Goal: Task Accomplishment & Management: Complete application form

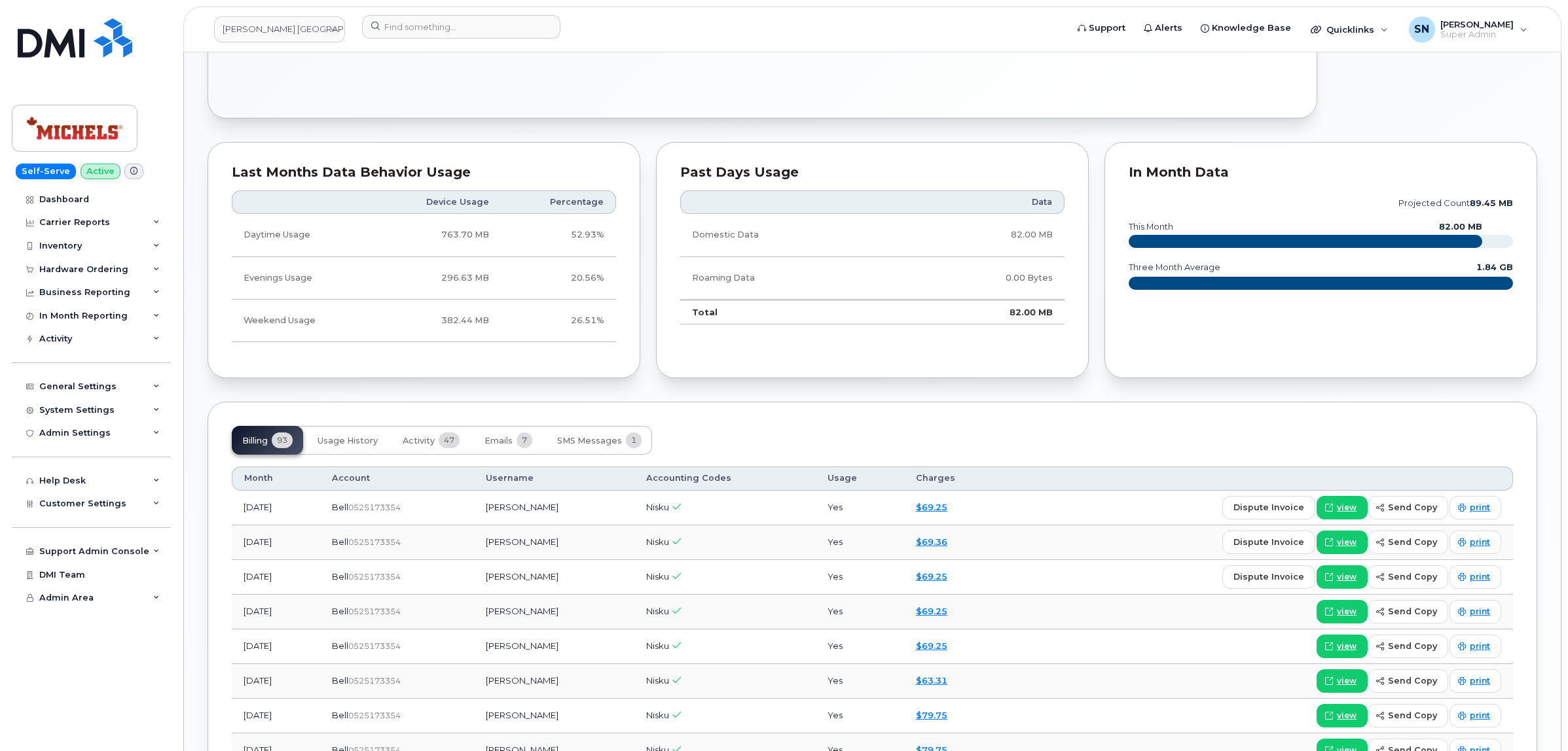
scroll to position [900, 0]
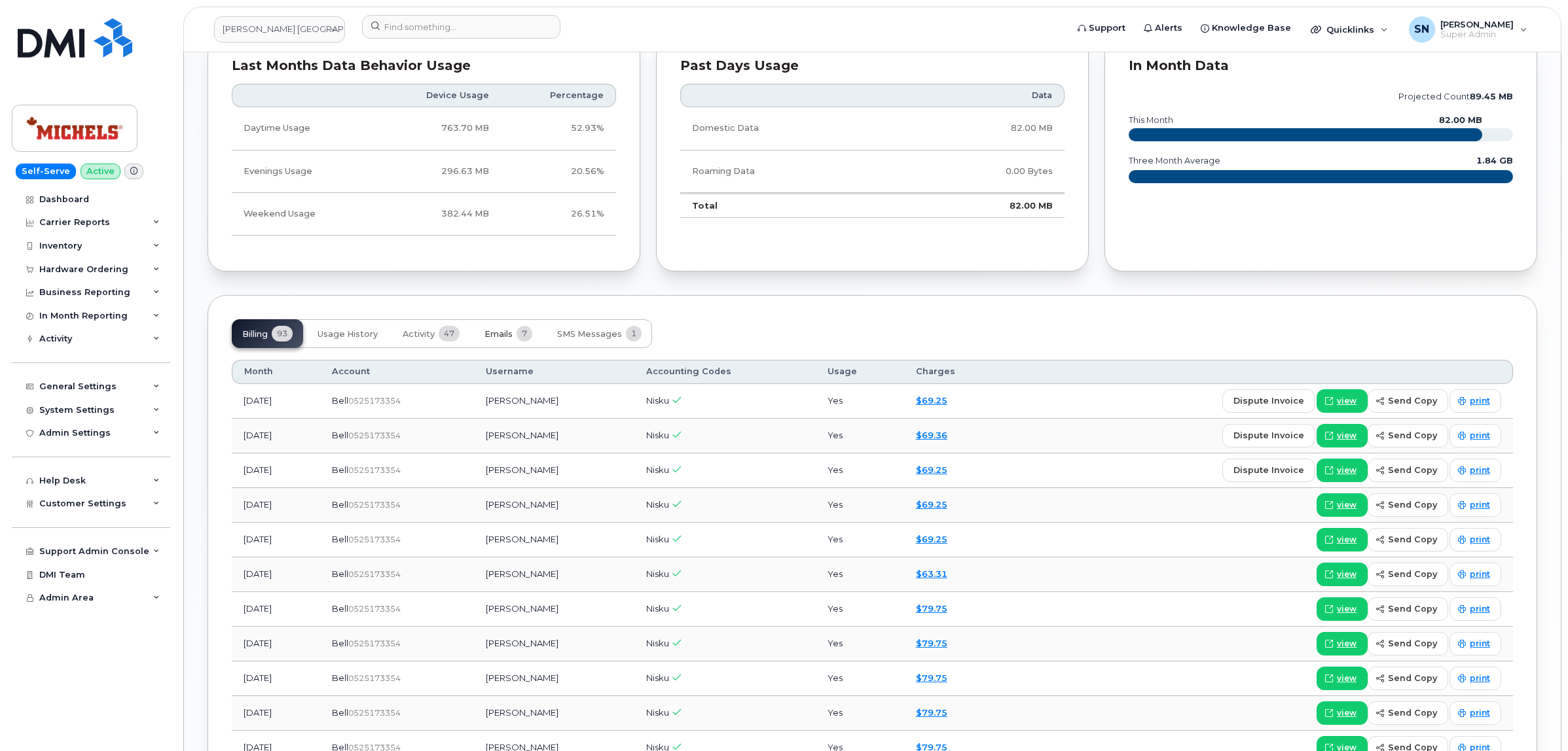
click at [509, 335] on span "Emails" at bounding box center [499, 334] width 28 height 11
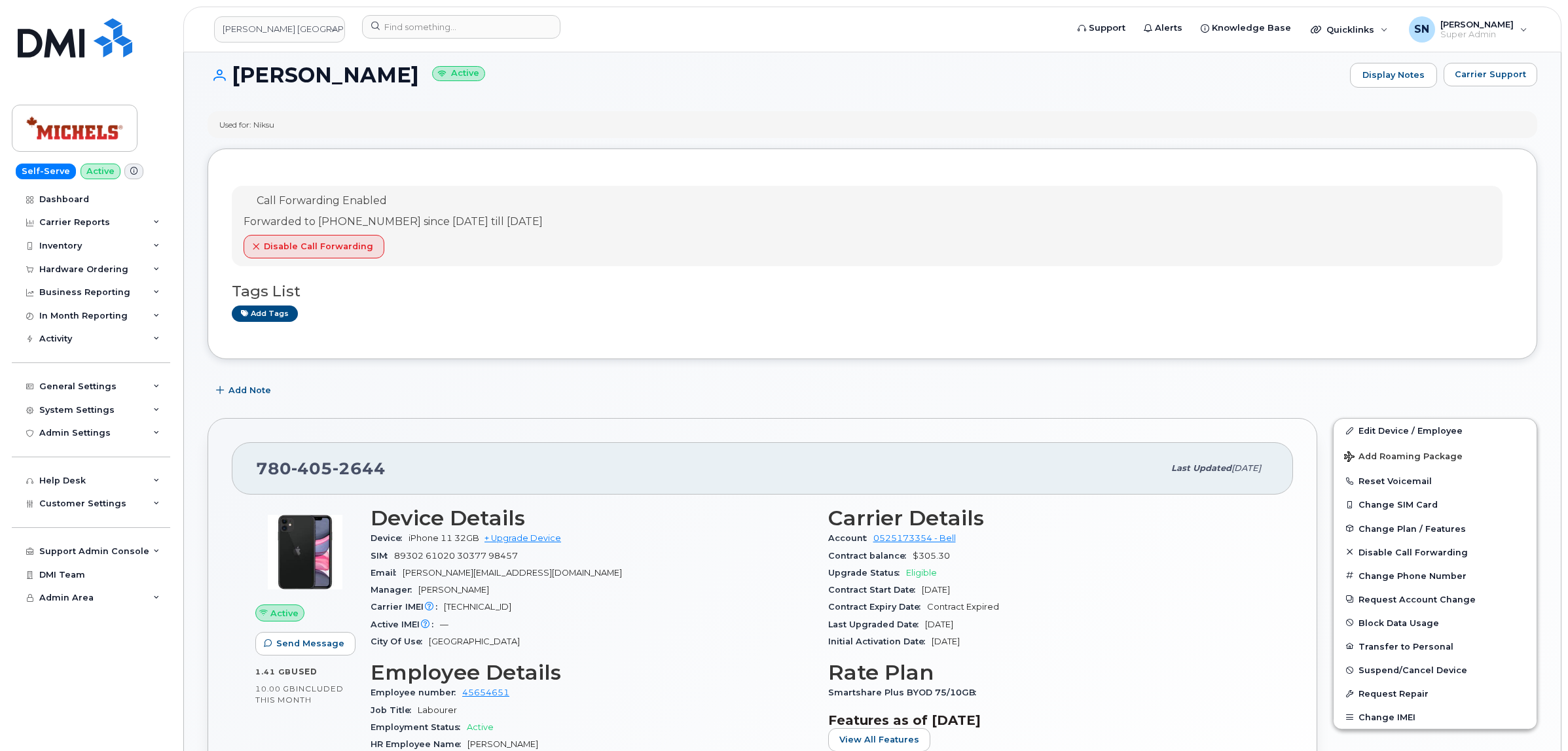
scroll to position [0, 0]
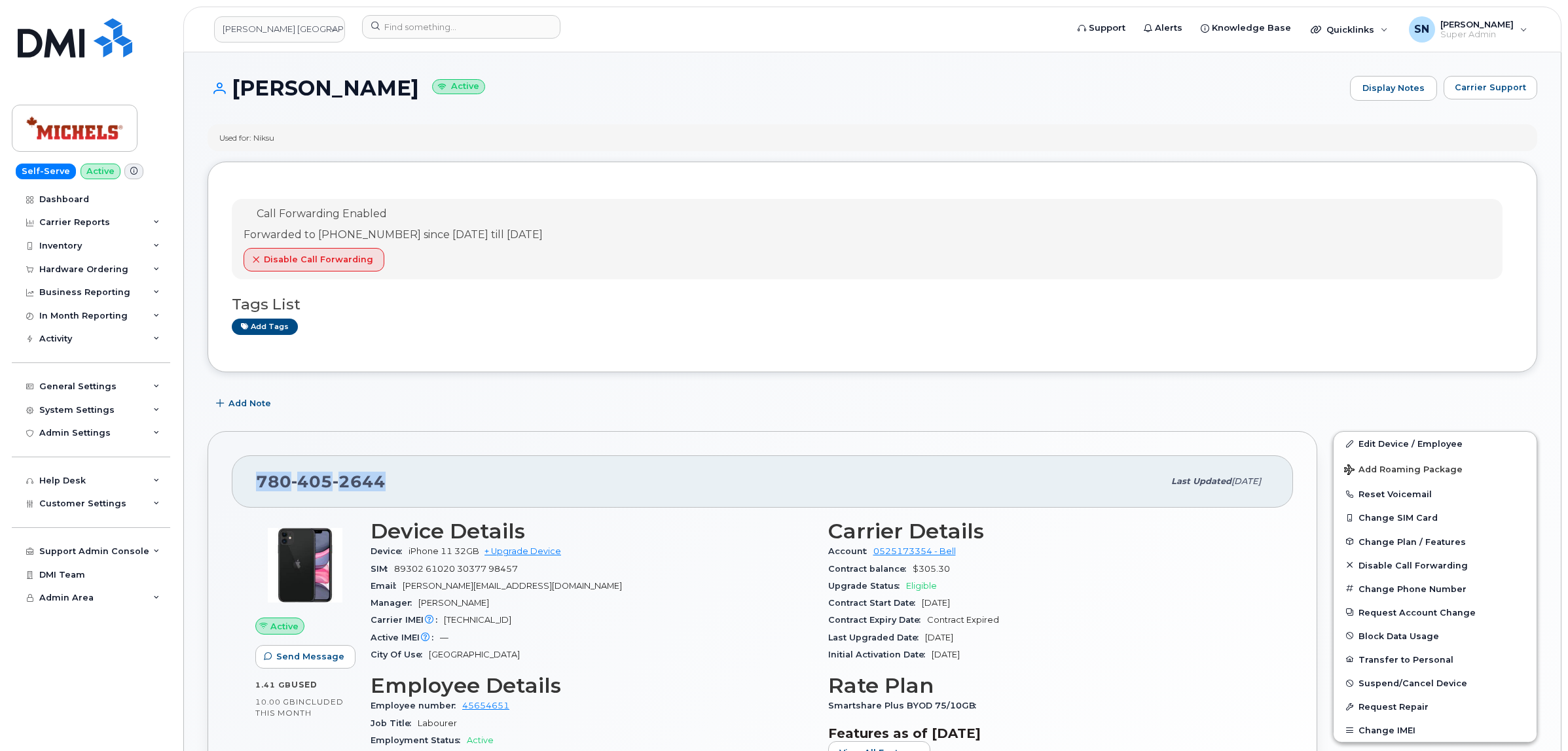
drag, startPoint x: 259, startPoint y: 486, endPoint x: 385, endPoint y: 492, distance: 126.1
click at [385, 492] on div "780 405 2644" at bounding box center [709, 481] width 907 height 27
copy span "780 405 2644"
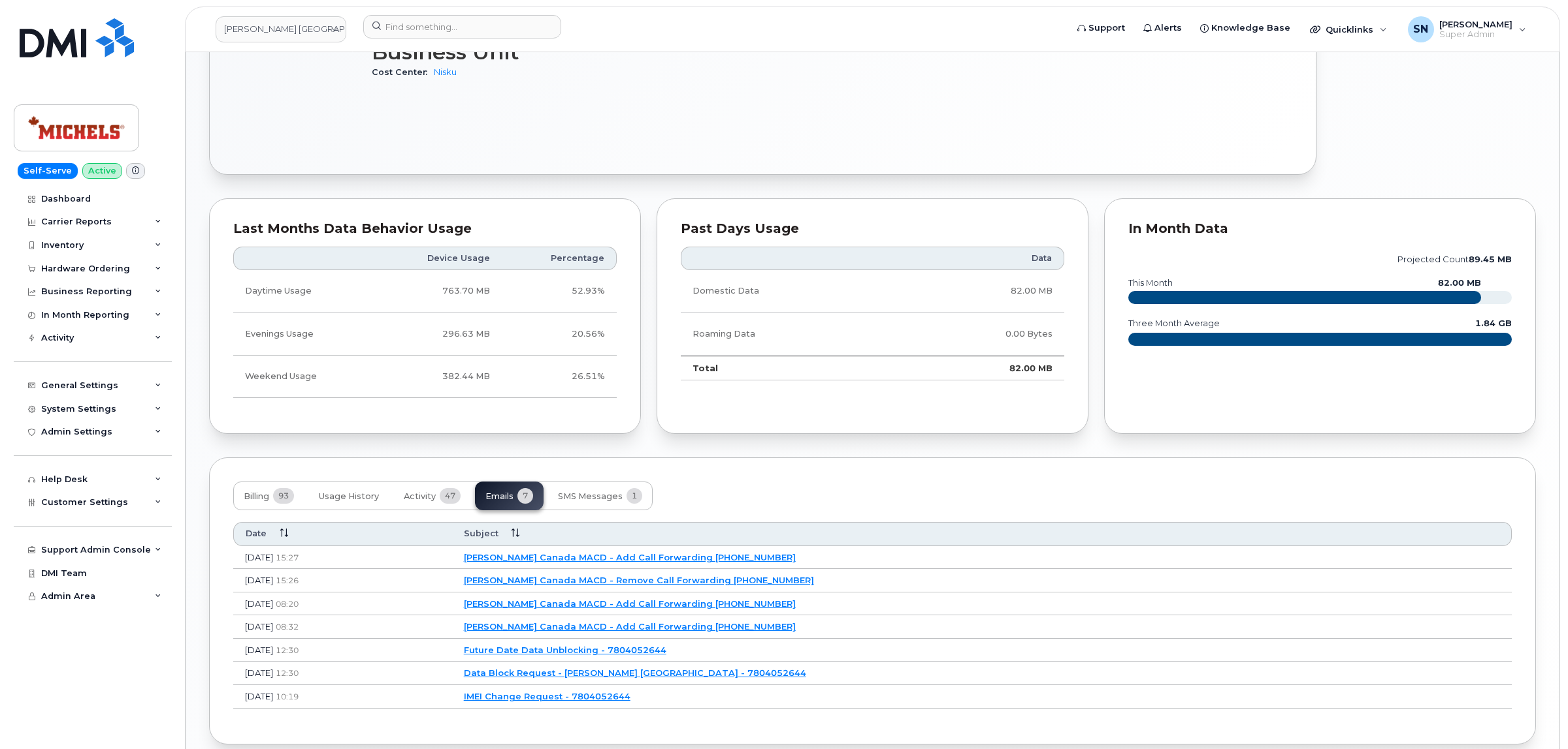
scroll to position [800, 0]
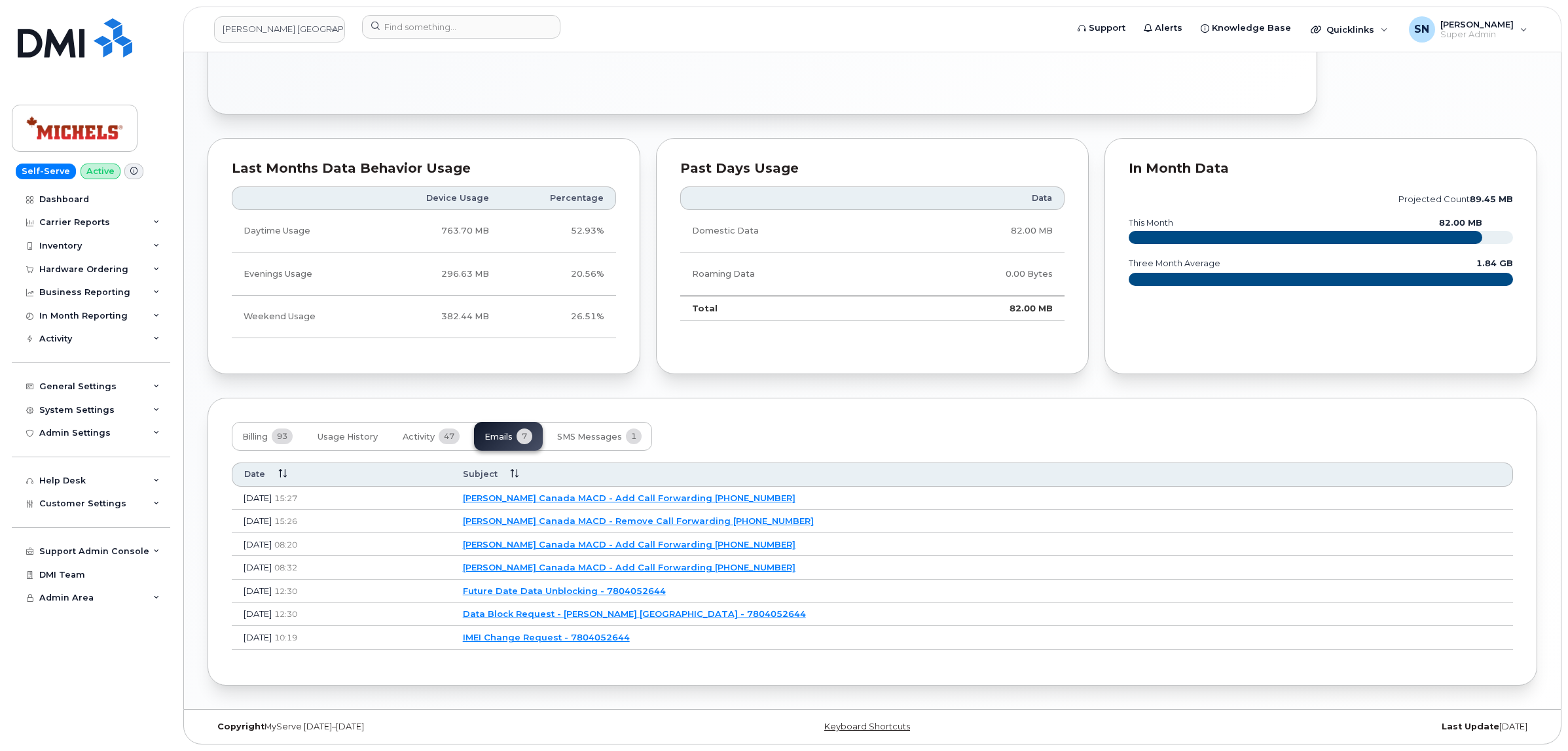
click at [617, 517] on link "Michels Canada MACD - Remove Call Forwarding 7804052644" at bounding box center [638, 521] width 351 height 11
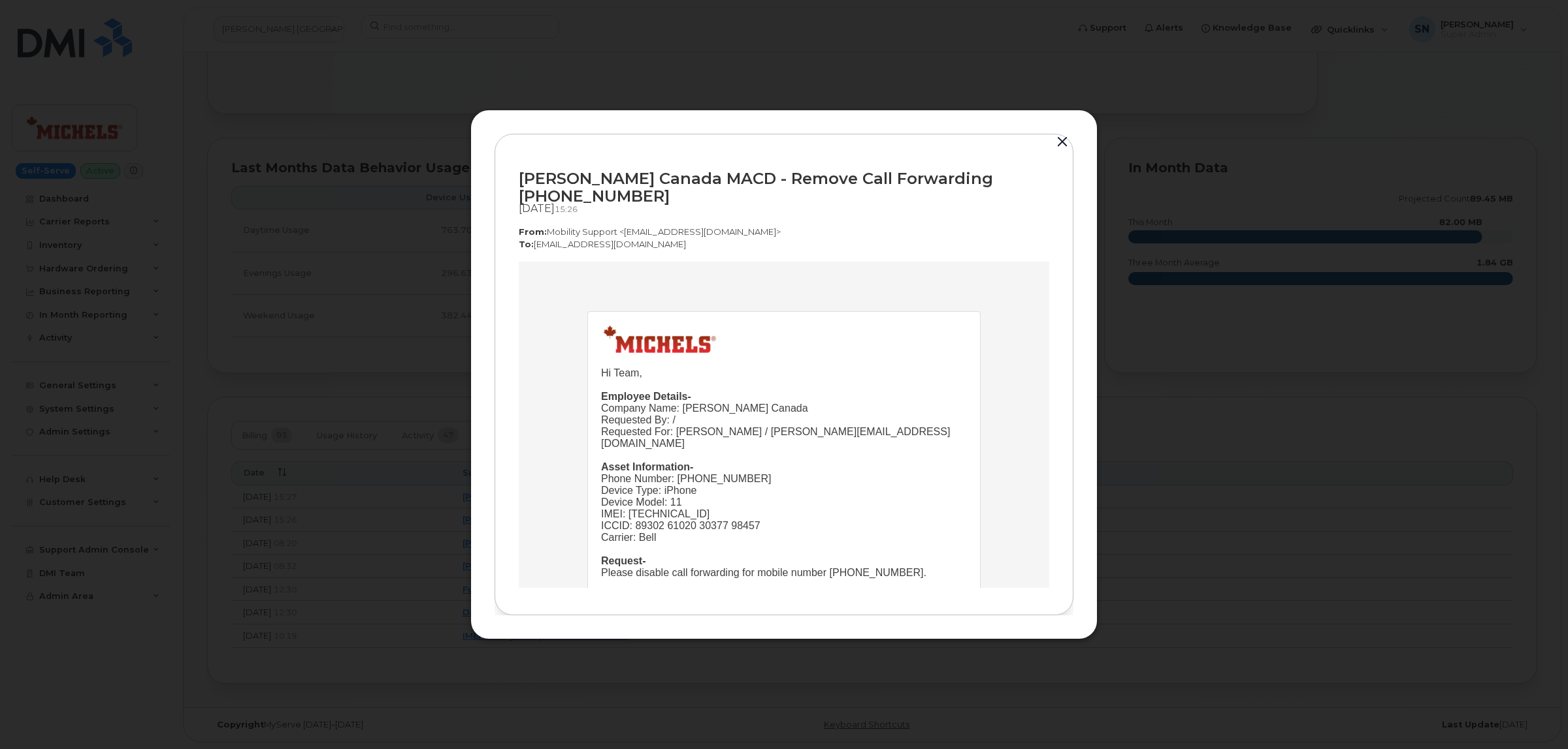
scroll to position [0, 0]
click at [1068, 148] on button "button" at bounding box center [1062, 142] width 20 height 18
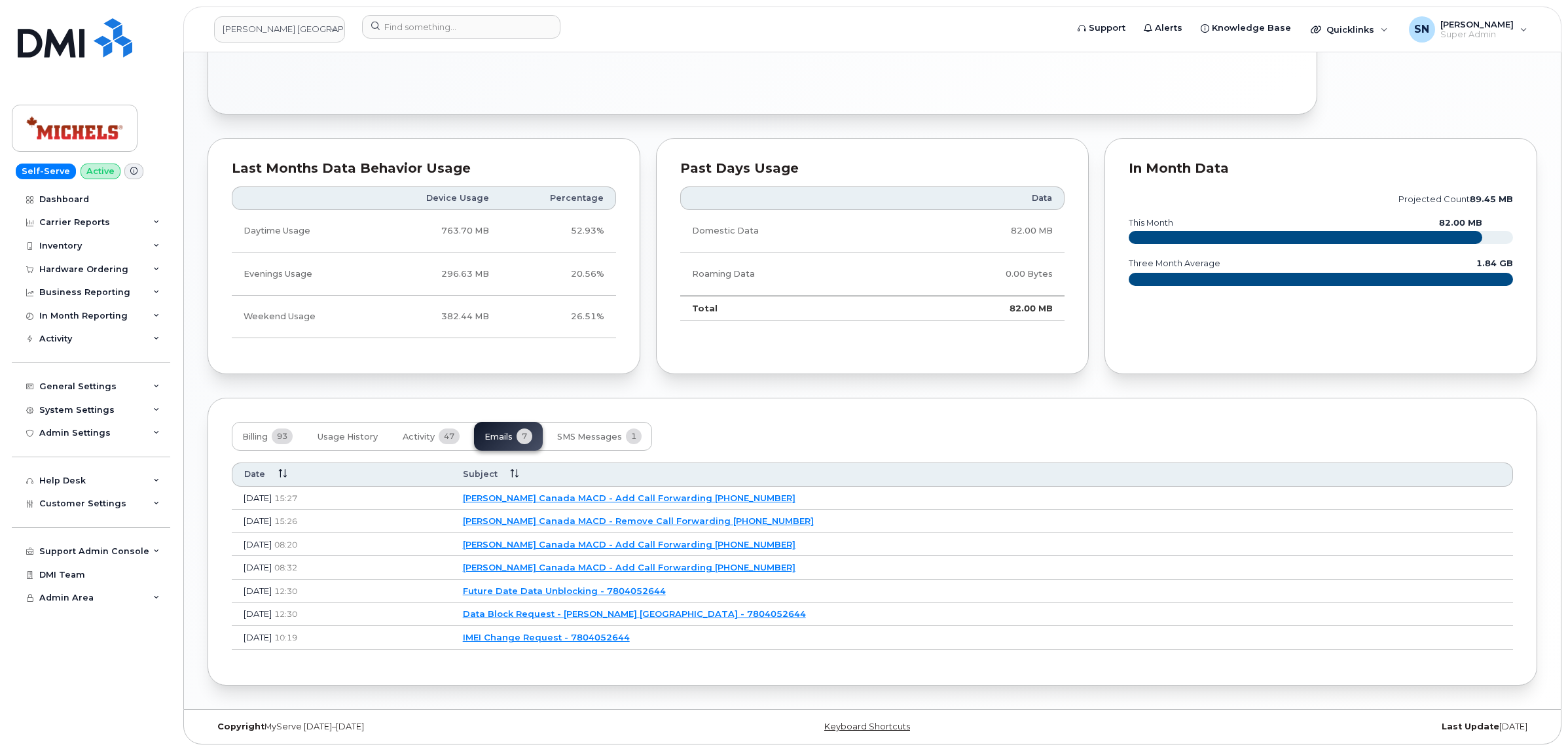
click at [741, 493] on link "Michels Canada MACD - Add Call Forwarding 7804052644" at bounding box center [628, 498] width 332 height 11
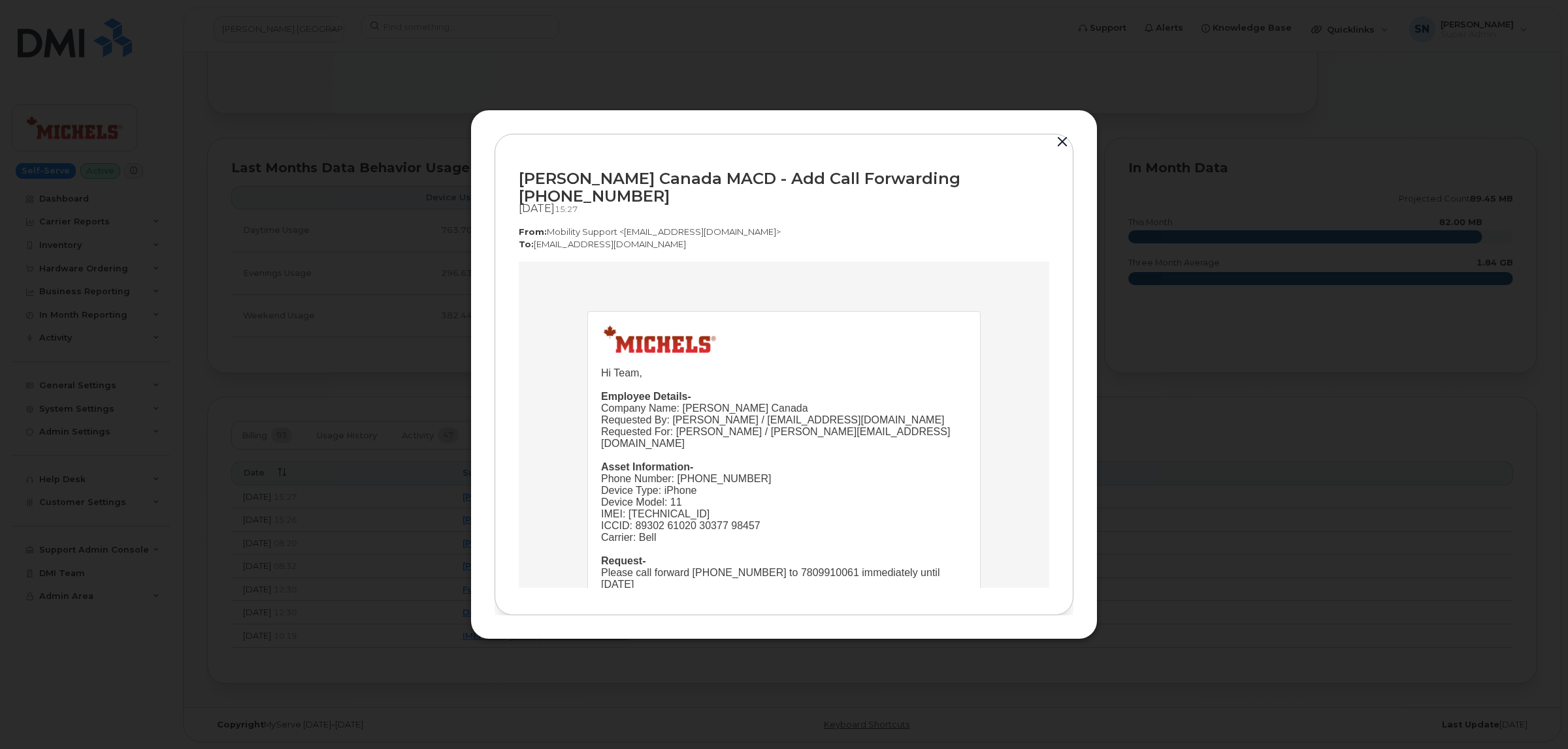
click at [1067, 147] on button "button" at bounding box center [1062, 142] width 20 height 18
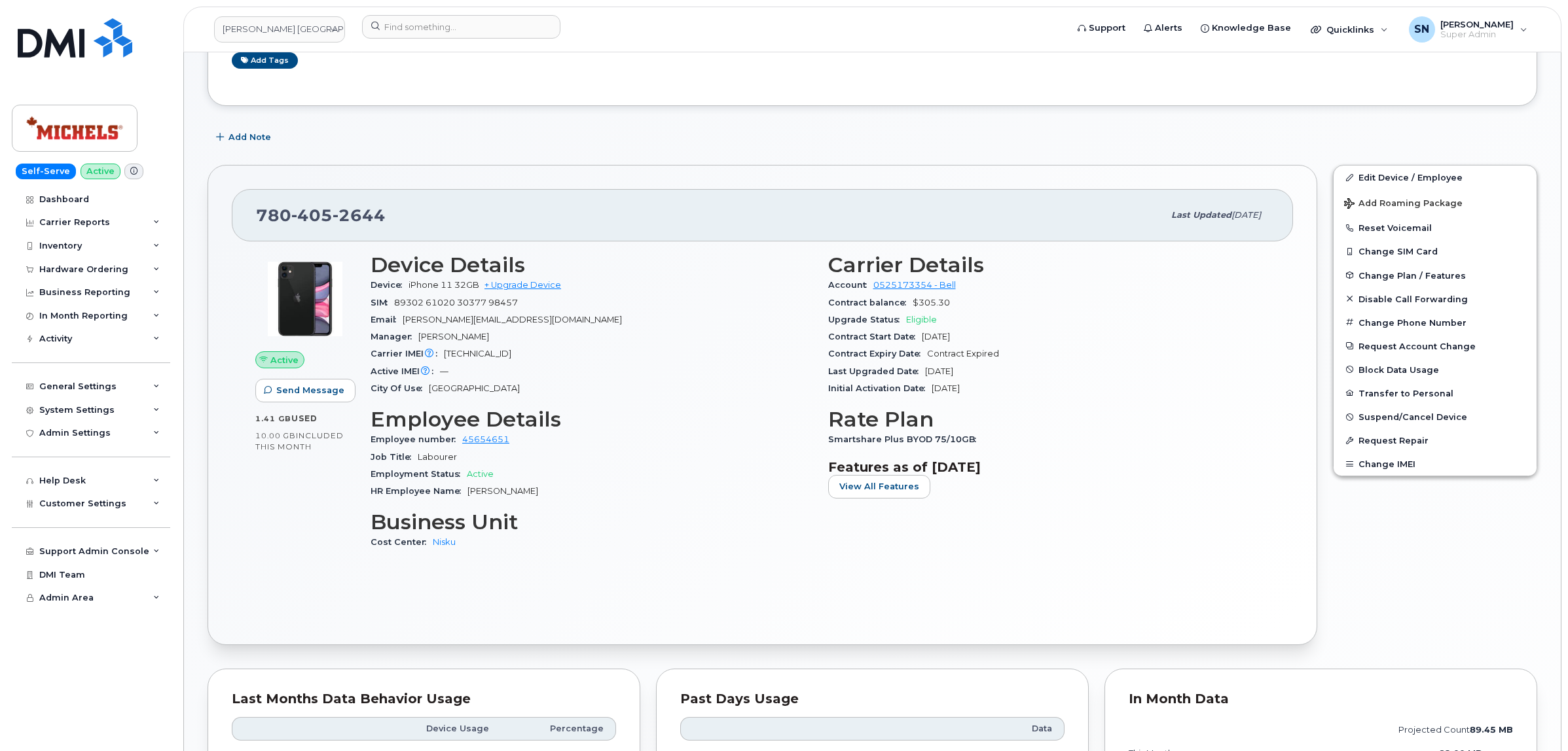
scroll to position [148, 0]
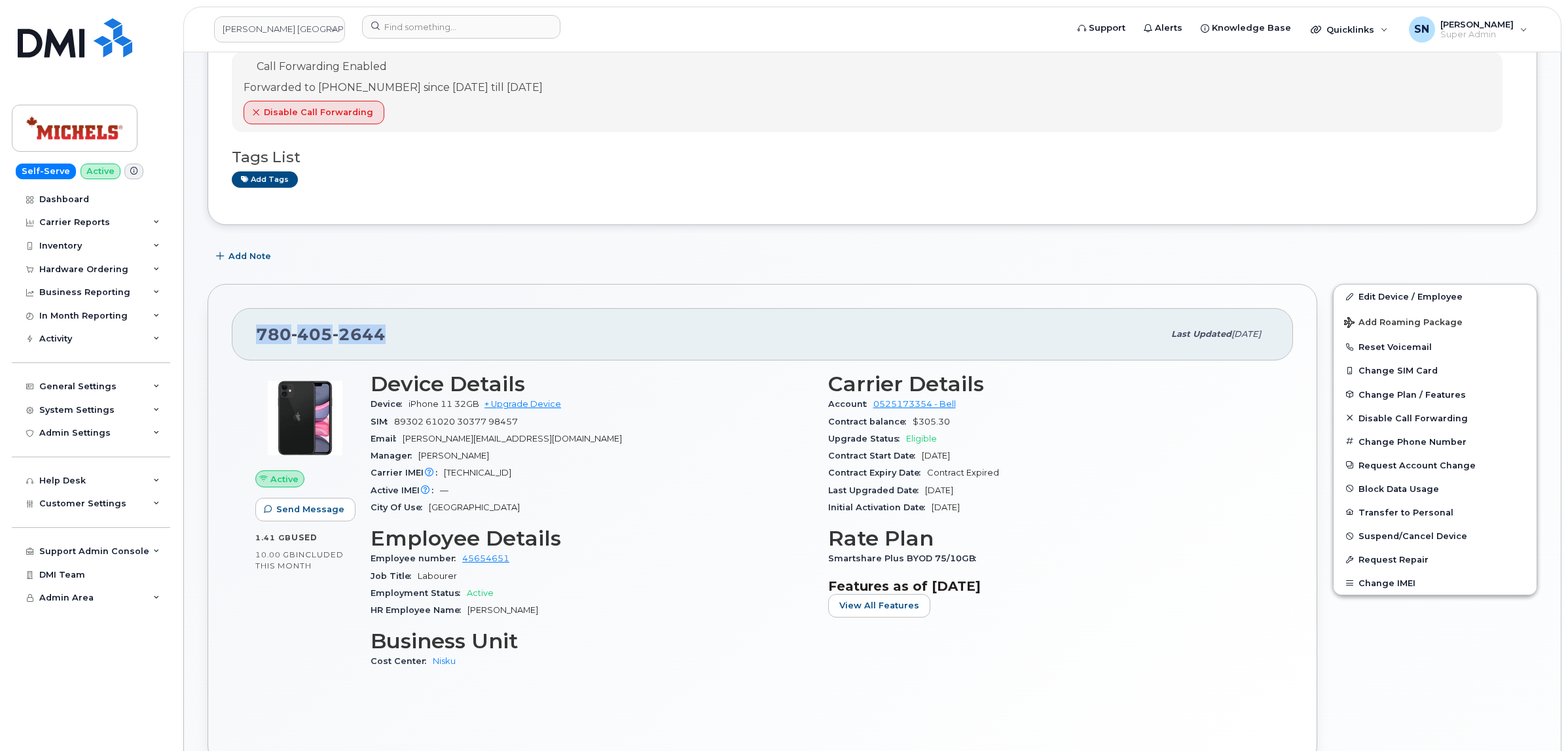
drag, startPoint x: 253, startPoint y: 339, endPoint x: 390, endPoint y: 336, distance: 137.0
click at [390, 336] on div "780 405 2644 Last updated Oct 03, 2025" at bounding box center [762, 335] width 1061 height 53
copy span "780 405 2644"
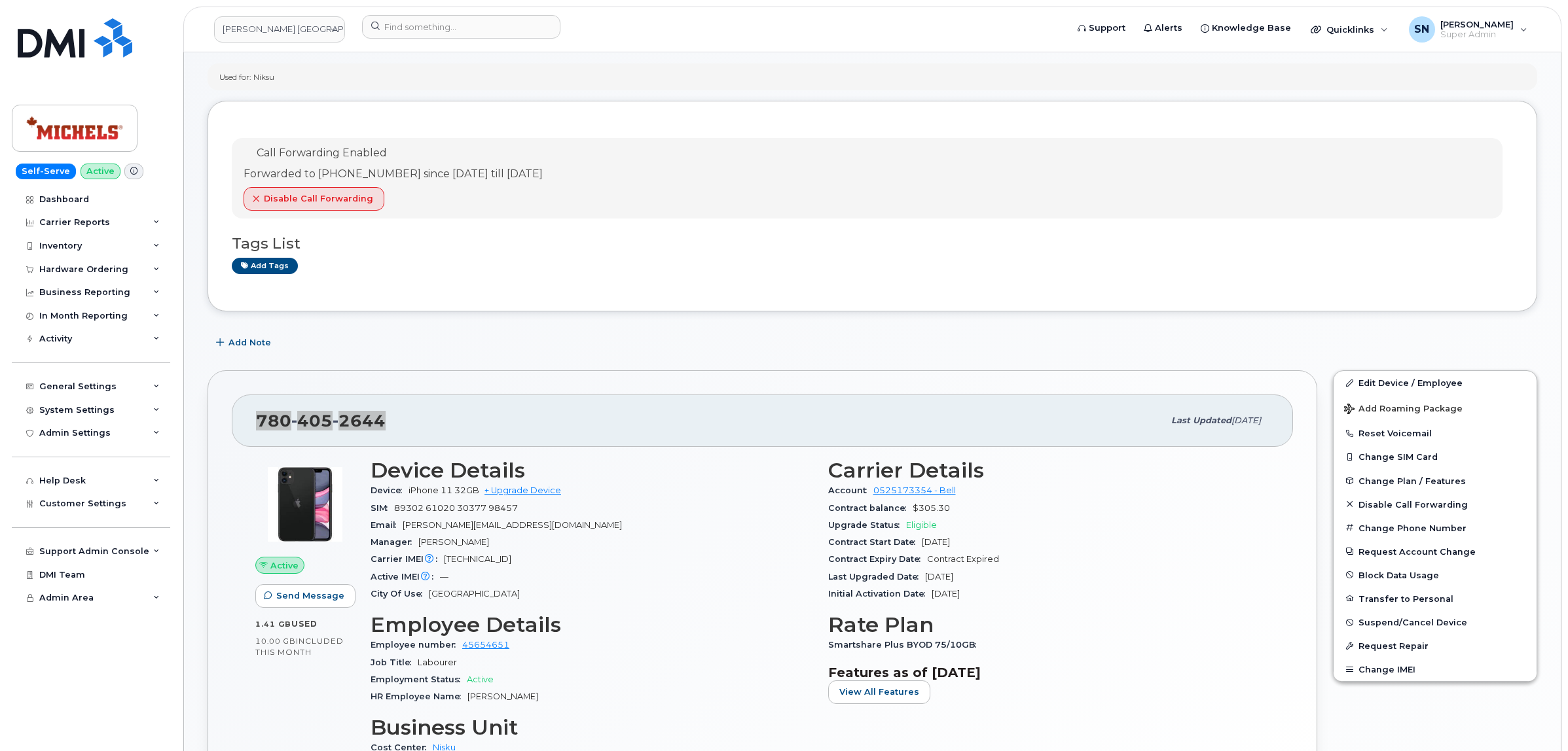
scroll to position [0, 0]
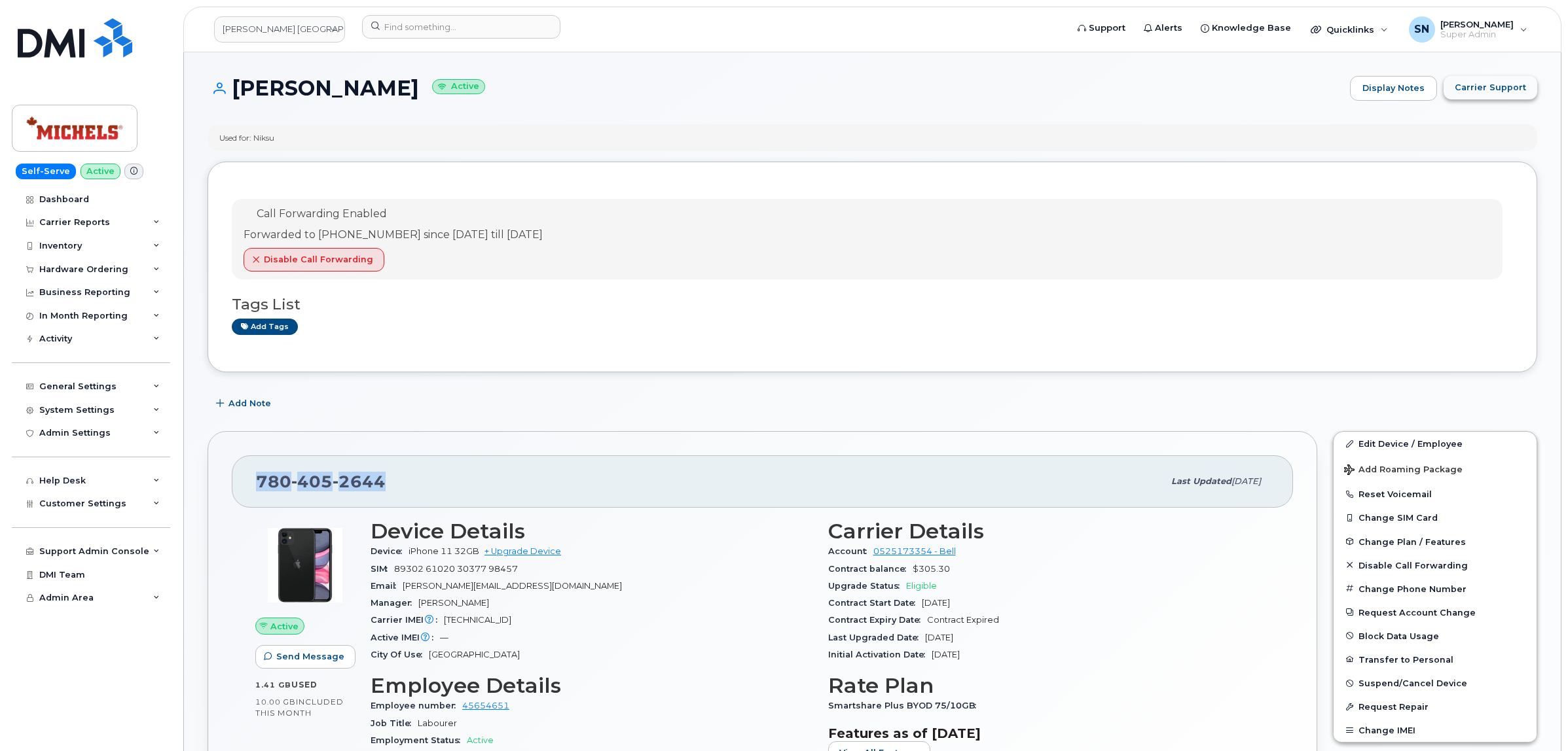
click at [1489, 92] on span "Carrier Support" at bounding box center [1490, 87] width 72 height 12
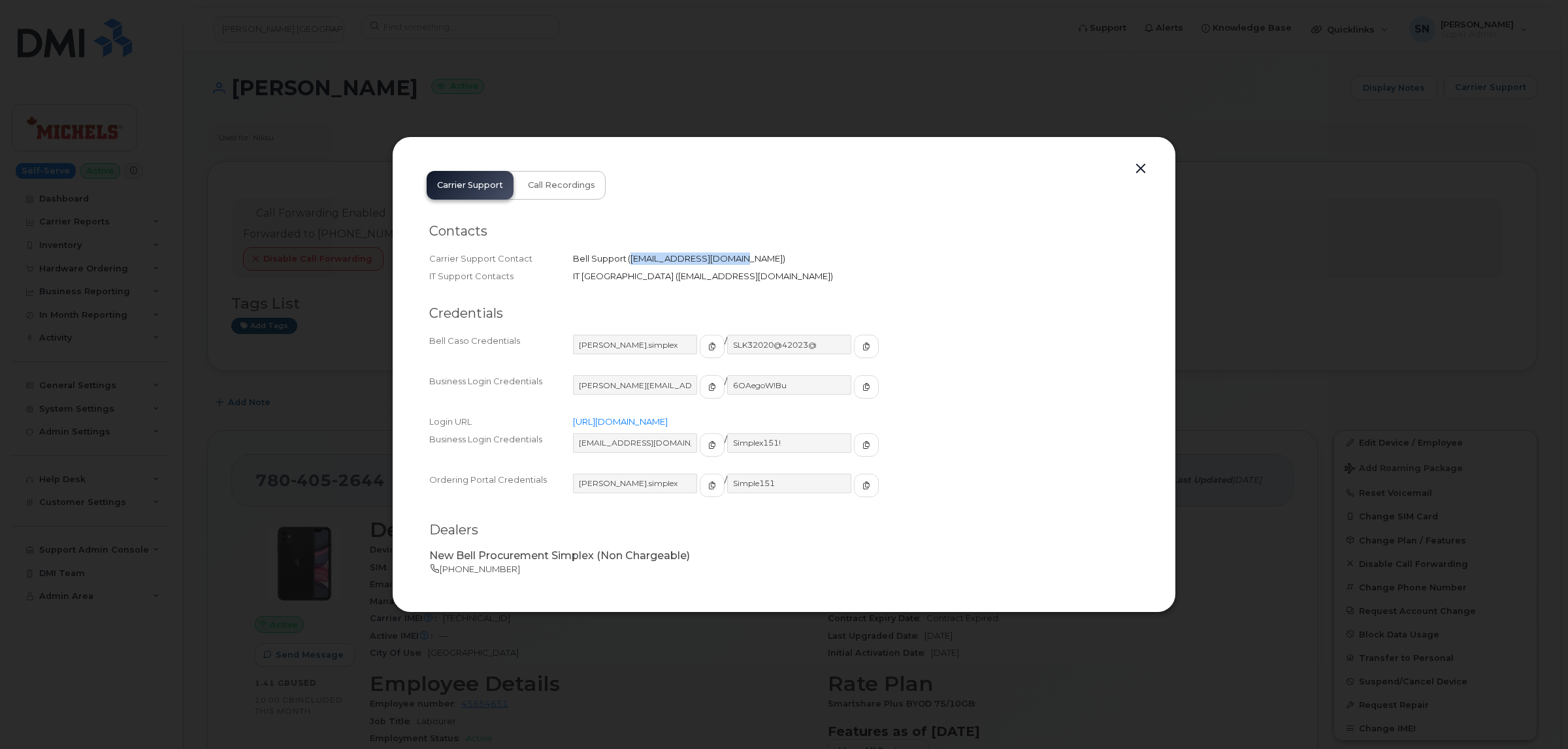
drag, startPoint x: 631, startPoint y: 258, endPoint x: 266, endPoint y: 233, distance: 365.9
click at [723, 260] on span "corpclientcare@bell.ca" at bounding box center [706, 258] width 152 height 11
copy span "corpclientcare@bell.ca"
click at [1139, 167] on button "button" at bounding box center [1140, 169] width 20 height 18
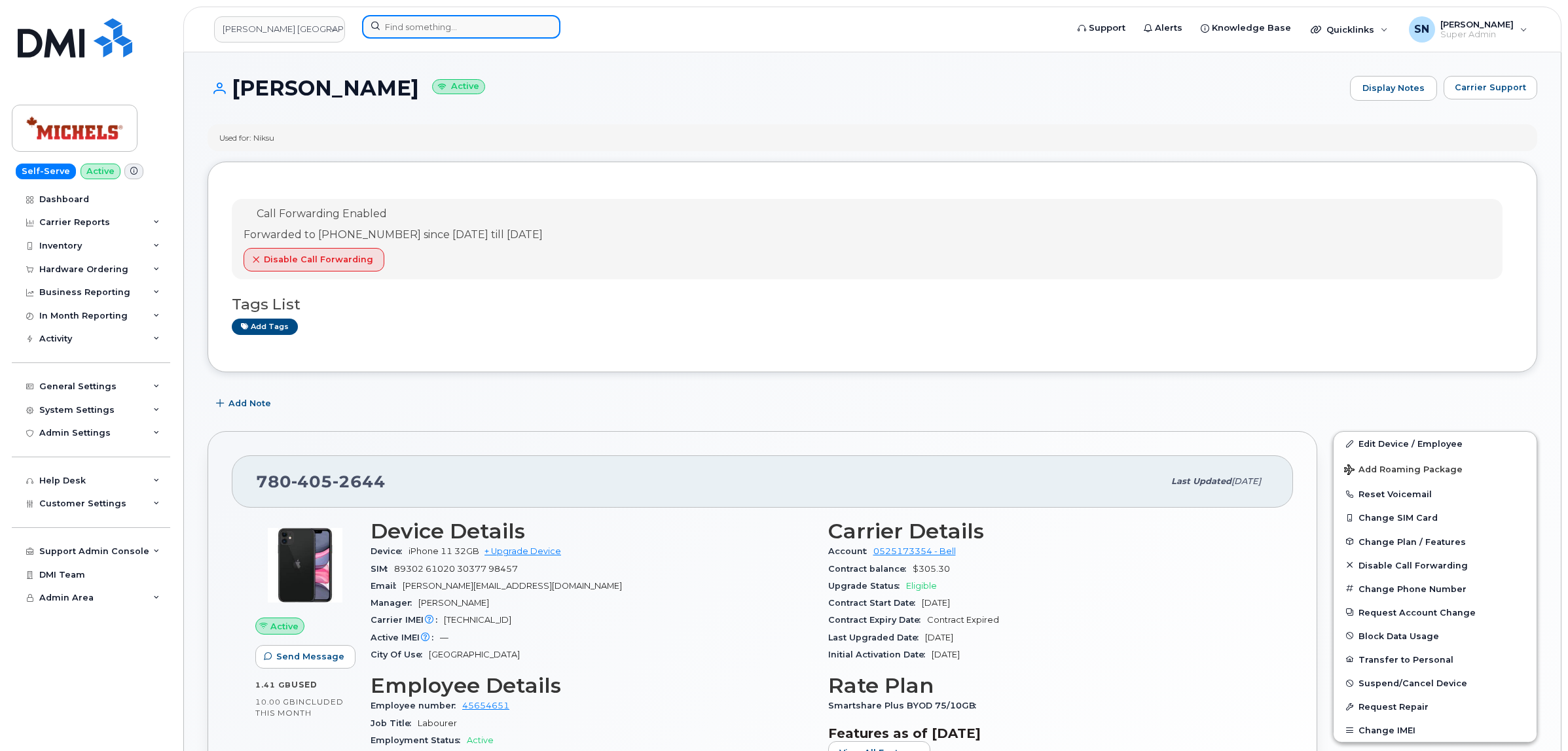
click at [482, 33] on input at bounding box center [461, 26] width 199 height 24
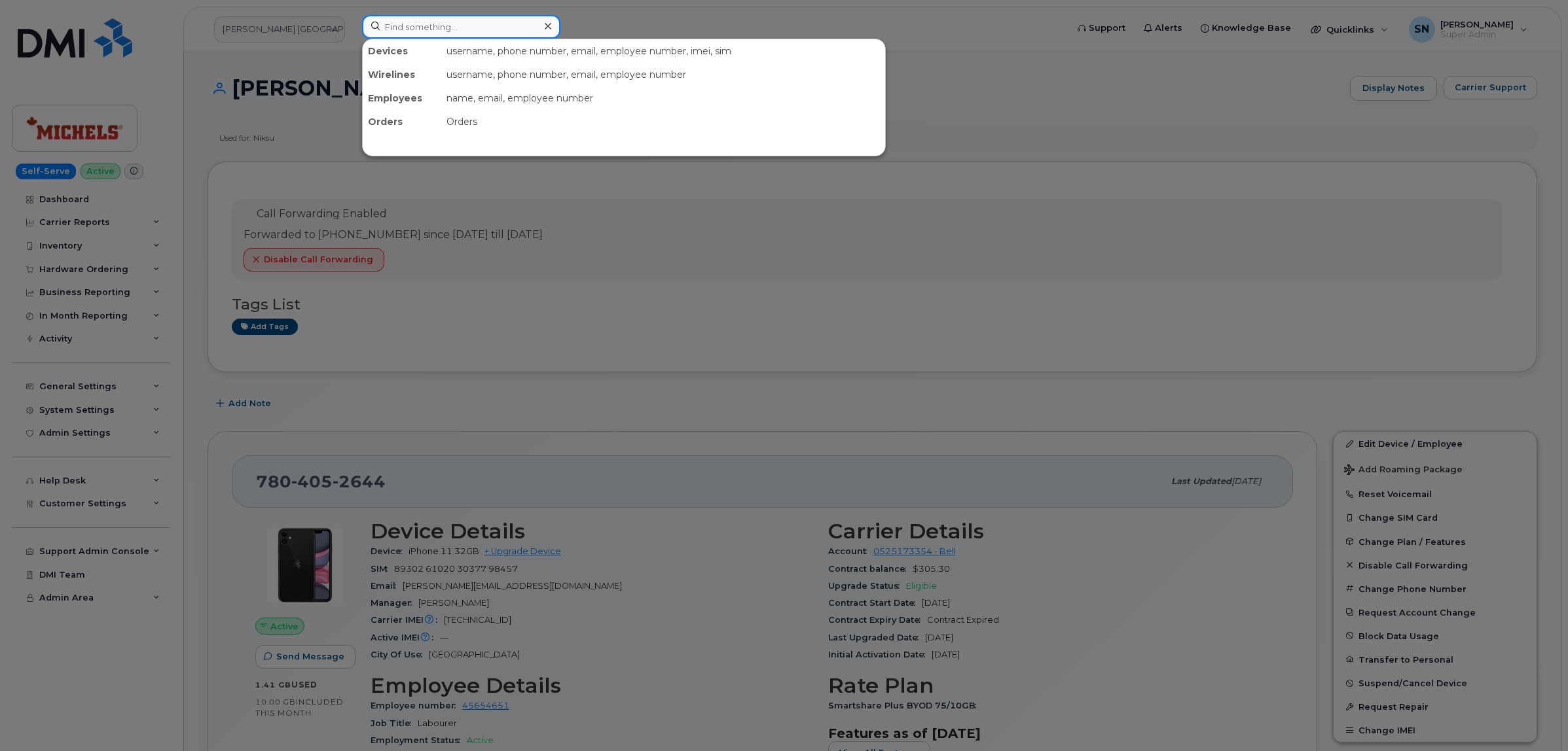
paste input "5068519304"
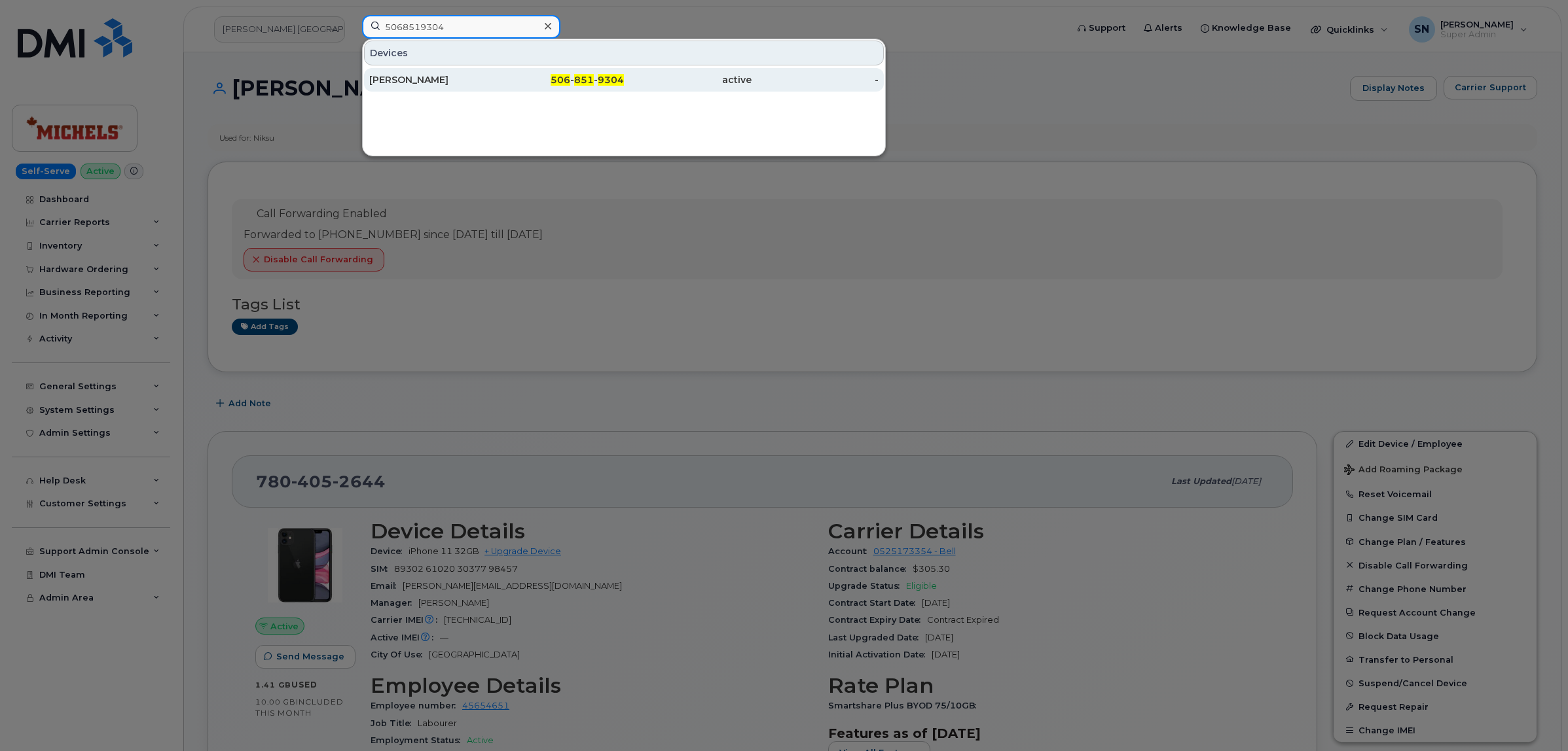
type input "5068519304"
click at [481, 74] on div "John Allan" at bounding box center [433, 80] width 128 height 13
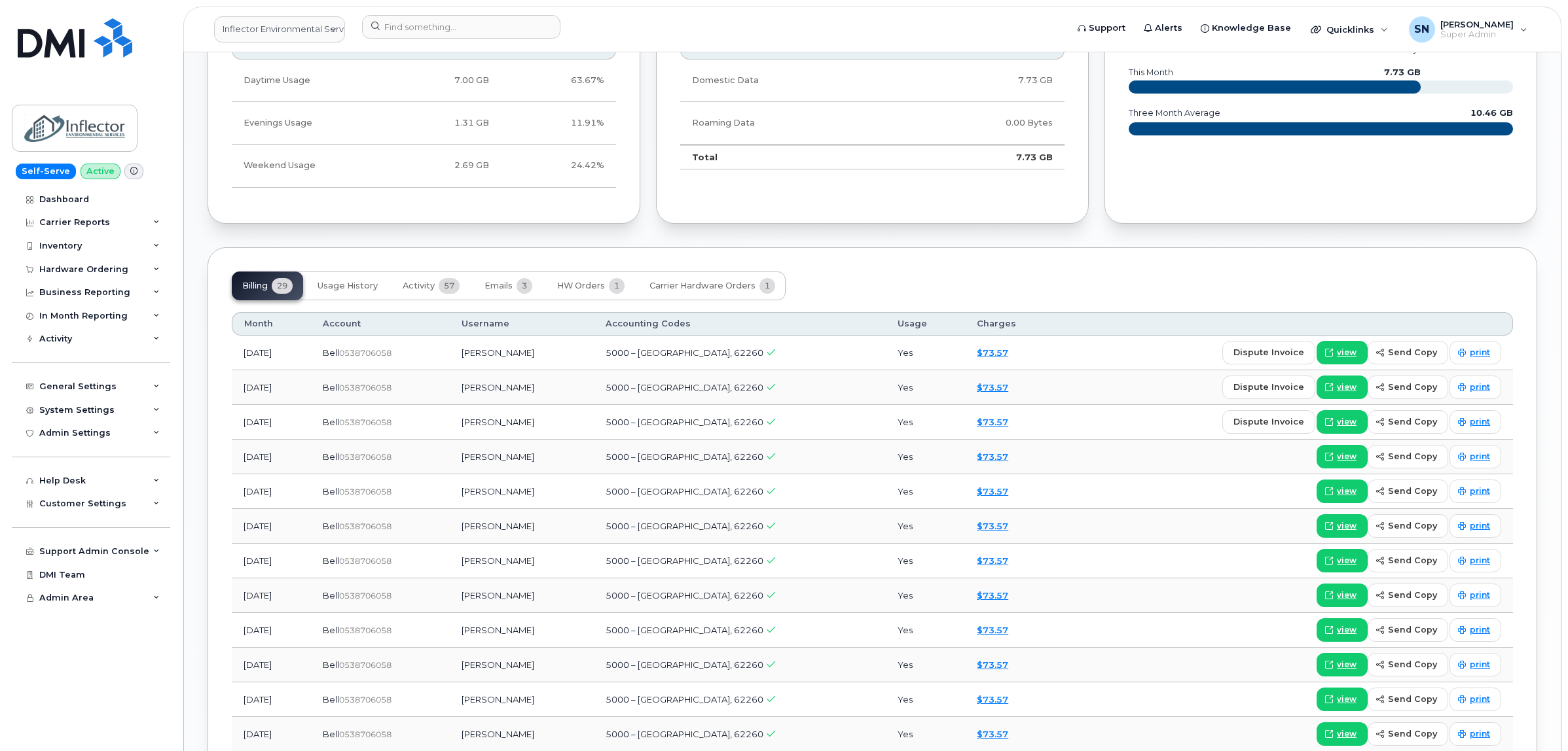
scroll to position [1063, 0]
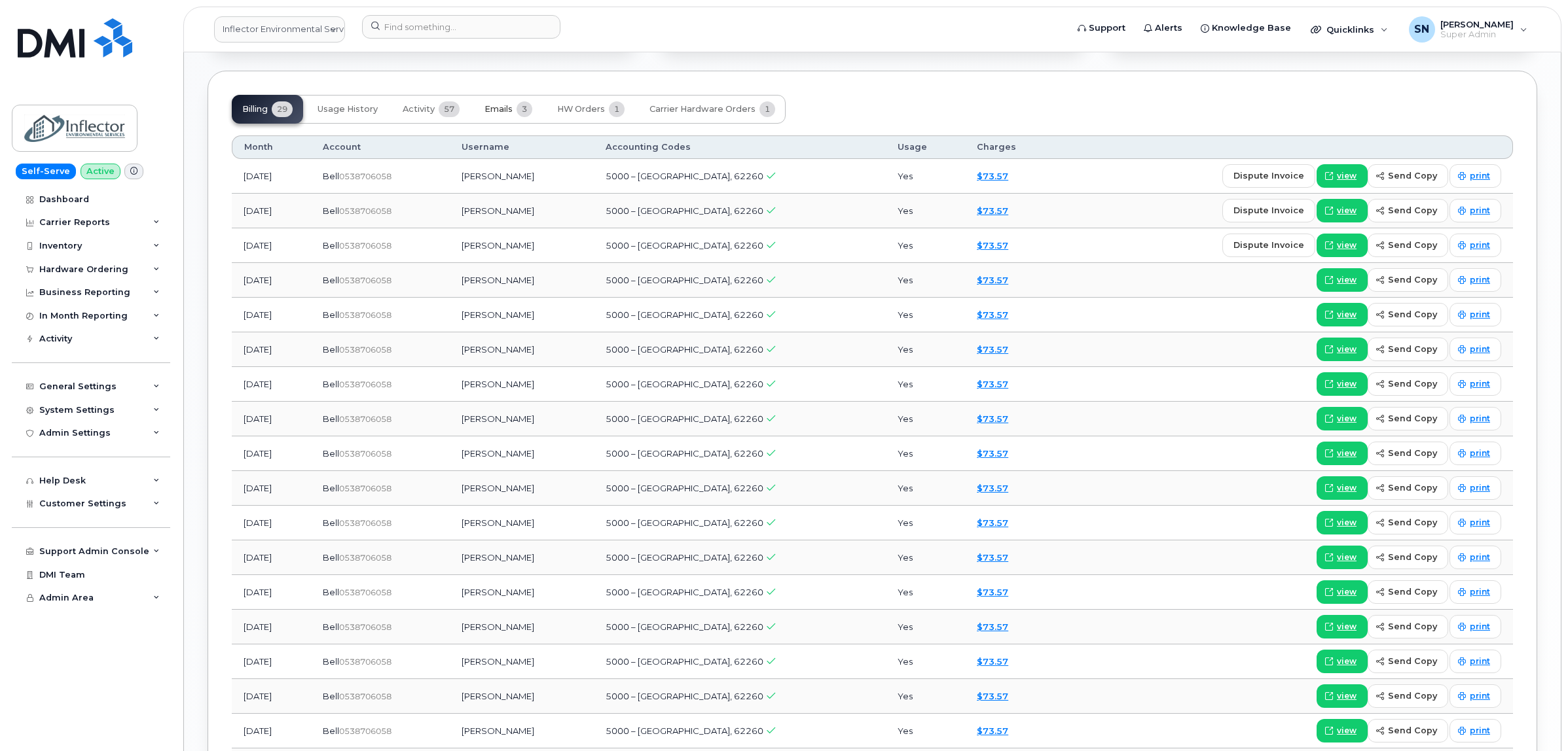
click at [486, 110] on span "Emails" at bounding box center [499, 109] width 28 height 11
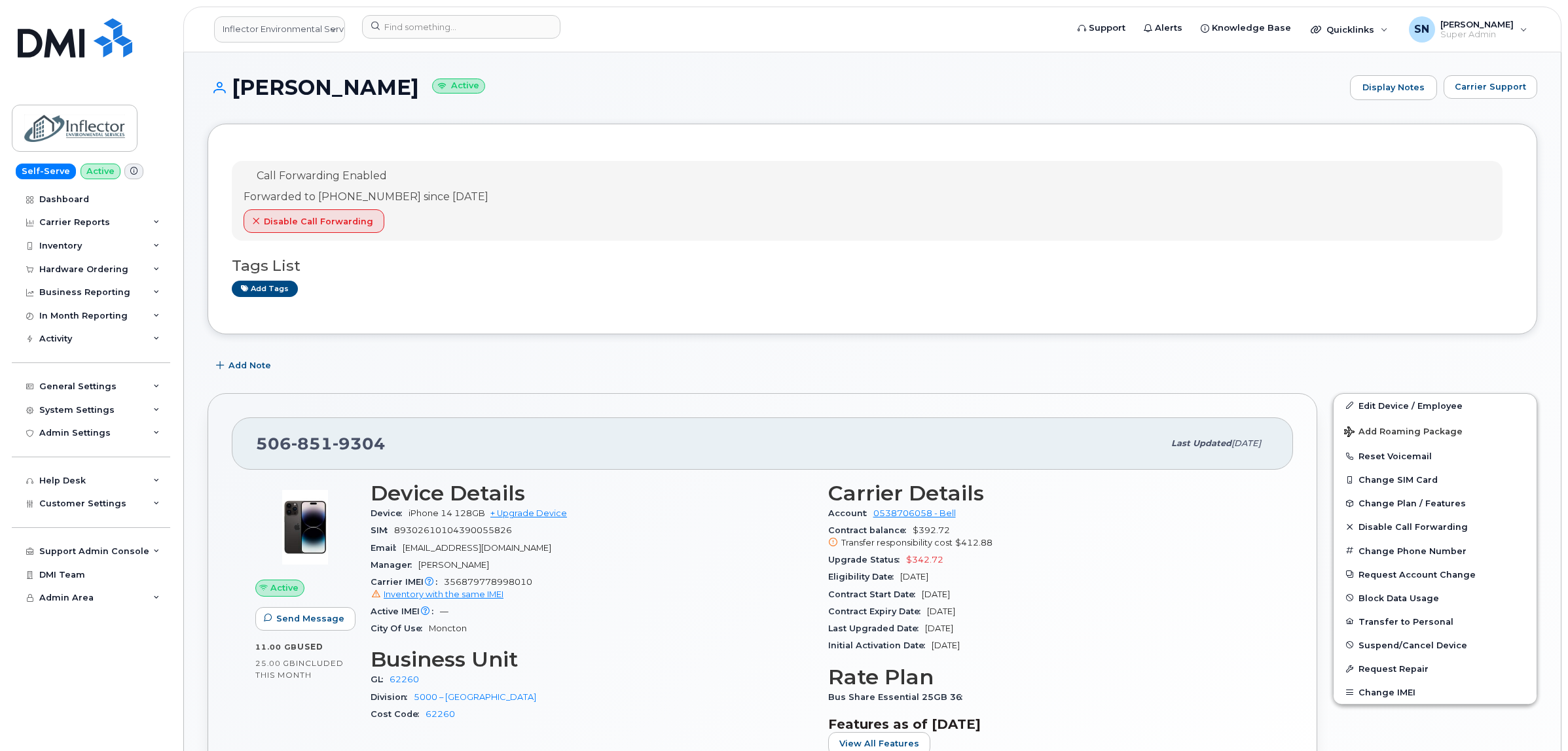
scroll to position [0, 0]
click at [1505, 85] on span "Carrier Support" at bounding box center [1490, 87] width 72 height 12
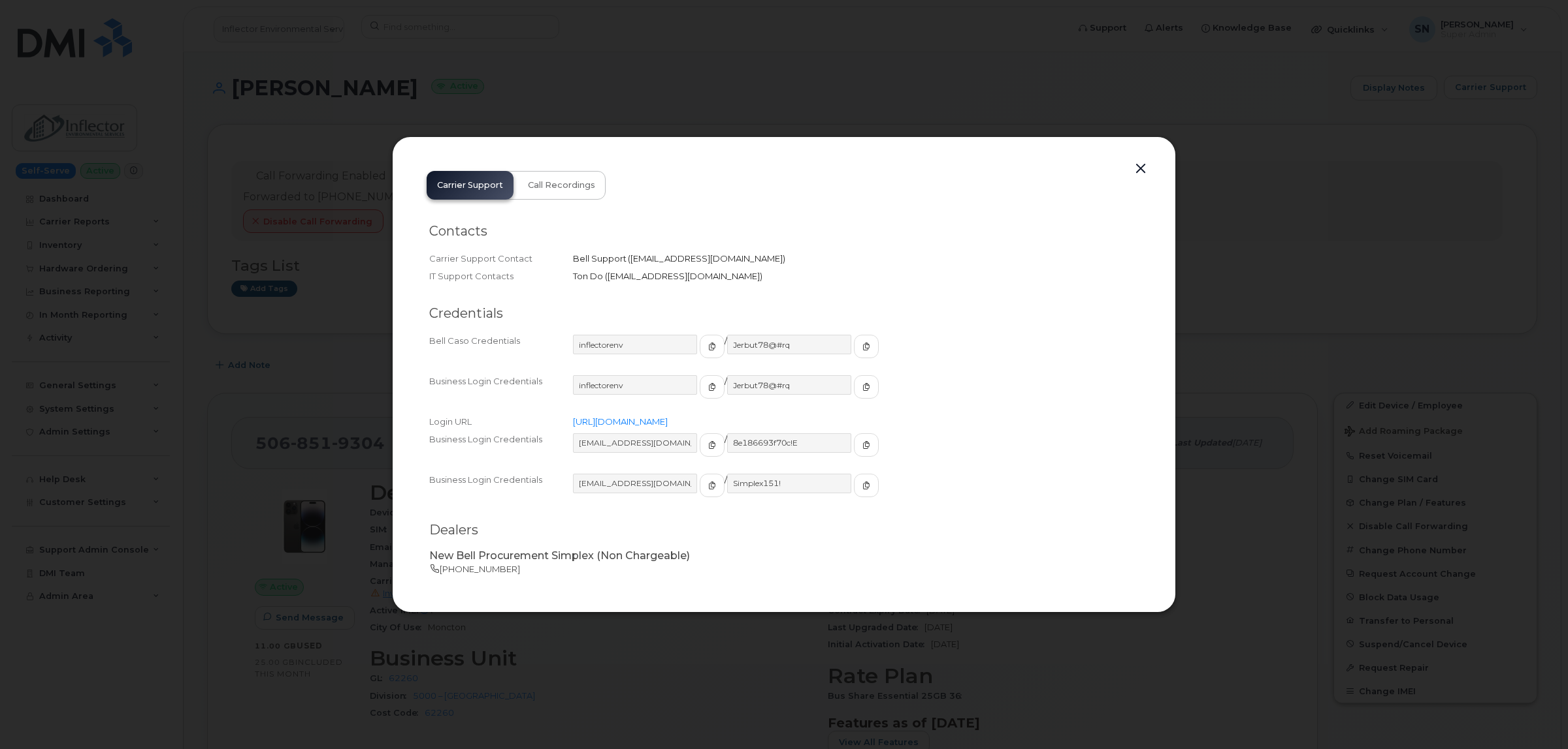
drag, startPoint x: 1144, startPoint y: 168, endPoint x: 1131, endPoint y: 169, distance: 13.0
click at [1144, 168] on button "button" at bounding box center [1140, 169] width 20 height 18
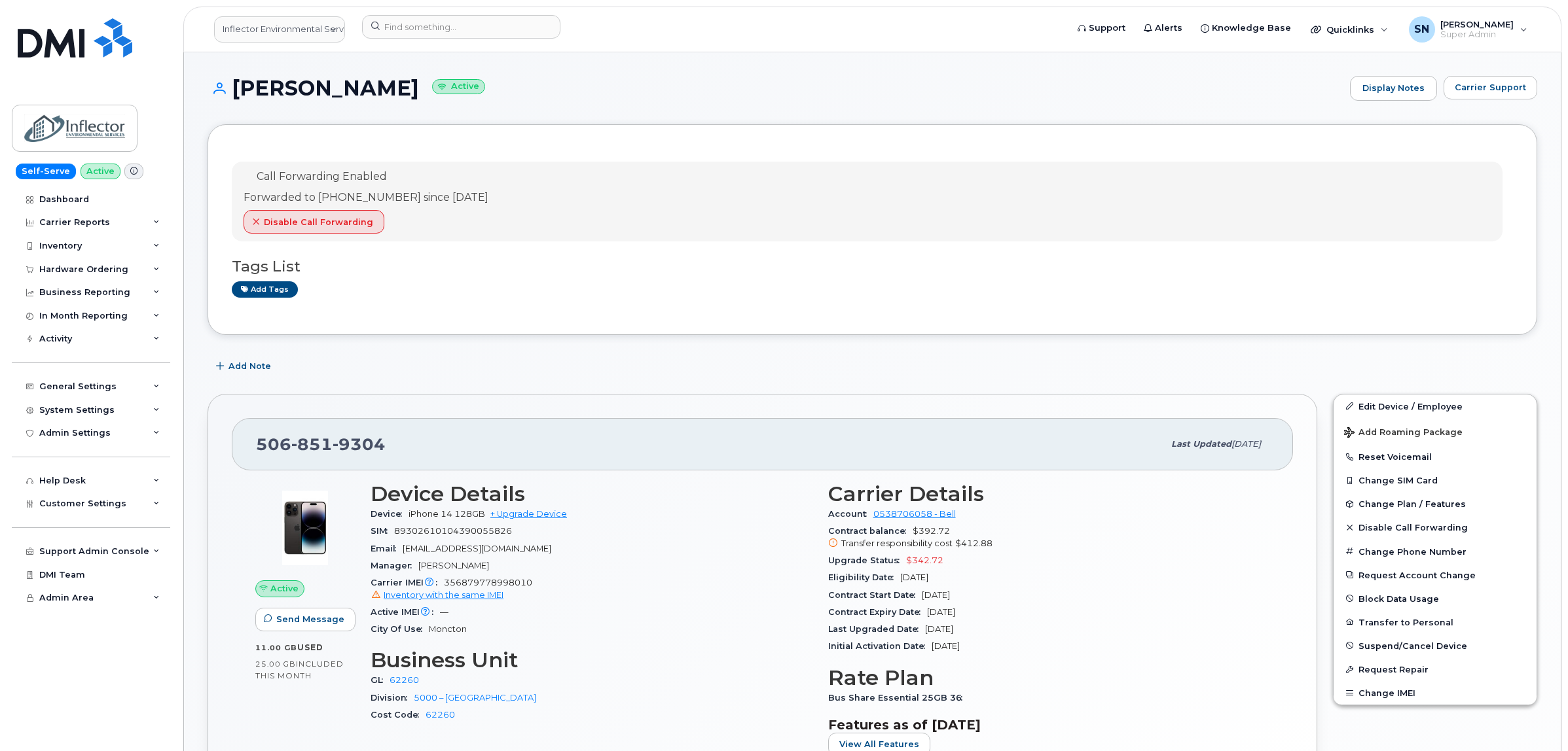
click at [645, 115] on div "John Allan Active Display Notes Carrier Support" at bounding box center [872, 100] width 1330 height 49
click at [530, 27] on input at bounding box center [461, 26] width 199 height 24
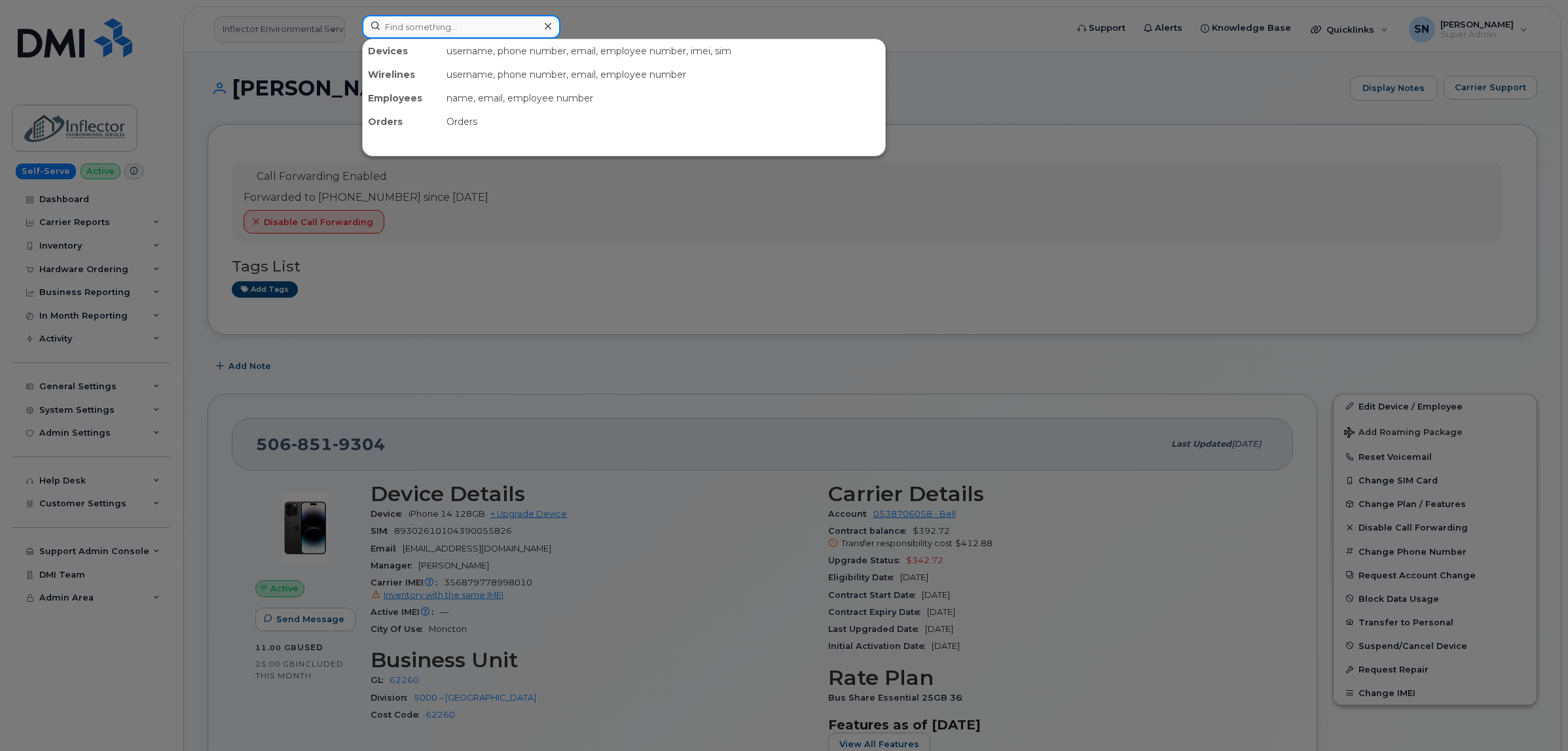
paste input "5062597687"
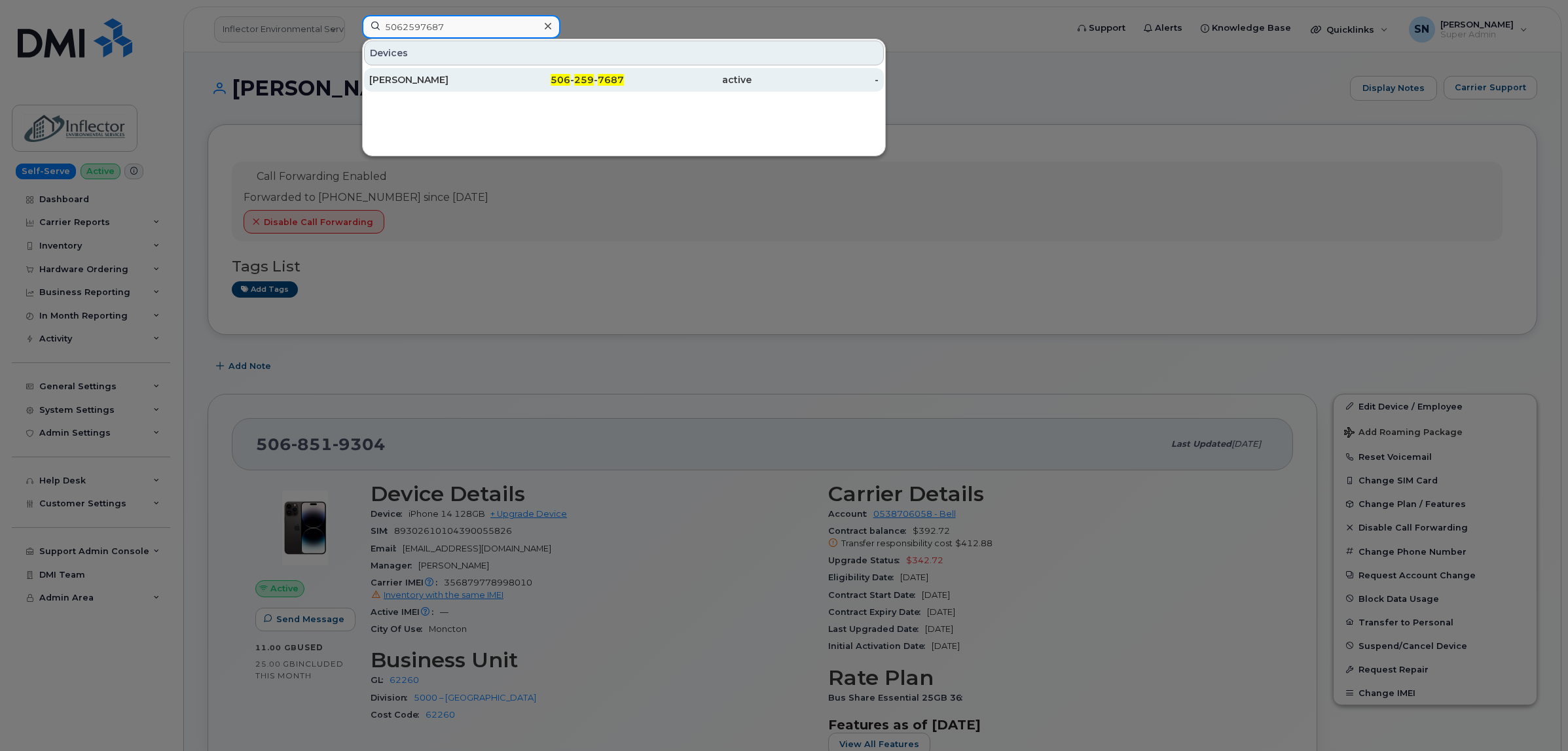
type input "5062597687"
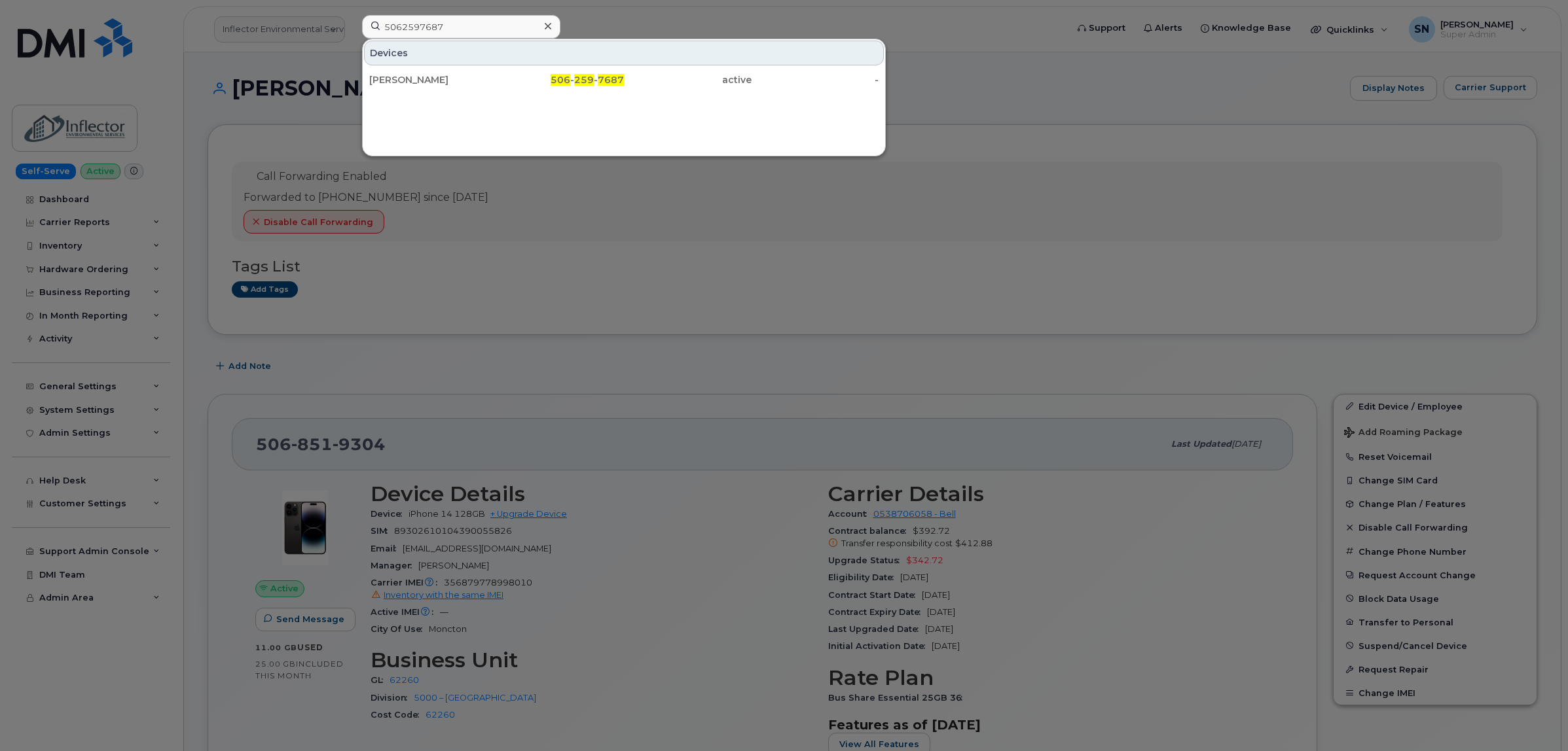
drag, startPoint x: 475, startPoint y: 84, endPoint x: 500, endPoint y: 157, distance: 77.2
click at [473, 84] on div "[PERSON_NAME]" at bounding box center [433, 80] width 128 height 13
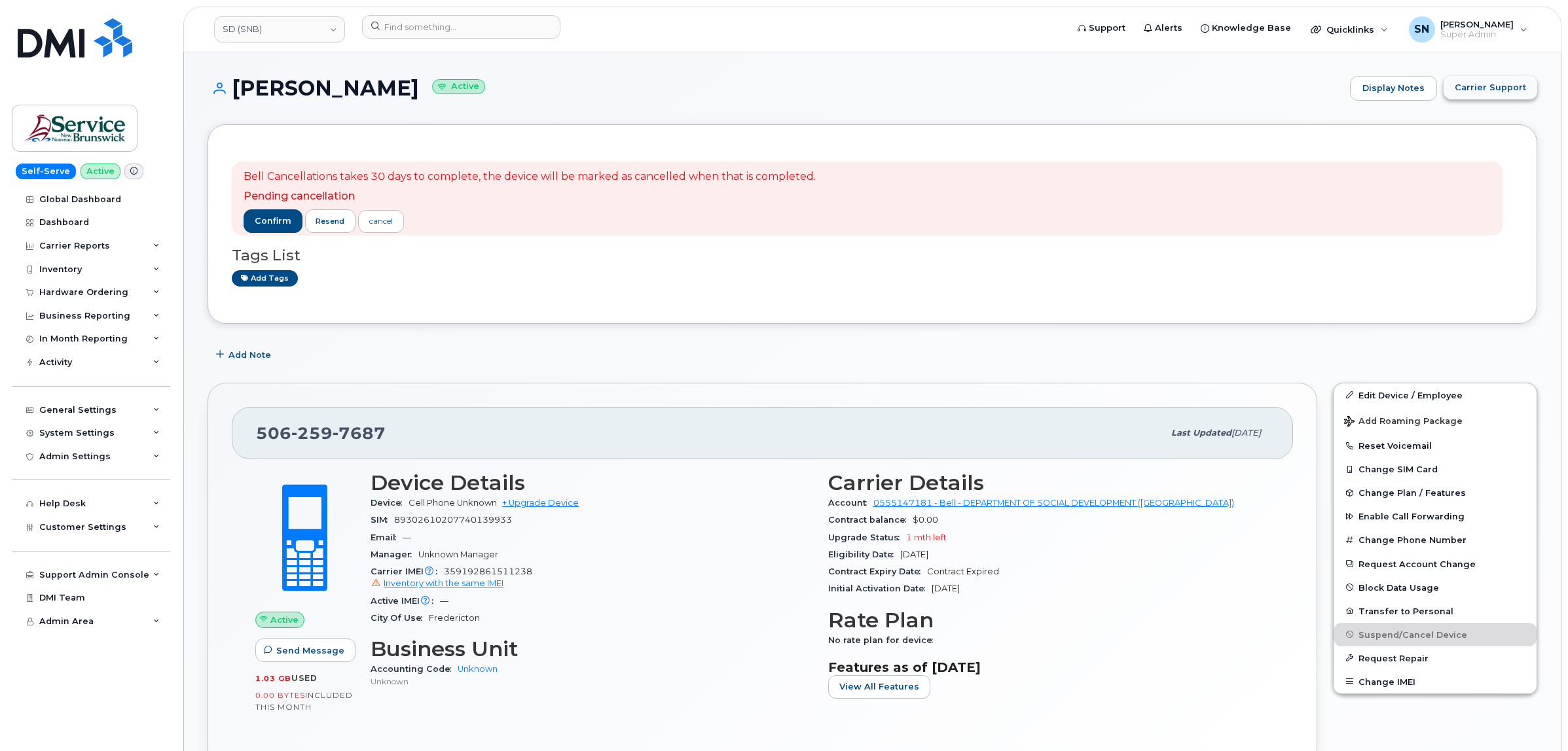
click at [1498, 90] on span "Carrier Support" at bounding box center [1490, 87] width 72 height 12
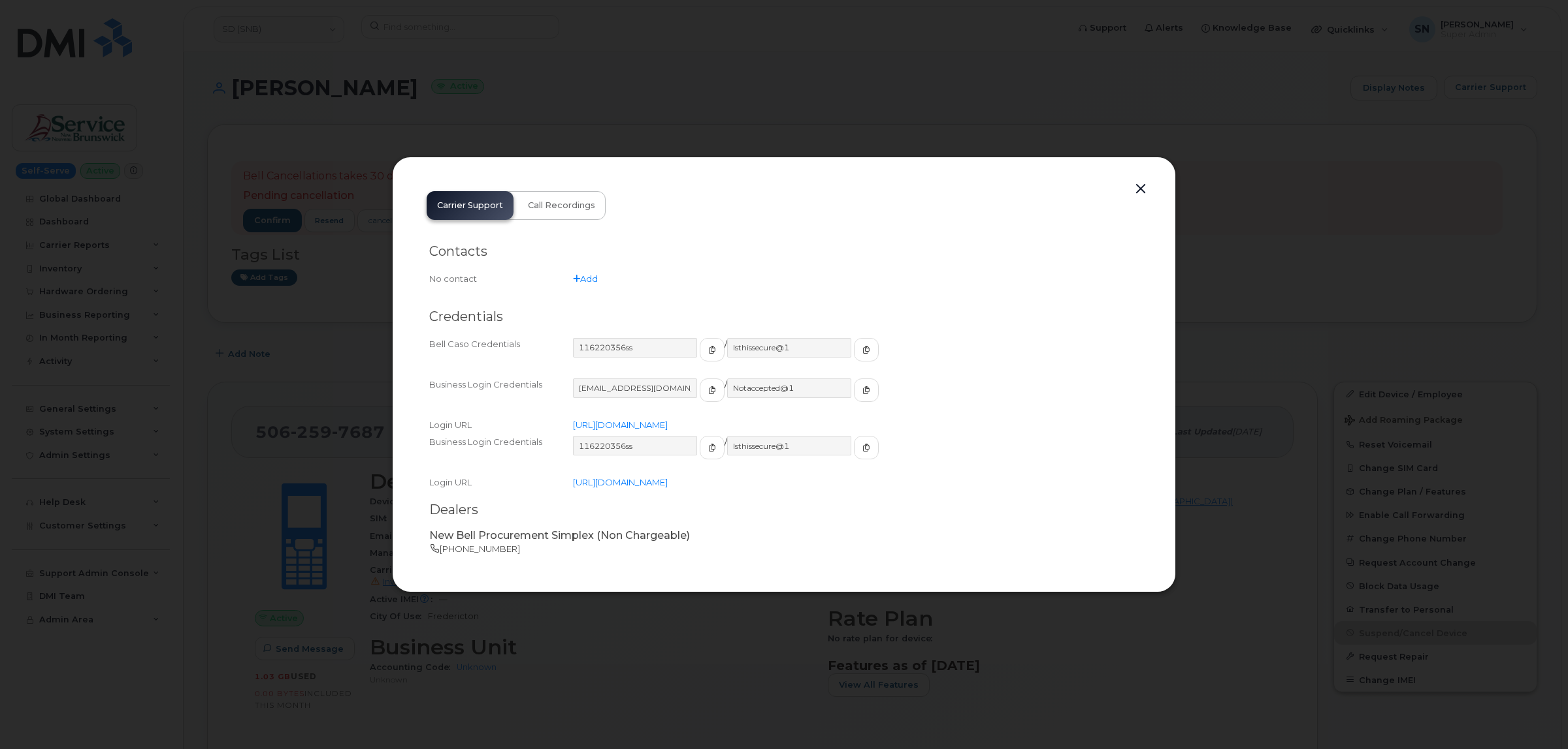
click at [1140, 189] on button "button" at bounding box center [1140, 189] width 20 height 18
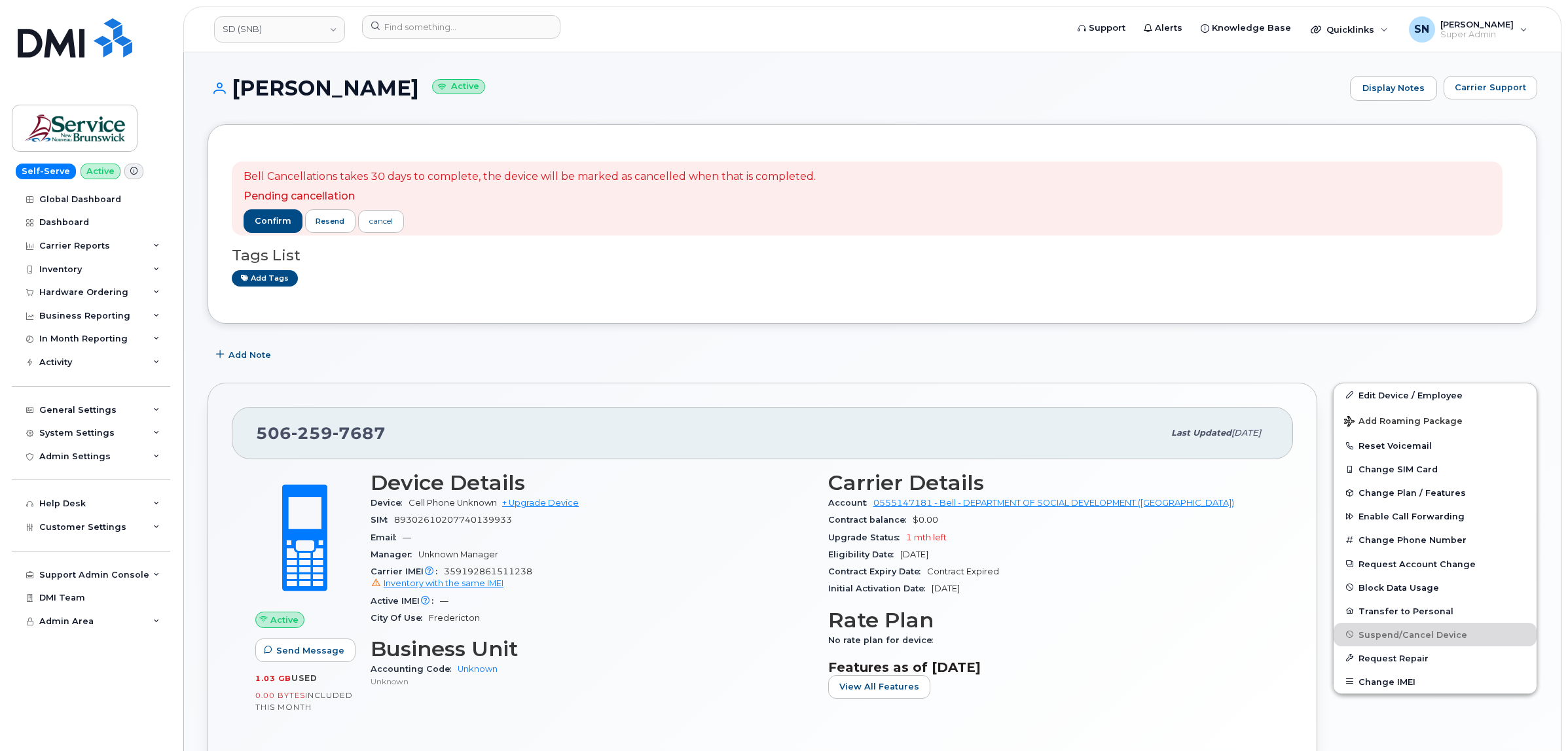
drag, startPoint x: 228, startPoint y: 86, endPoint x: 433, endPoint y: 77, distance: 205.2
click at [433, 77] on h1 "[PERSON_NAME] Active" at bounding box center [776, 88] width 1136 height 23
copy h1 "[PERSON_NAME]"
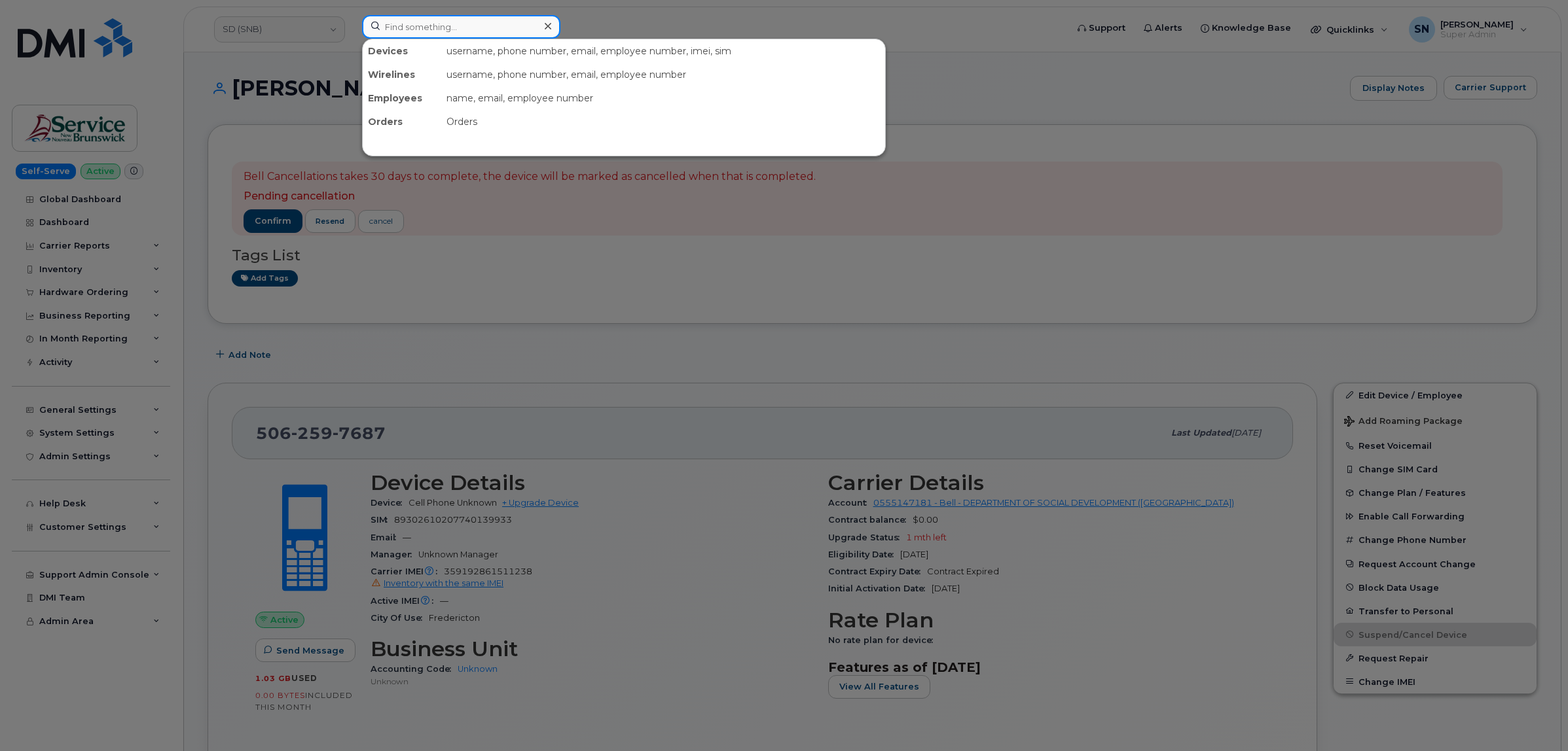
click at [456, 21] on input at bounding box center [461, 26] width 199 height 24
paste input "5066279363"
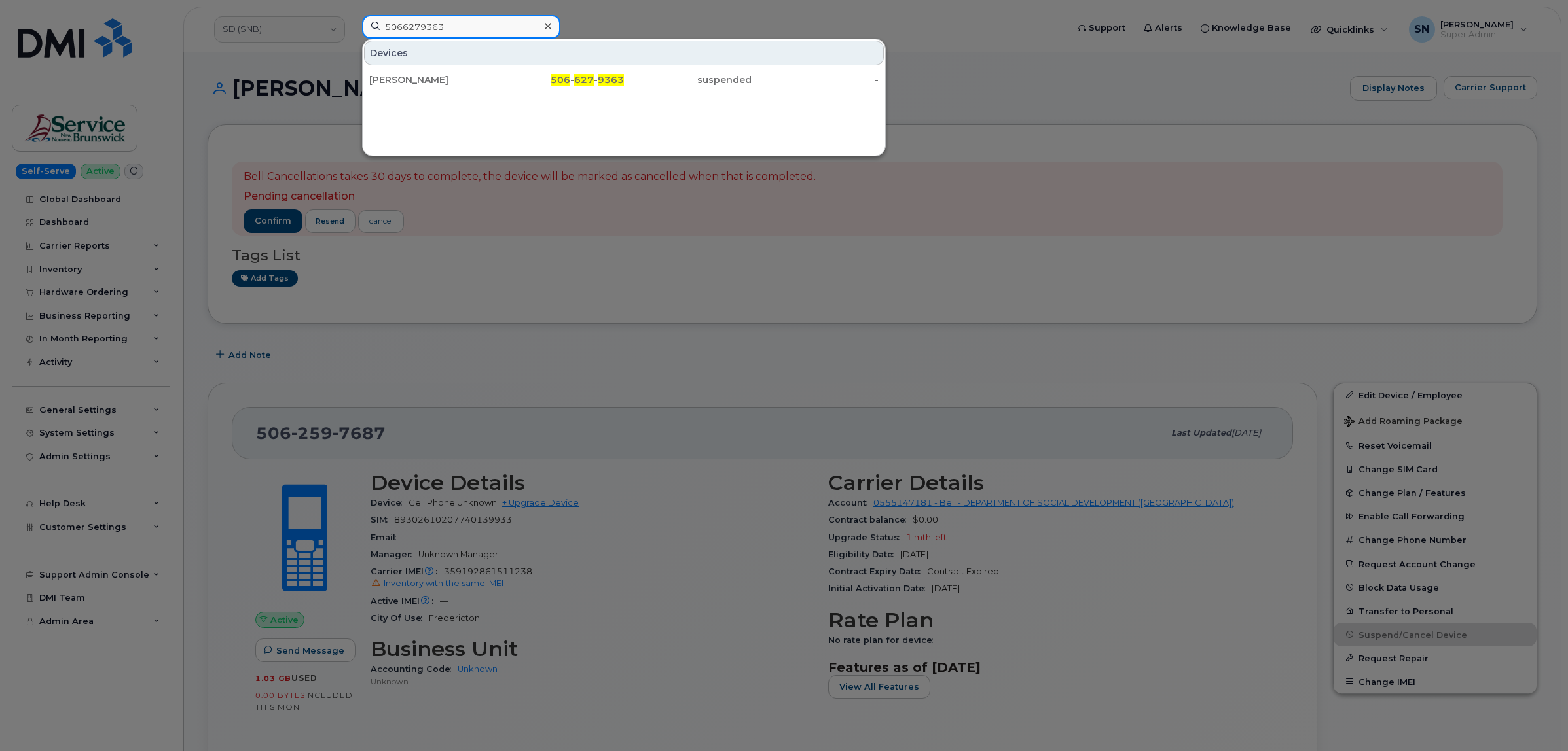
type input "5066279363"
click at [468, 67] on div "Gregory Curtis 506 - 627 - 9363 suspended -" at bounding box center [624, 80] width 523 height 26
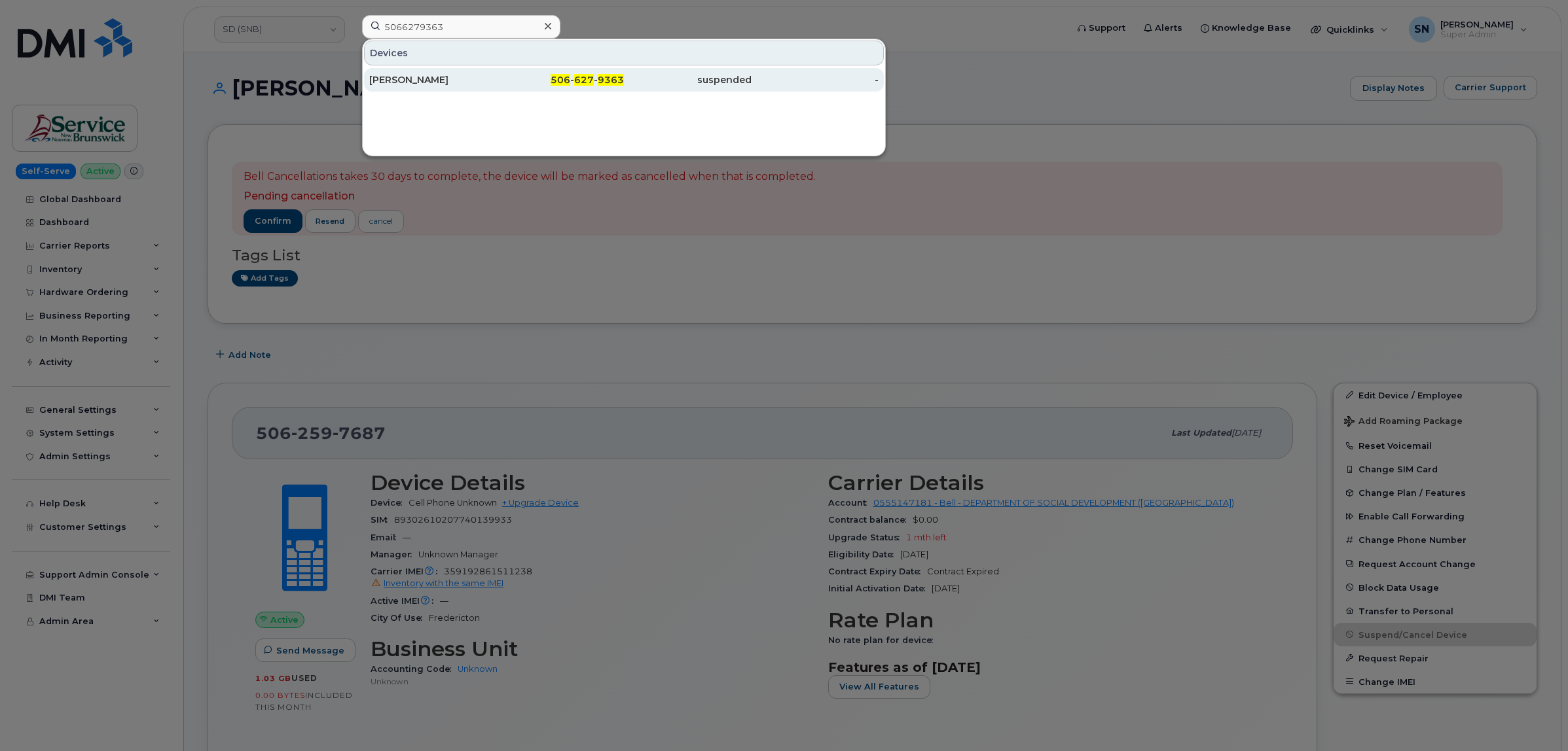
click at [469, 78] on div "Gregory Curtis" at bounding box center [433, 80] width 128 height 13
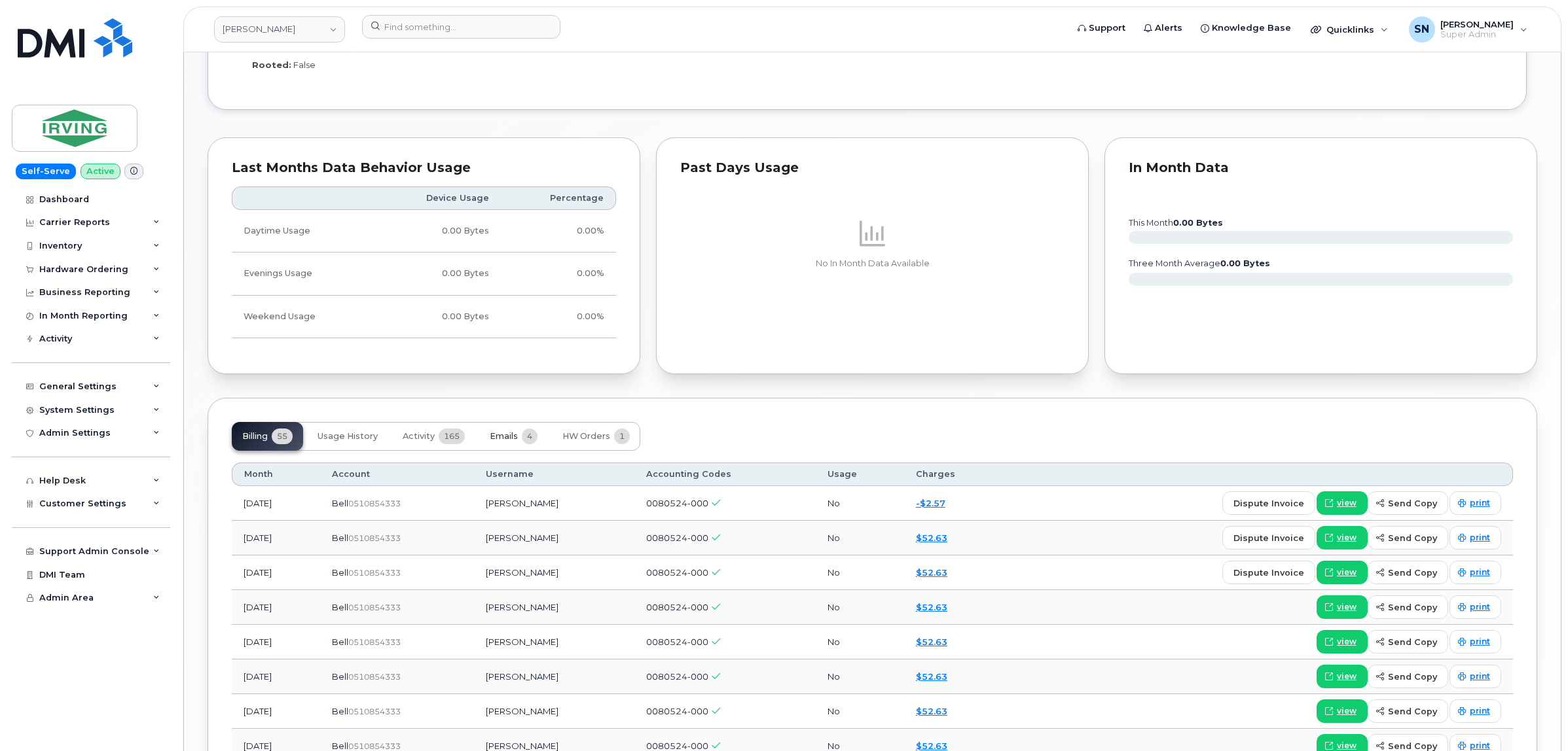
click at [486, 439] on button "Emails 4" at bounding box center [513, 436] width 68 height 29
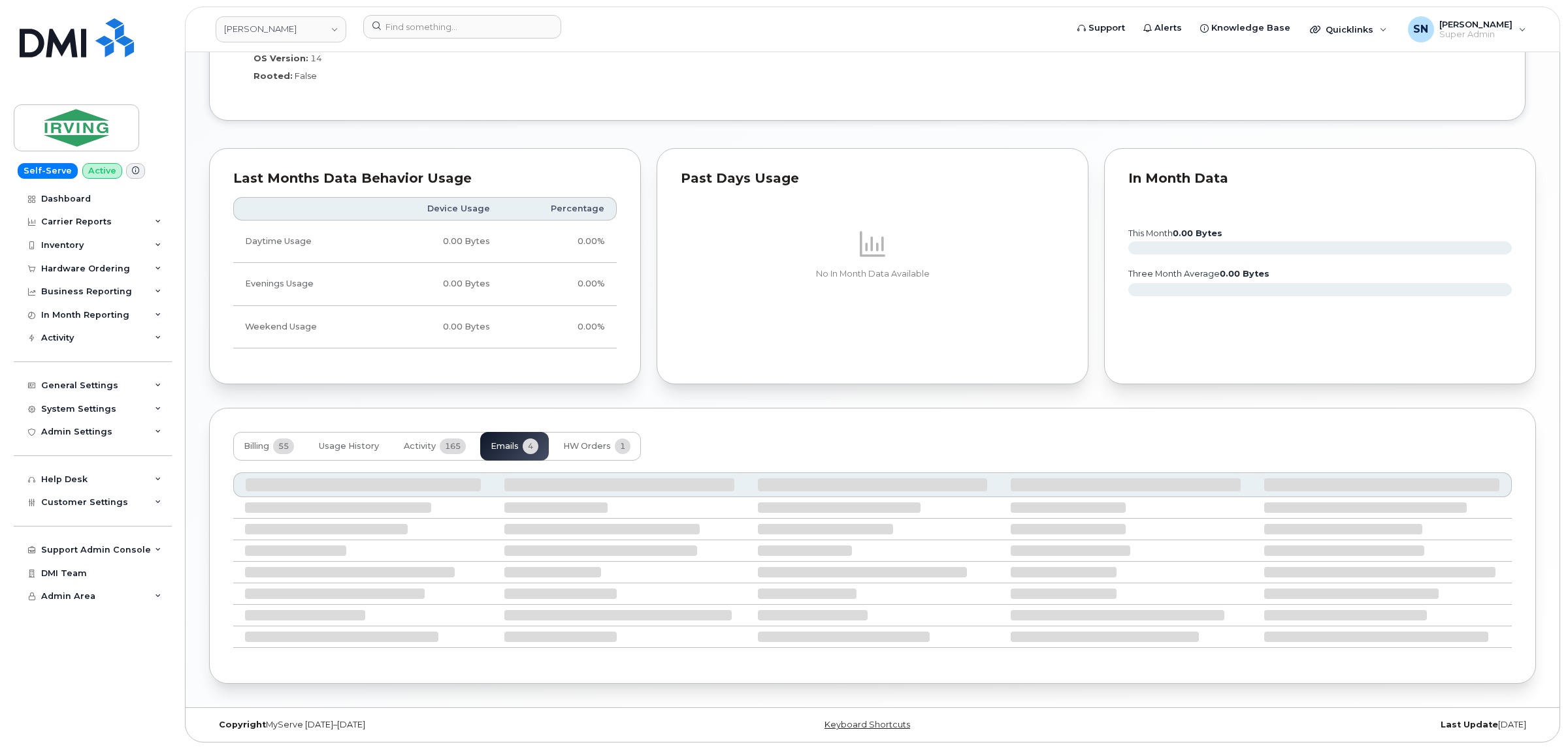
scroll to position [994, 0]
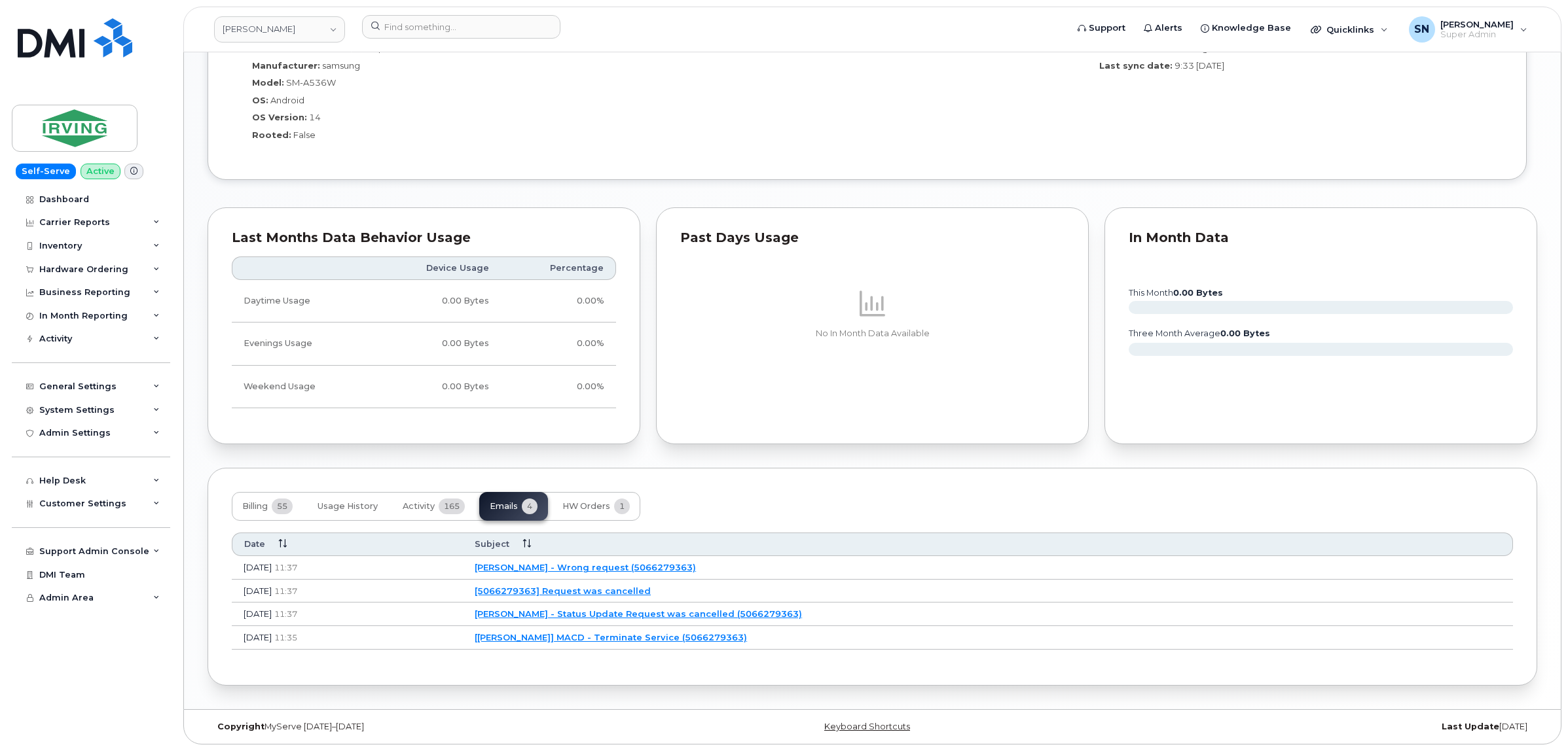
click at [744, 636] on link "[JD Irving] MACD - Terminate Service (5066279363)" at bounding box center [611, 637] width 272 height 11
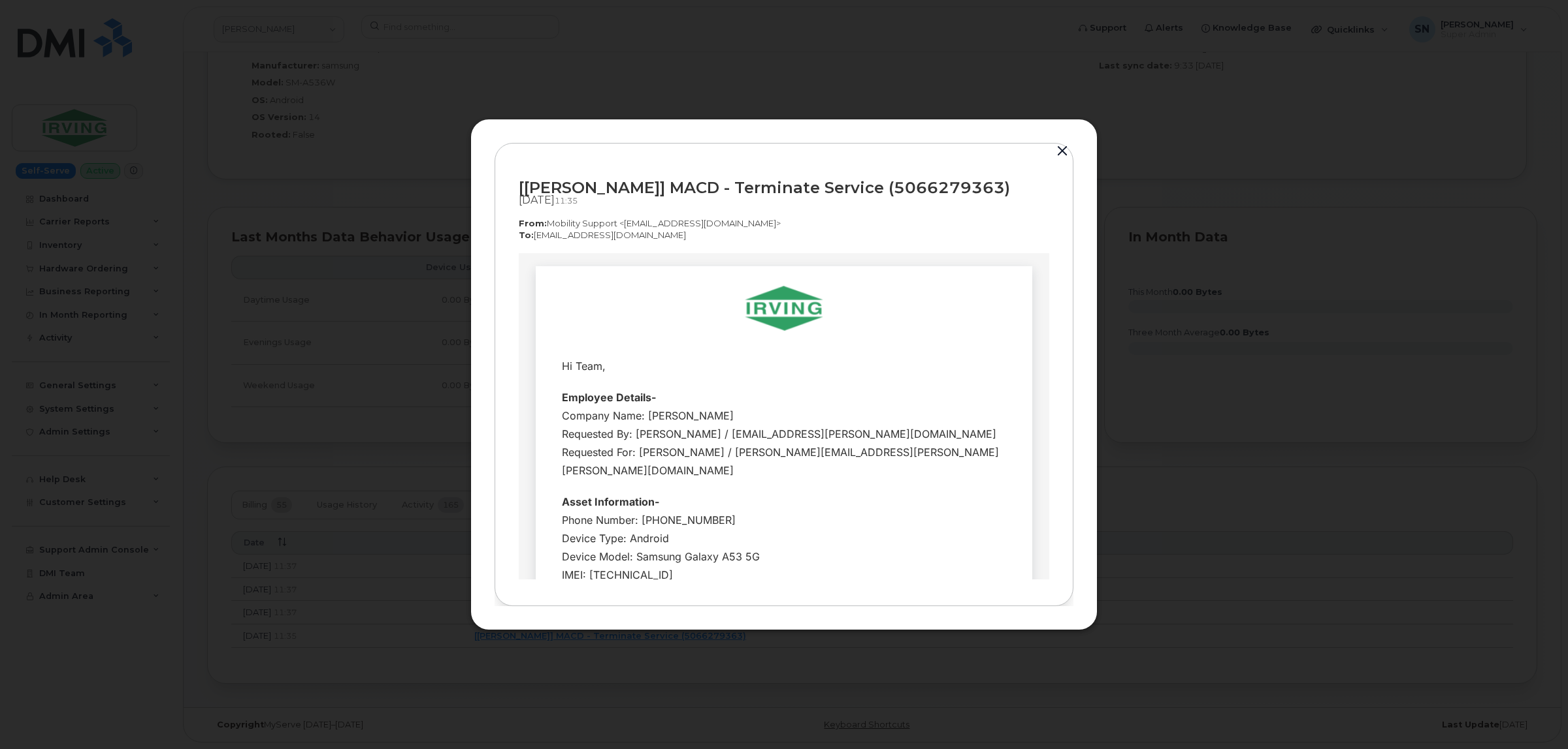
scroll to position [0, 0]
click at [1064, 147] on button "button" at bounding box center [1062, 151] width 20 height 18
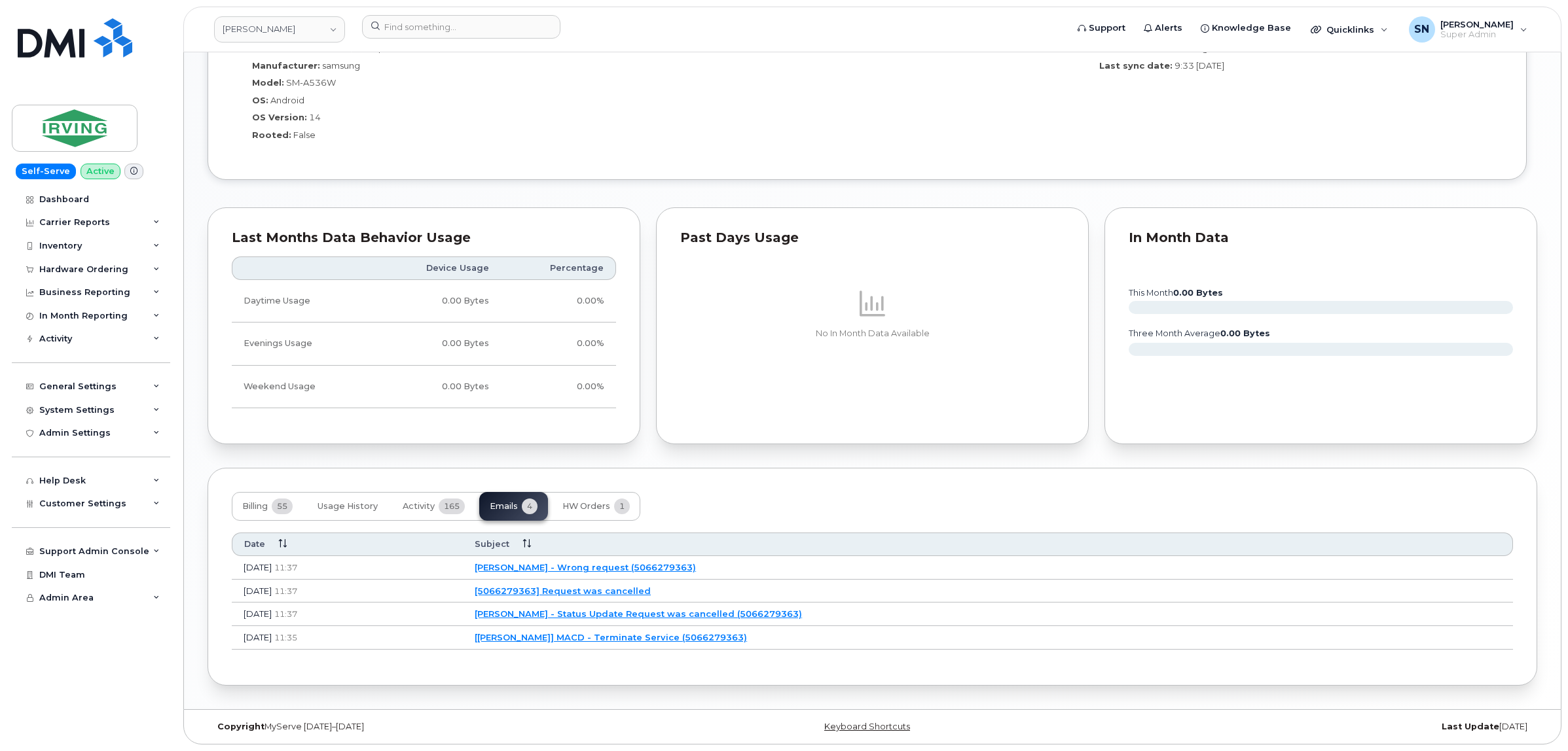
click at [646, 616] on link "JD Irving - Status Update Request was cancelled (5066279363)" at bounding box center [638, 613] width 327 height 11
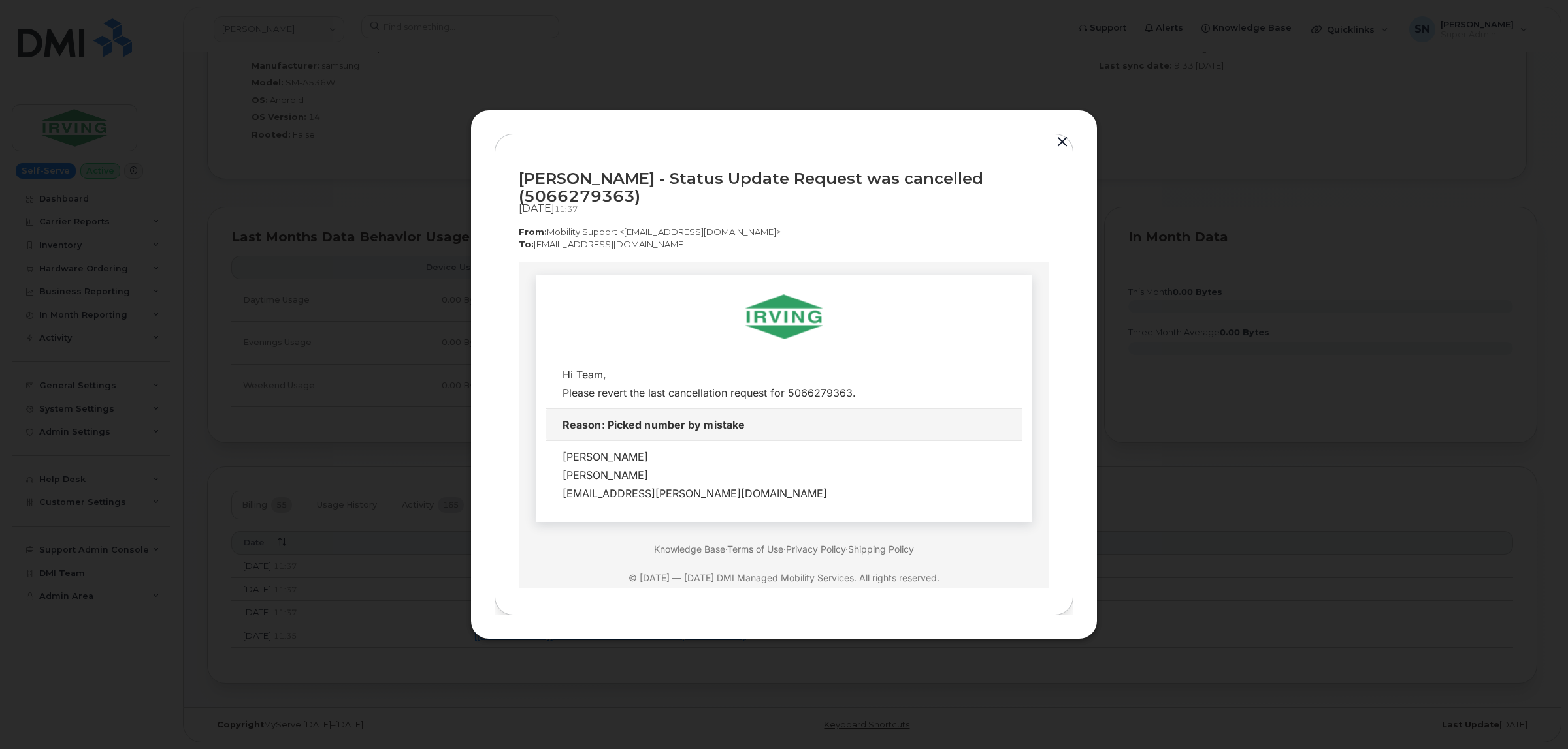
click at [1064, 147] on button "button" at bounding box center [1062, 142] width 20 height 18
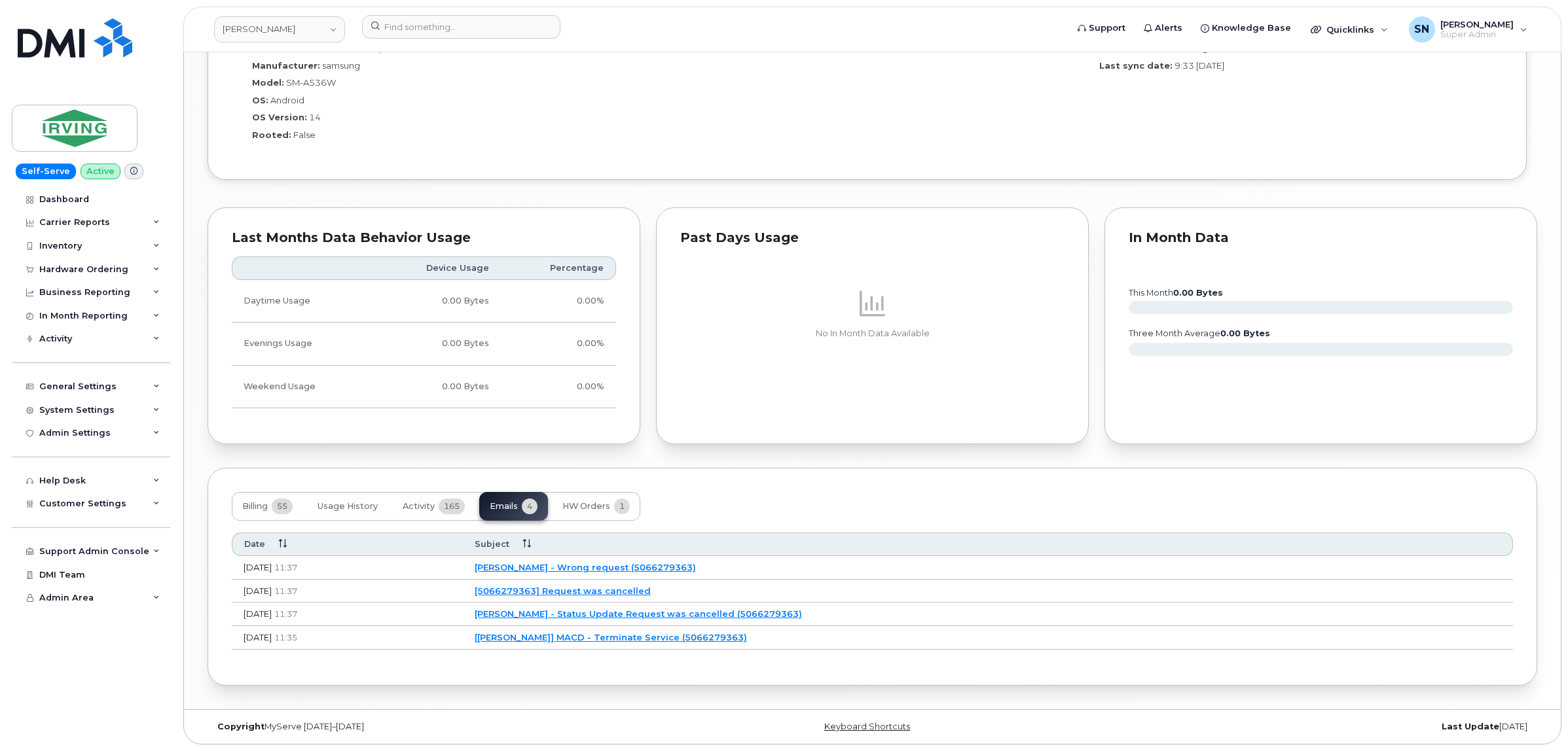
click at [650, 591] on link "[5066279363] Request was cancelled" at bounding box center [563, 591] width 176 height 11
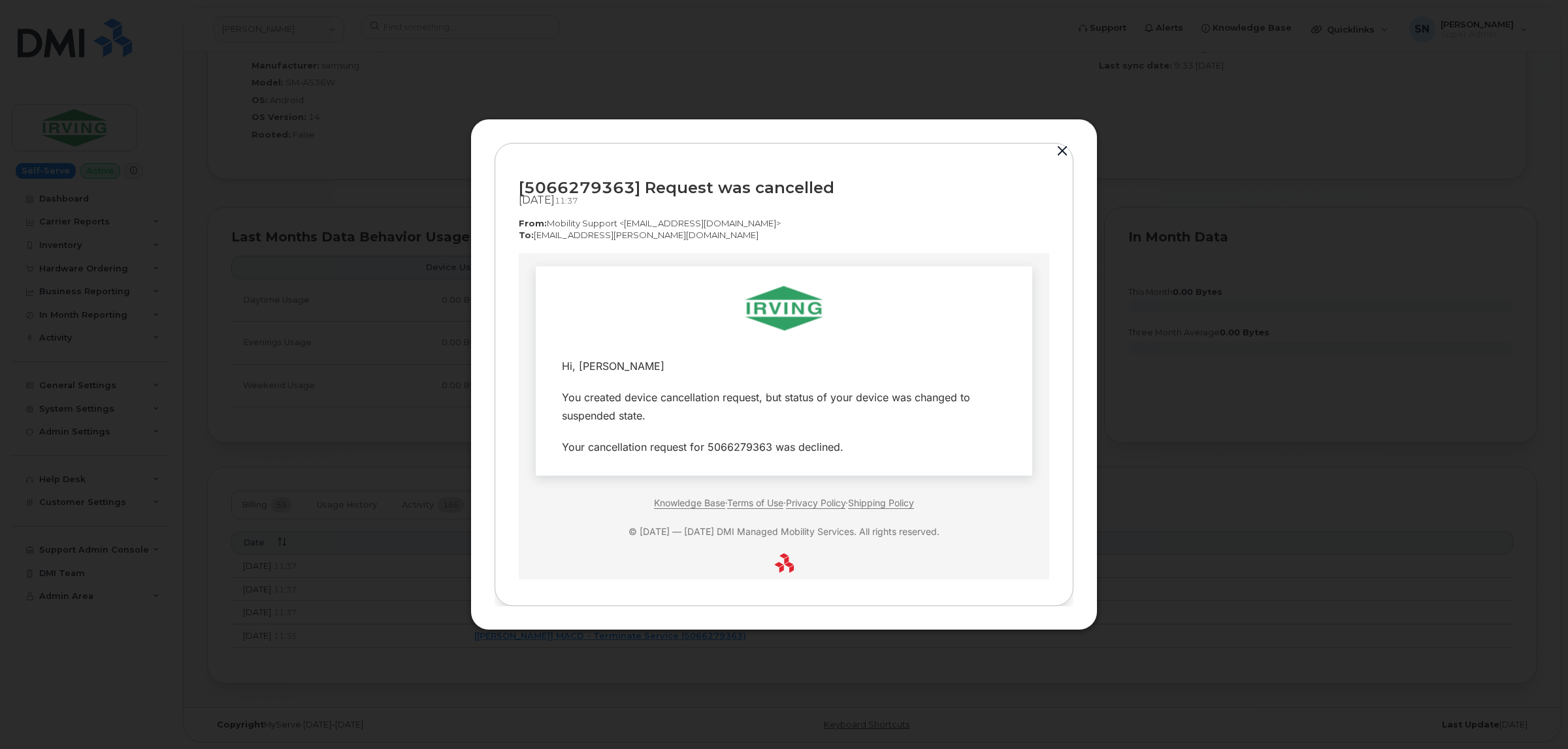
click at [1061, 150] on button "button" at bounding box center [1062, 151] width 20 height 18
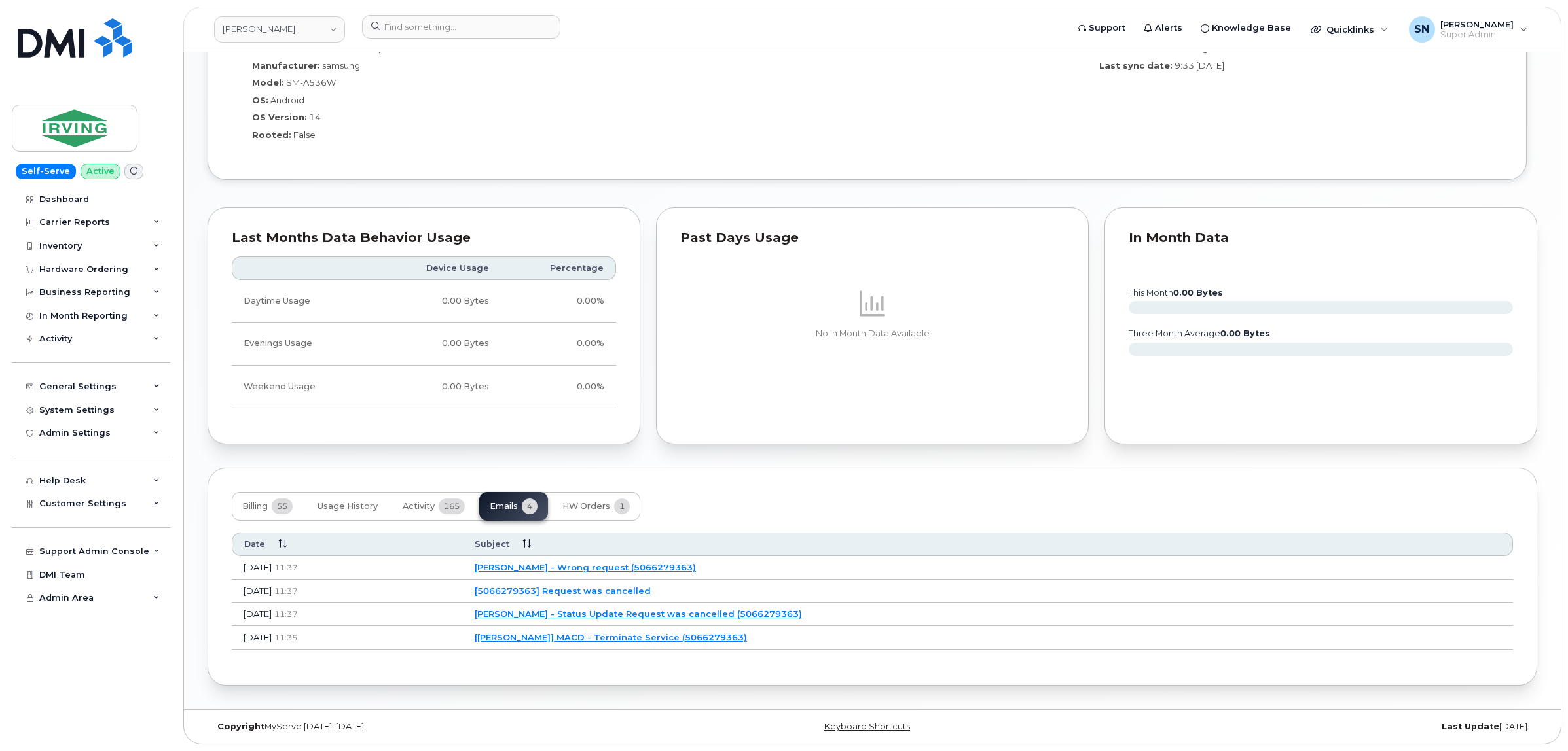
click at [651, 567] on link "JD Irving - Wrong request (5066279363)" at bounding box center [585, 567] width 221 height 11
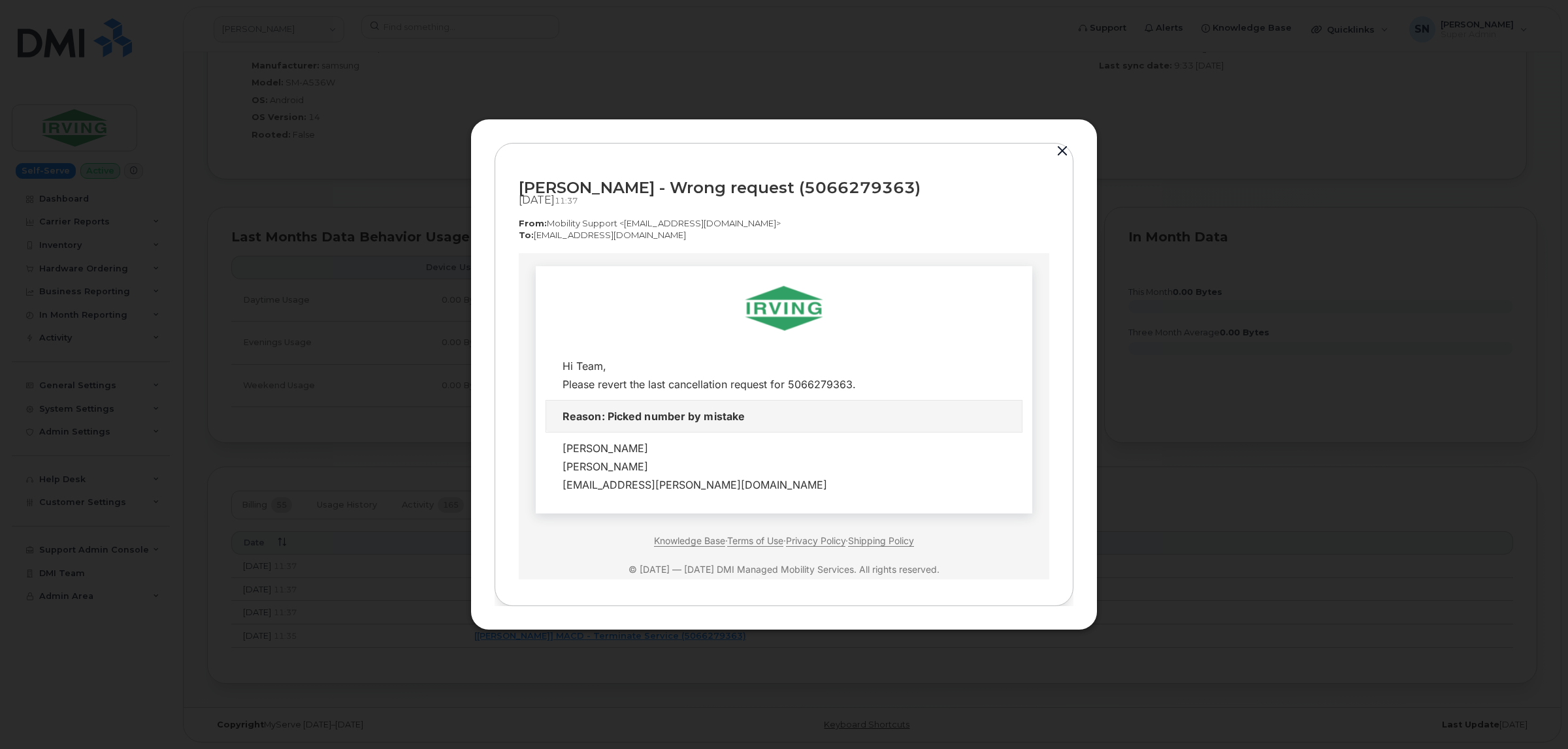
click at [1068, 144] on button "button" at bounding box center [1062, 151] width 20 height 18
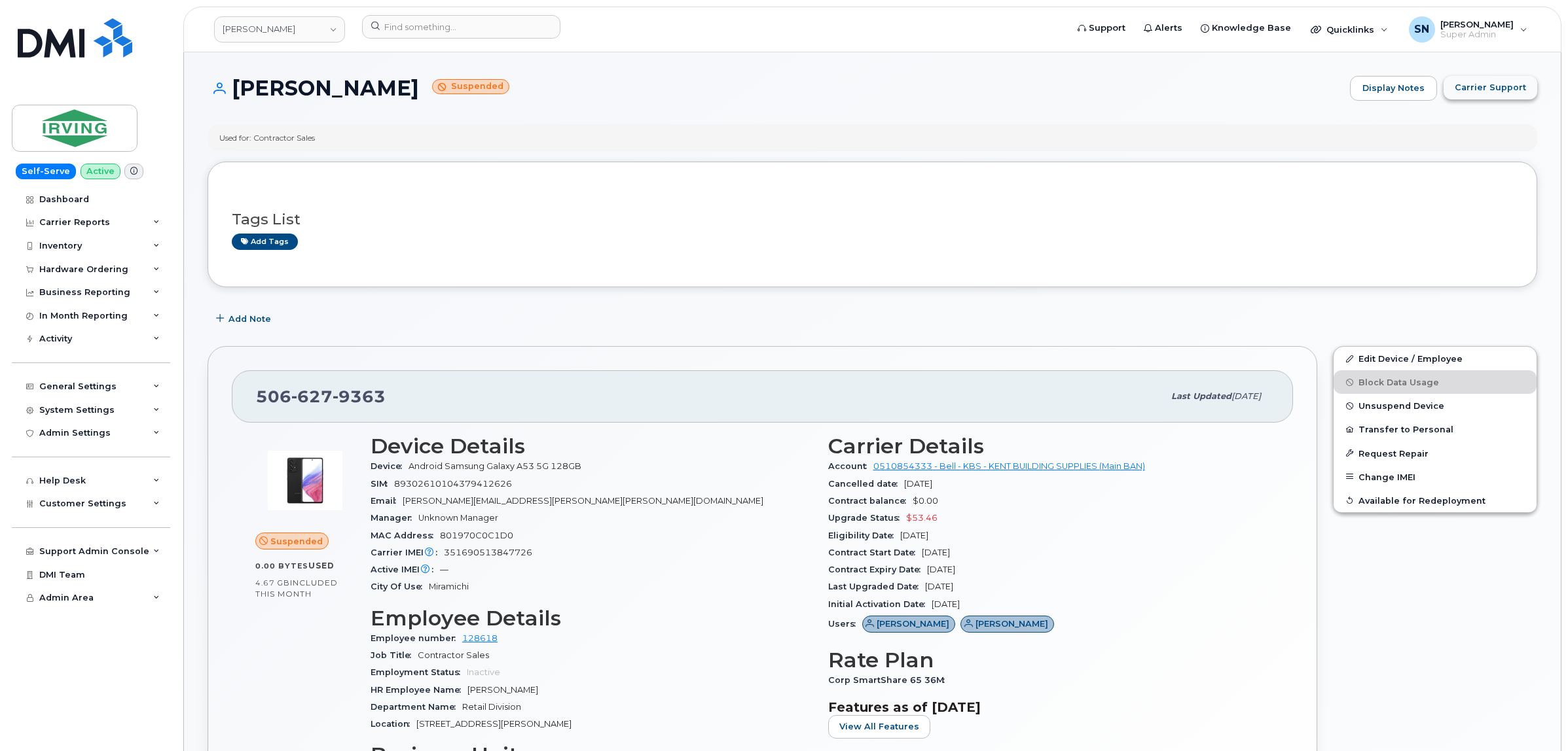
click at [1464, 90] on span "Carrier Support" at bounding box center [1490, 87] width 72 height 12
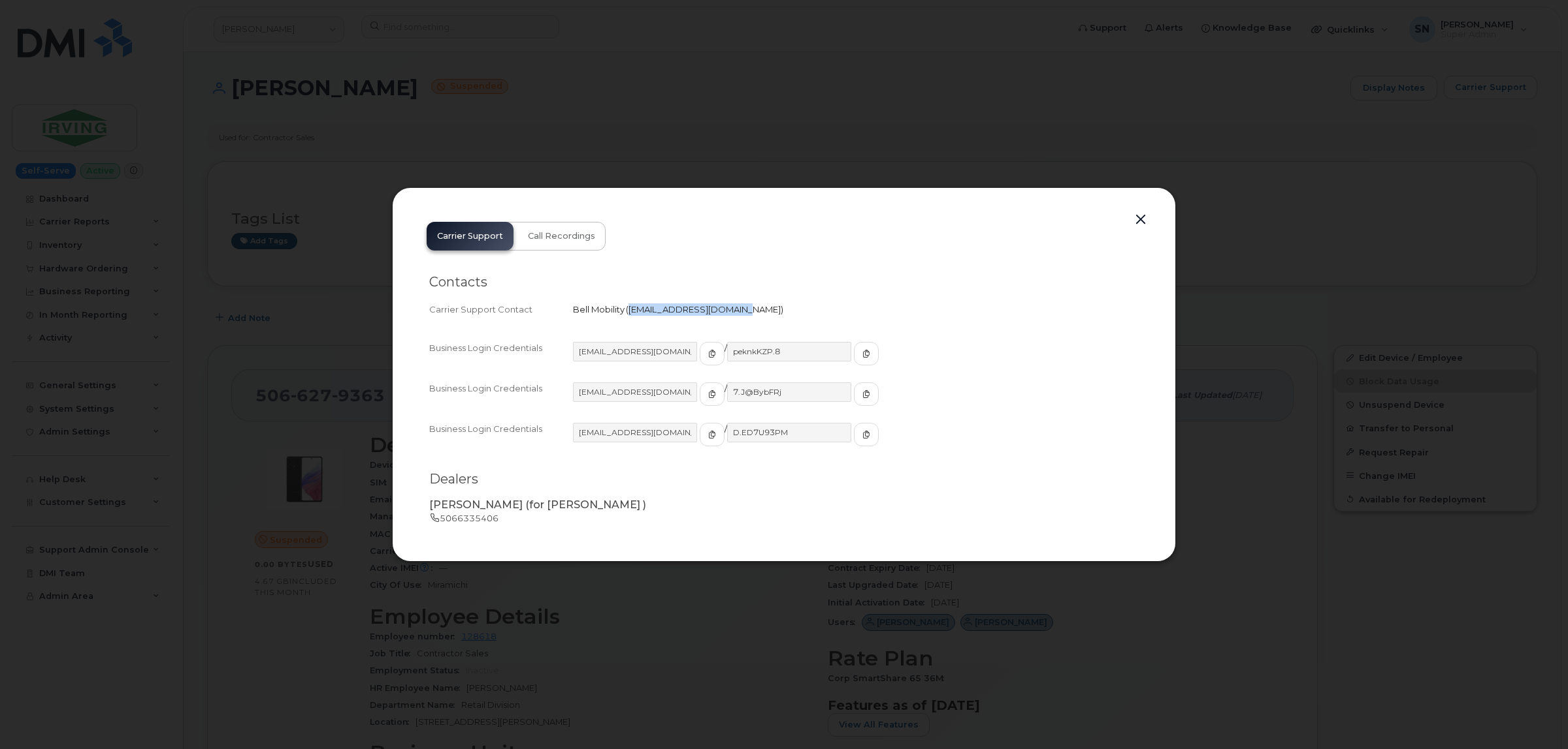
drag, startPoint x: 630, startPoint y: 309, endPoint x: 736, endPoint y: 317, distance: 106.3
click at [736, 317] on div "Carrier Support Contact Bell Mobility   wirelessbbmcare@bell.ca" at bounding box center [784, 309] width 709 height 17
copy span "wirelessbbmcare@bell.ca"
click at [1135, 222] on button "button" at bounding box center [1140, 220] width 20 height 18
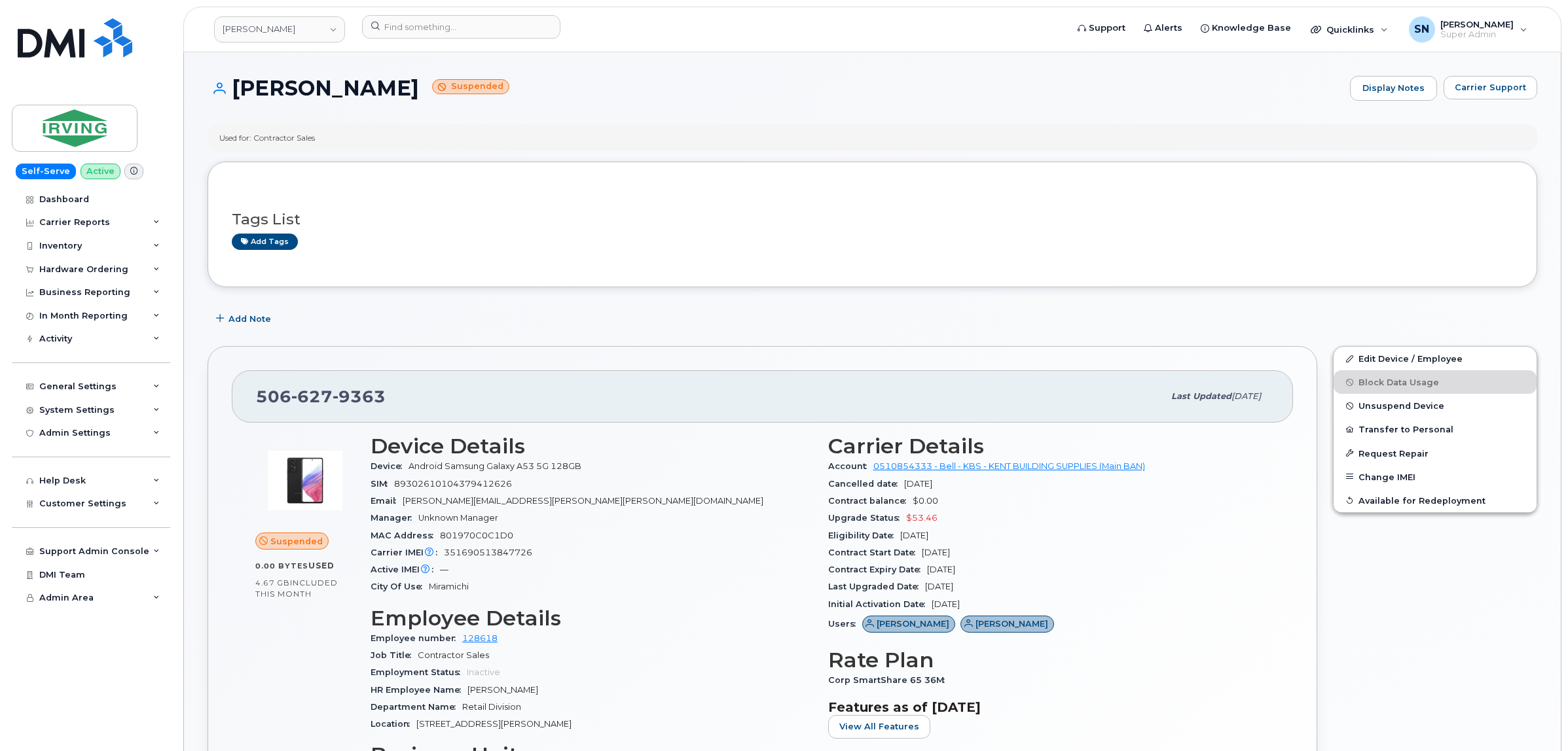
drag, startPoint x: 252, startPoint y: 95, endPoint x: 389, endPoint y: 94, distance: 137.0
click at [389, 94] on h1 "Gregory Curtis Suspended" at bounding box center [776, 88] width 1136 height 23
copy h1 "Gregory Curtis"
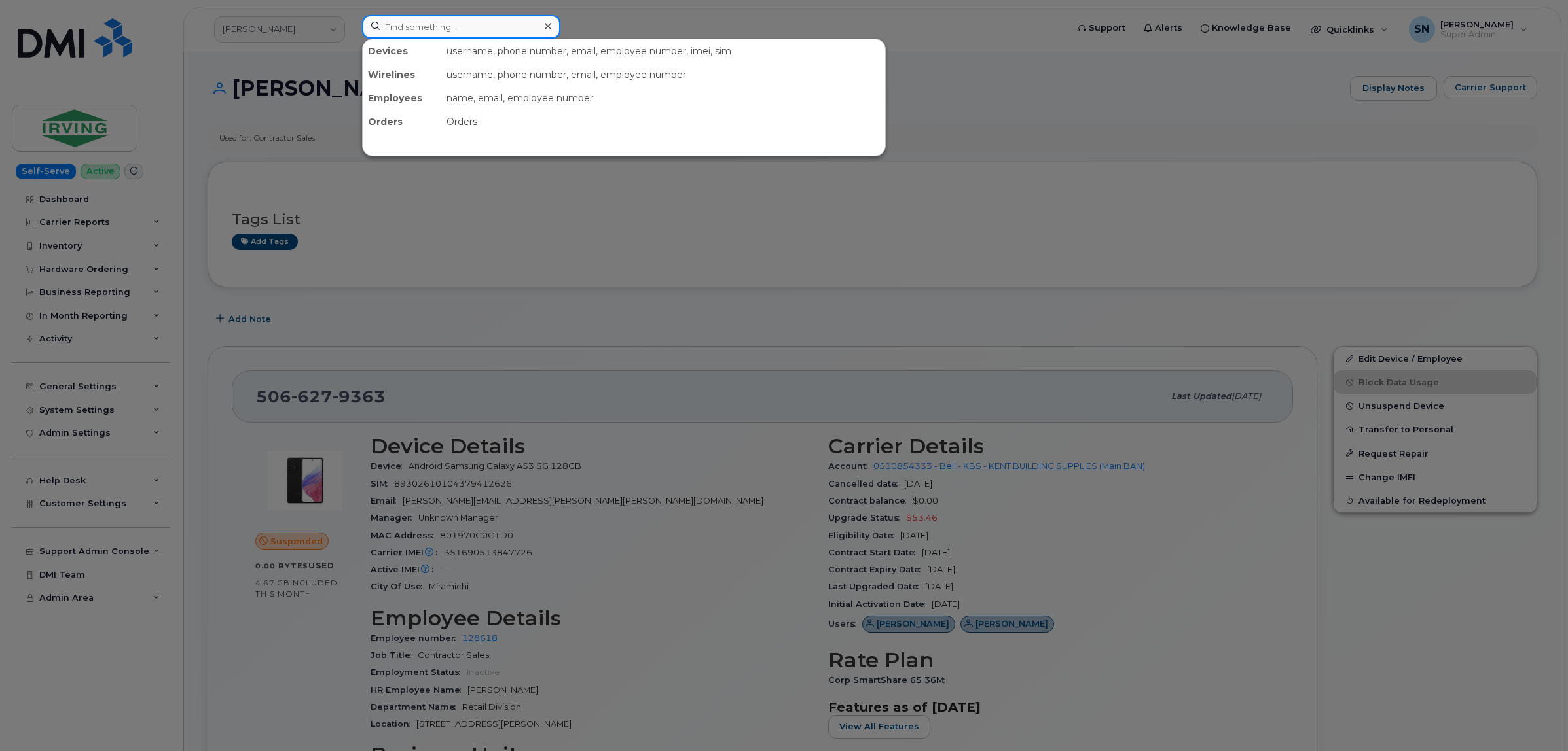
click at [480, 21] on input at bounding box center [461, 26] width 199 height 24
paste input "3613850427"
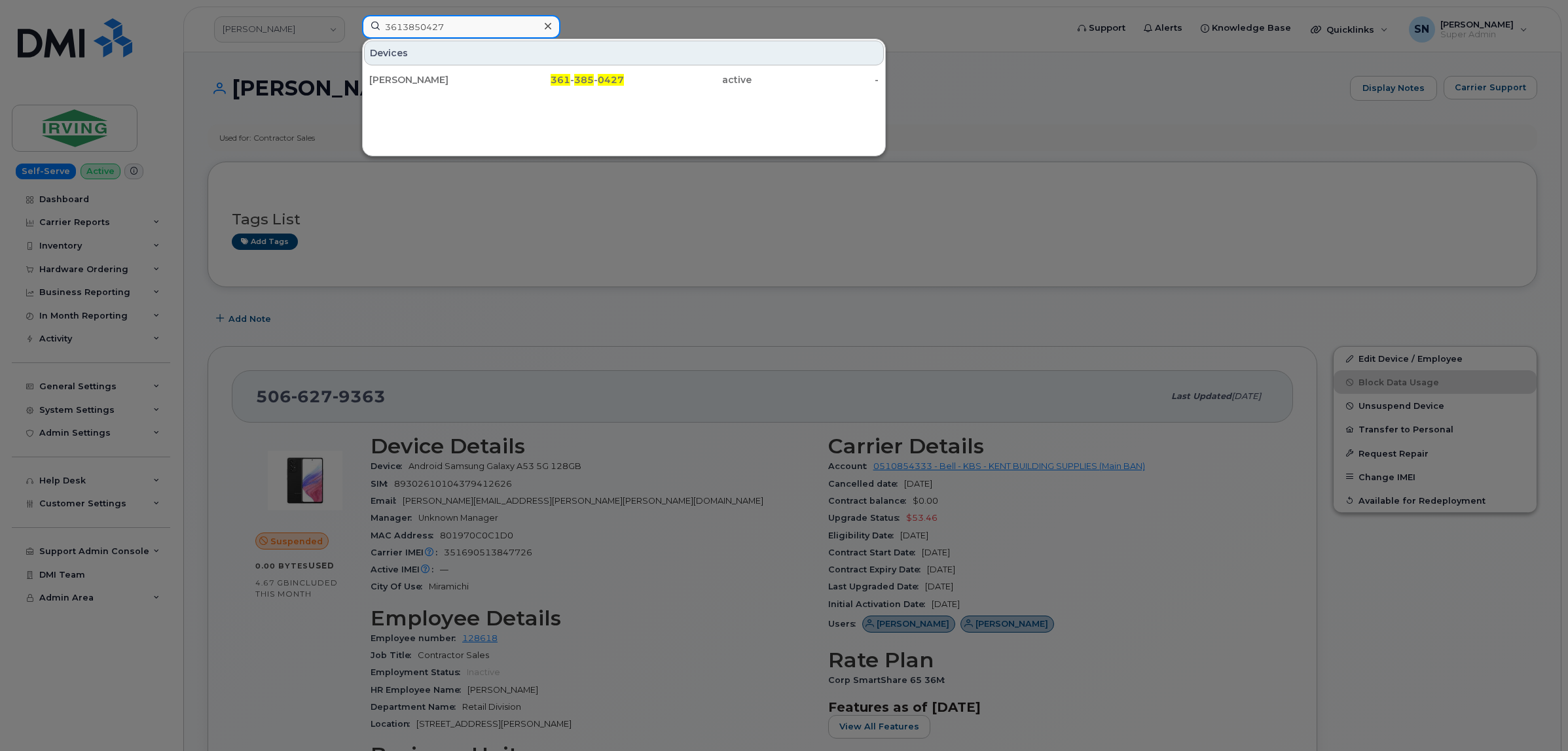
type input "3613850427"
click at [443, 78] on div "Bertha Greer" at bounding box center [433, 80] width 128 height 13
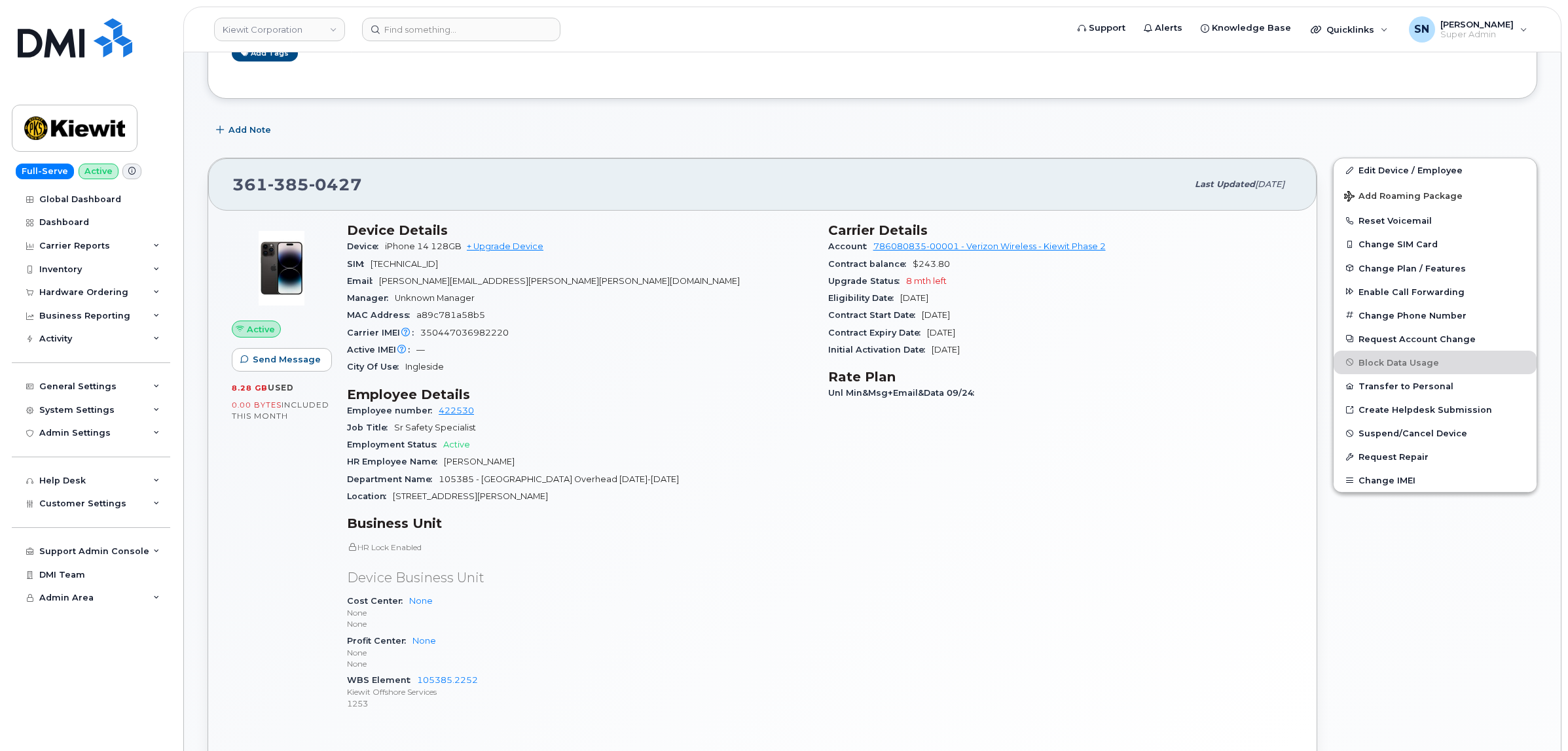
scroll to position [246, 0]
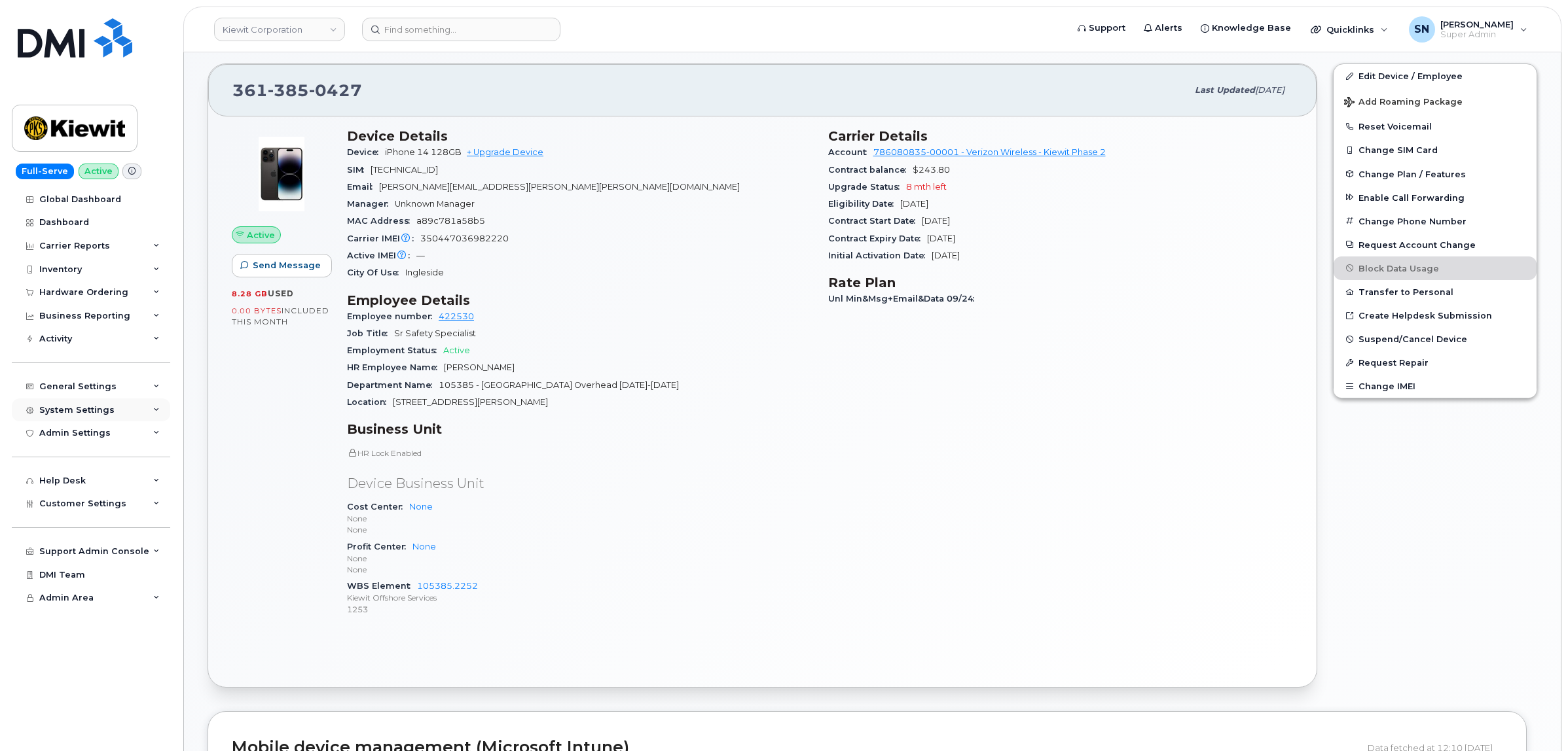
click at [75, 411] on div "System Settings" at bounding box center [77, 410] width 75 height 11
click at [77, 415] on div "System Settings" at bounding box center [77, 410] width 75 height 11
click at [82, 382] on div "General Settings" at bounding box center [91, 387] width 158 height 24
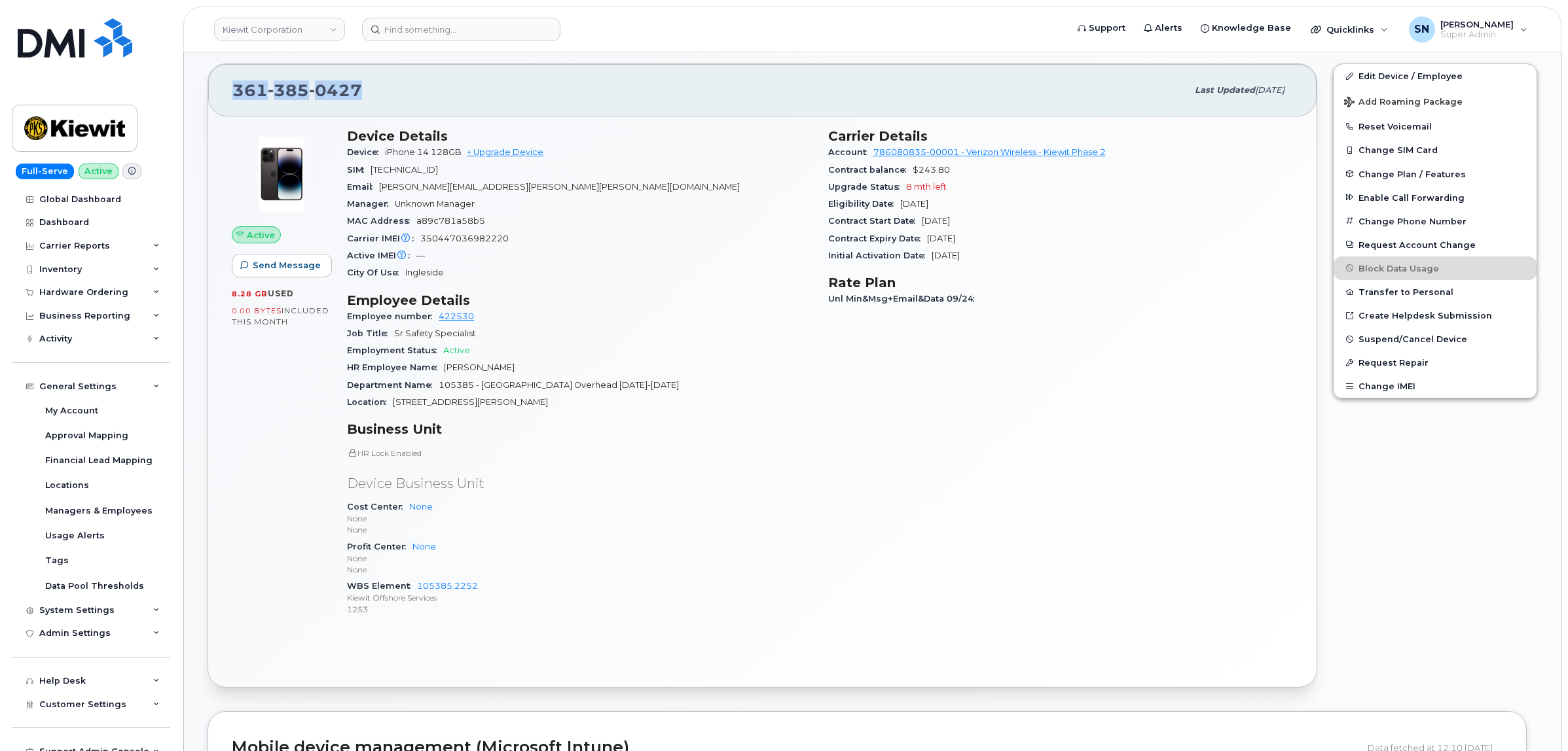
drag, startPoint x: 233, startPoint y: 93, endPoint x: 370, endPoint y: 100, distance: 137.2
click at [370, 100] on div "361 385 0427" at bounding box center [710, 90] width 955 height 27
copy span "361 385 0427"
drag, startPoint x: 481, startPoint y: 586, endPoint x: 420, endPoint y: 590, distance: 61.1
click at [420, 590] on div "WBS Element 105385.2252 Kiewit Offshore Services 1253" at bounding box center [580, 598] width 466 height 40
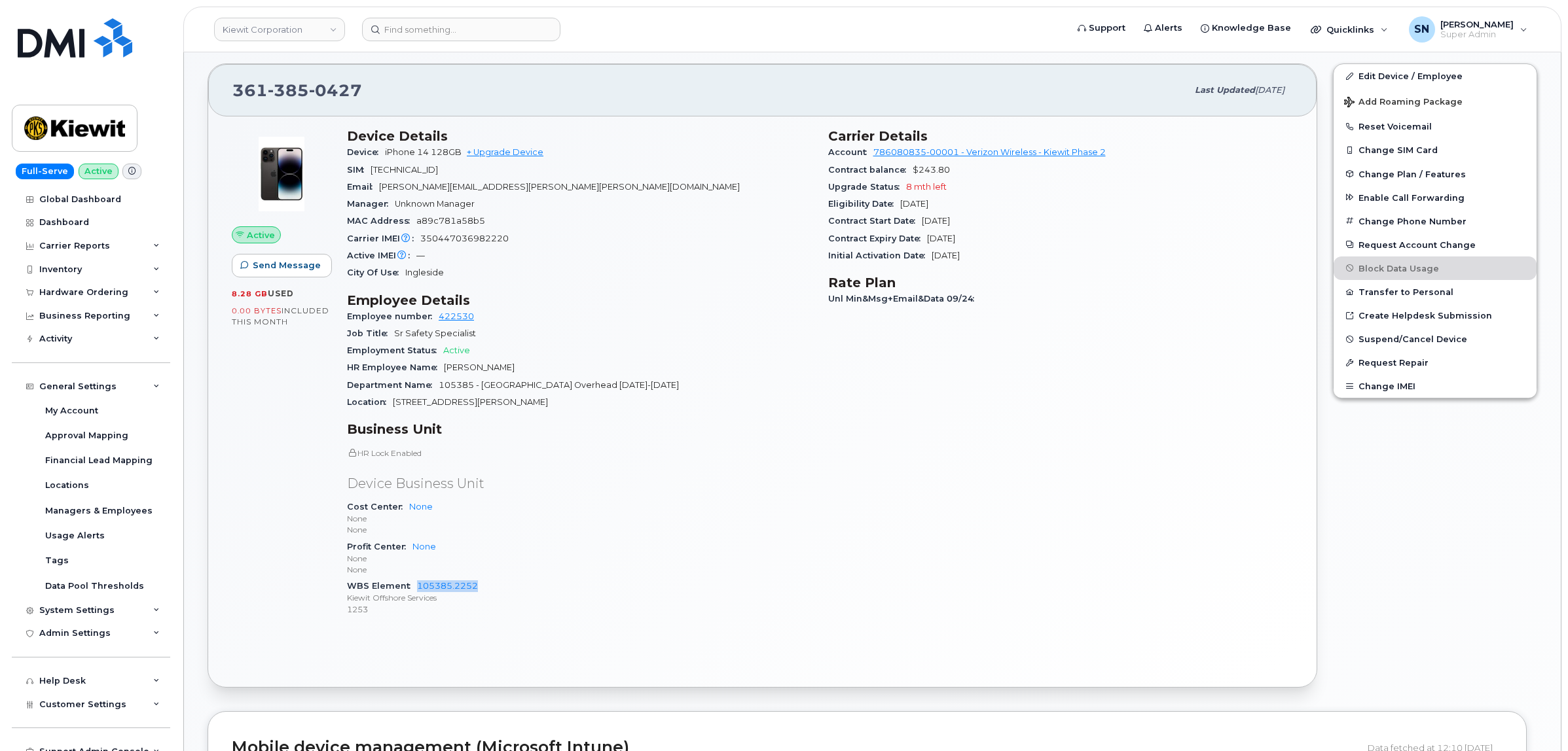
copy link "105385.2252"
click at [535, 25] on input at bounding box center [461, 29] width 199 height 24
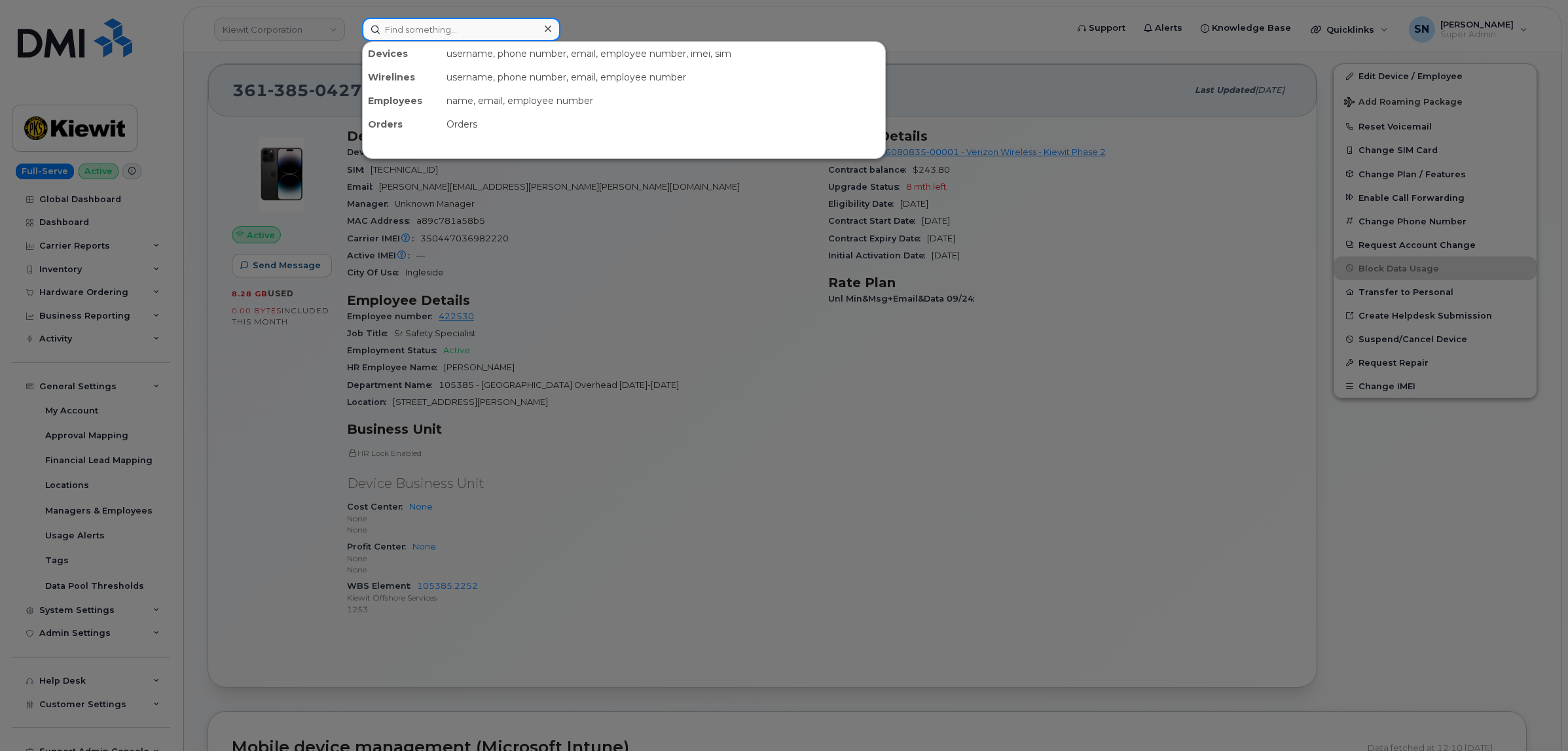
paste input "5043314507"
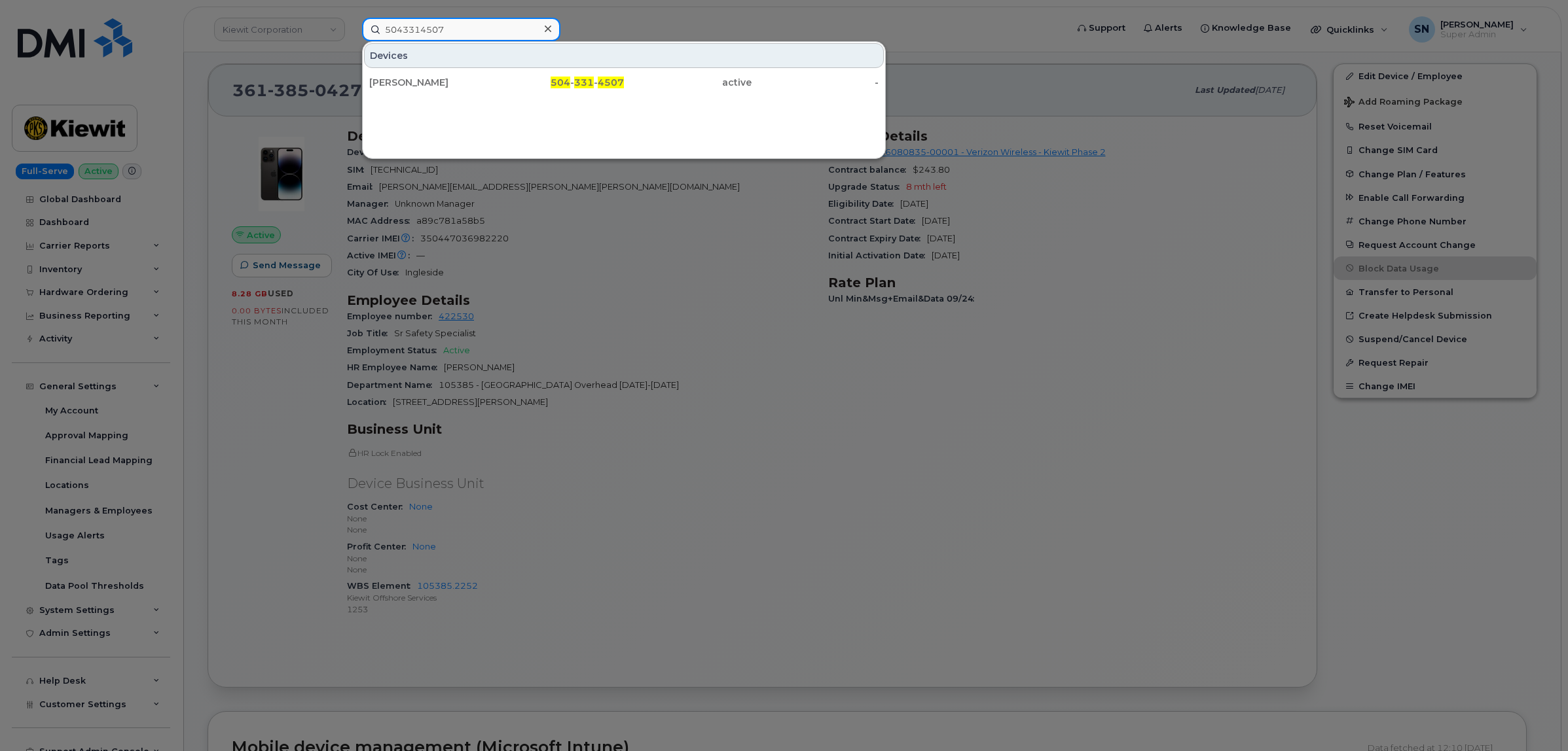
type input "5043314507"
drag, startPoint x: 456, startPoint y: 77, endPoint x: 483, endPoint y: 164, distance: 91.1
click at [456, 77] on div "CHAD BROCK" at bounding box center [433, 82] width 128 height 13
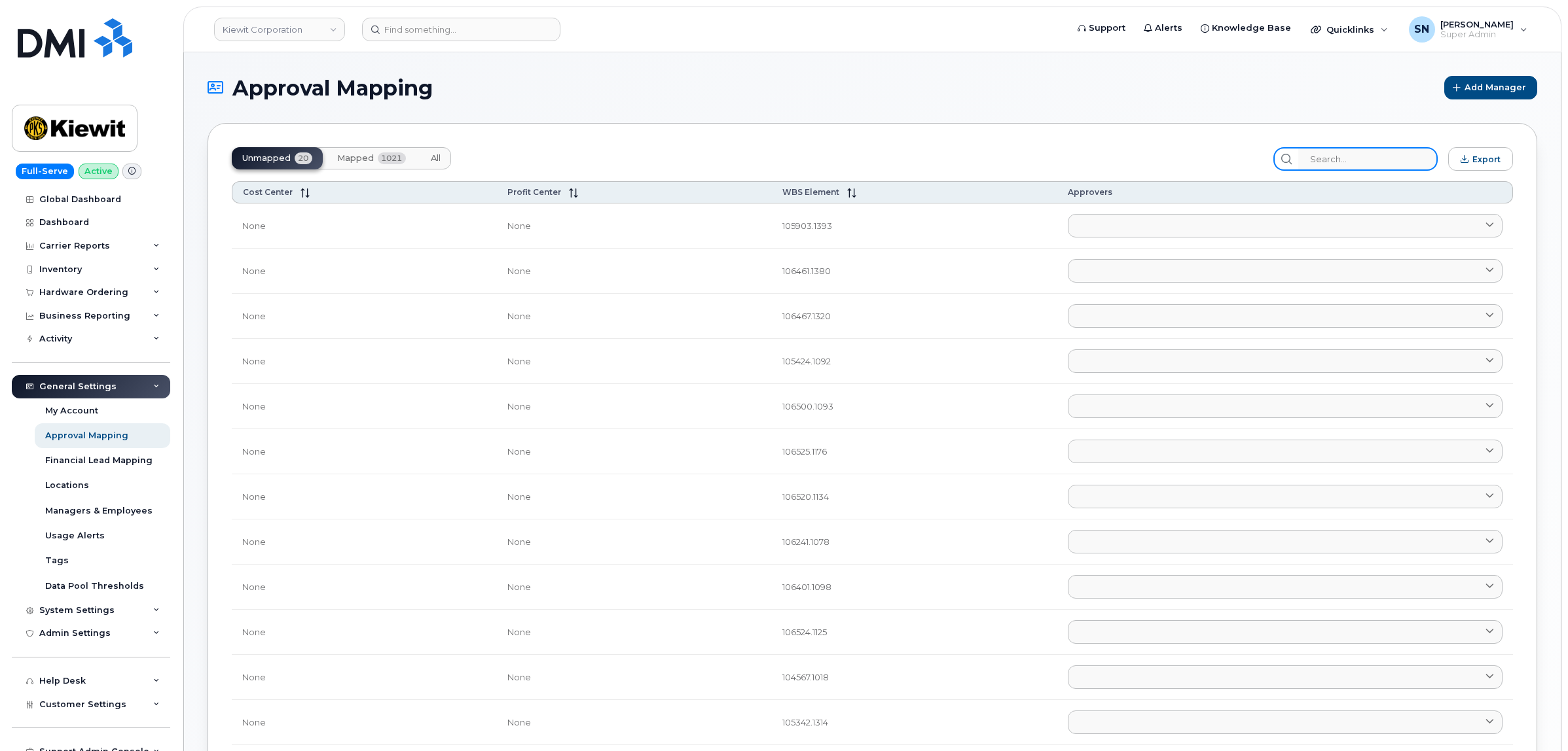
click at [1384, 169] on input "search" at bounding box center [1367, 159] width 139 height 24
paste input "105385.2252"
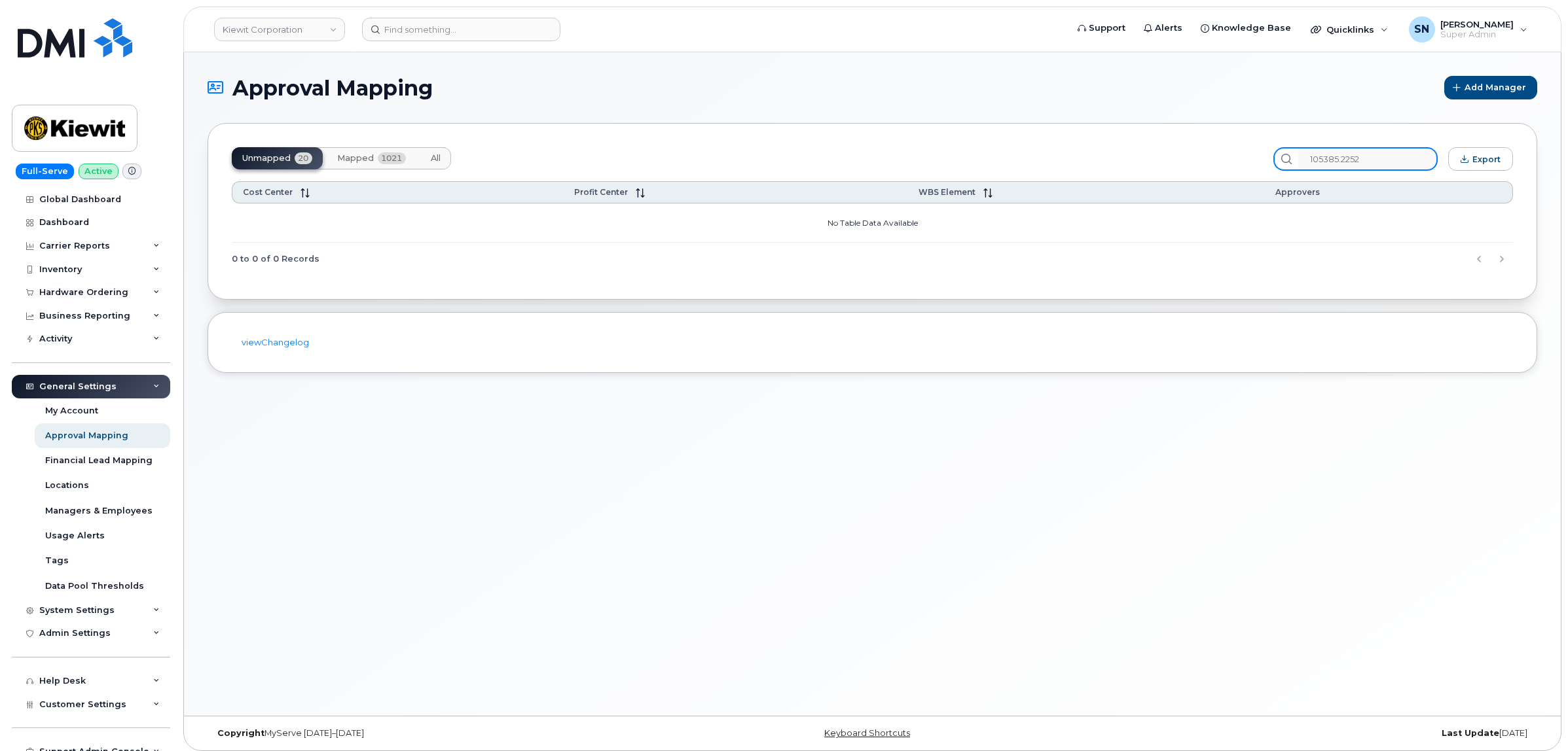
type input "105385.2252"
click at [349, 156] on span "Mapped" at bounding box center [355, 158] width 36 height 11
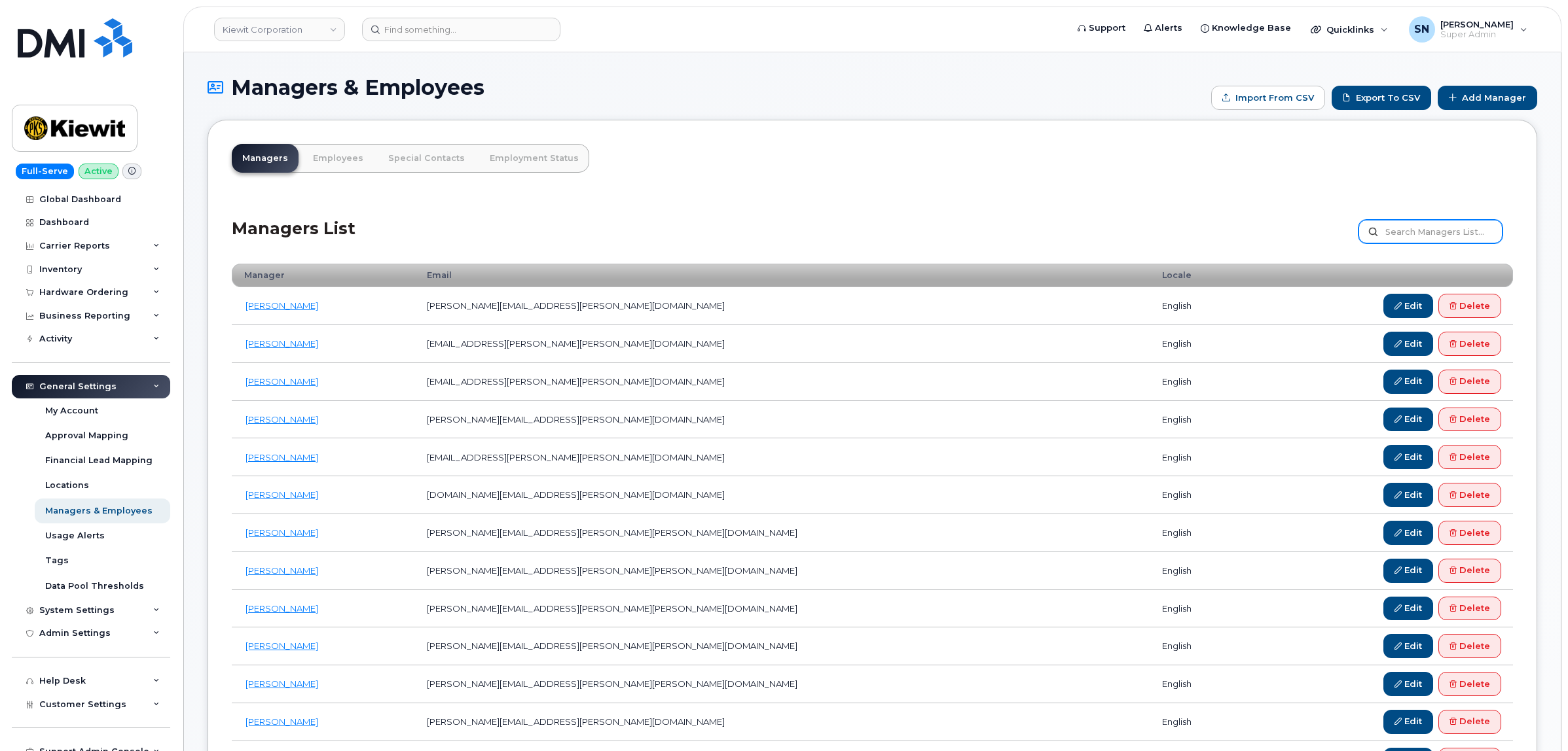
click at [1406, 239] on input "text" at bounding box center [1430, 232] width 144 height 24
type input "belen"
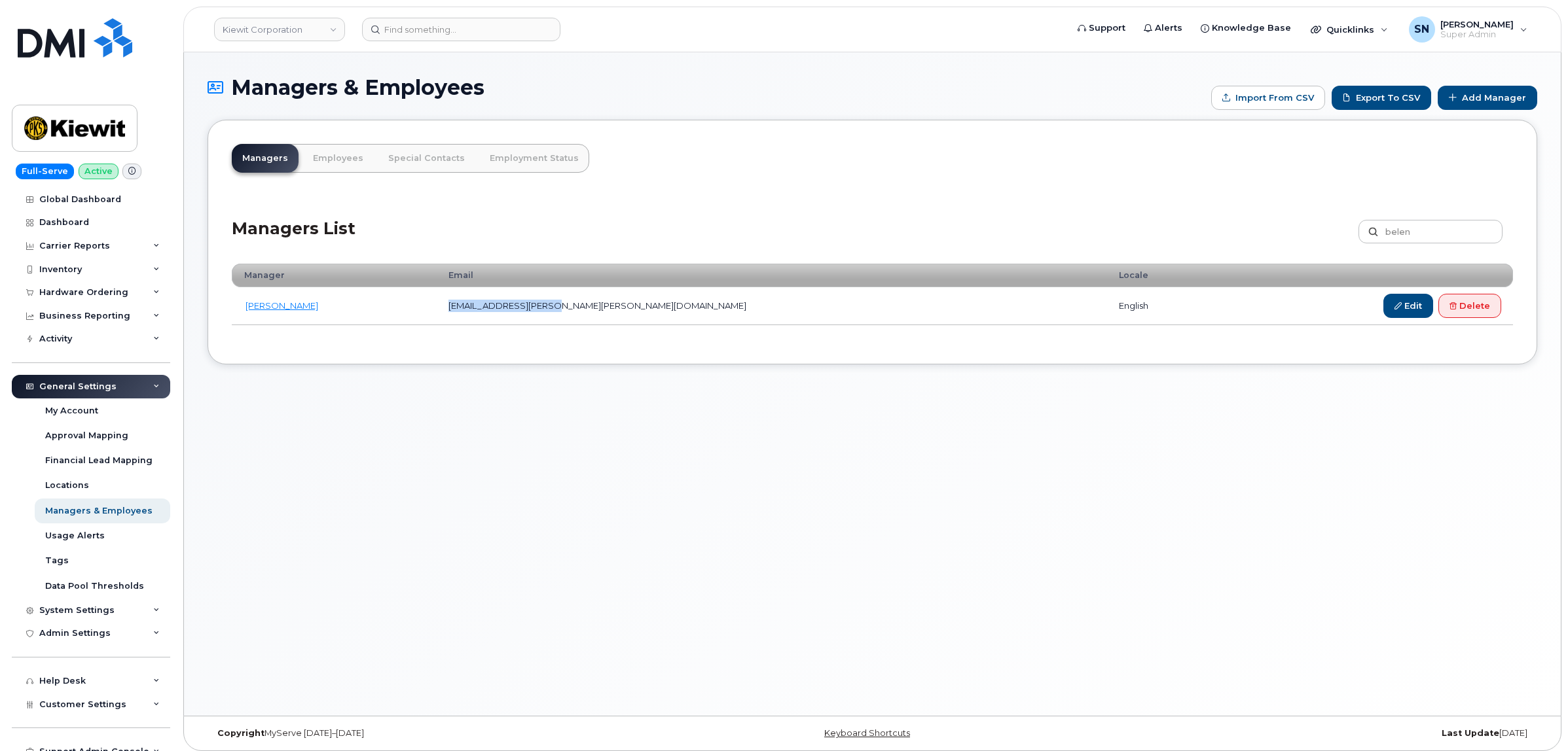
drag, startPoint x: 475, startPoint y: 307, endPoint x: 594, endPoint y: 316, distance: 119.3
click at [594, 316] on td "BELEN.PENA@KIEWIT.COM" at bounding box center [772, 307] width 670 height 38
copy td "BELEN.PENA@KIEWIT.COM"
click at [561, 77] on h1 "Managers & Employees" at bounding box center [706, 87] width 997 height 23
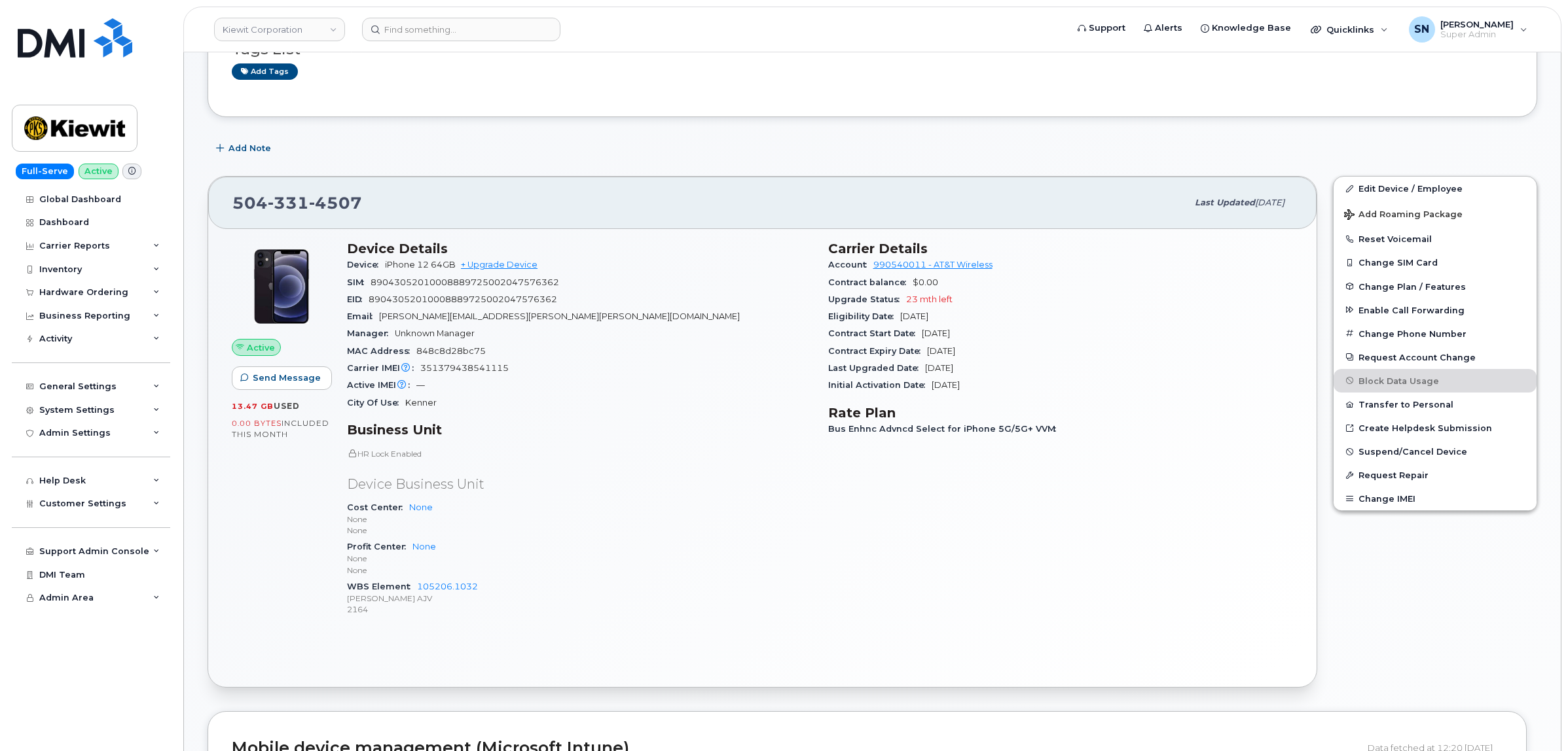
scroll to position [246, 0]
click at [554, 138] on div "Add Note" at bounding box center [872, 147] width 1330 height 24
drag, startPoint x: 233, startPoint y: 199, endPoint x: 384, endPoint y: 199, distance: 151.0
click at [384, 199] on div "504 331 4507" at bounding box center [710, 201] width 955 height 27
copy span "504 331 4507"
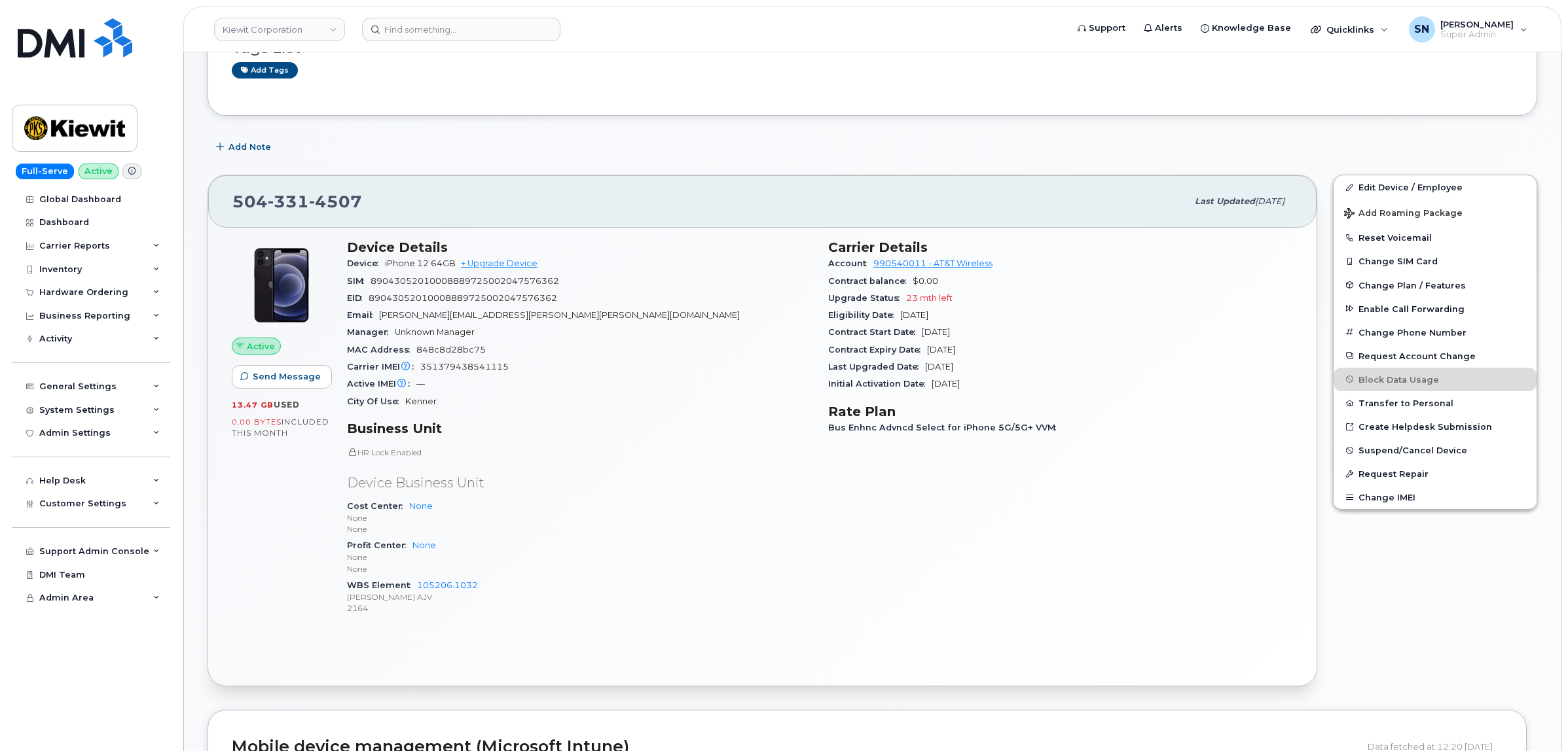
click at [453, 368] on span "351379438541115" at bounding box center [464, 367] width 88 height 10
copy span "351379438541115"
click at [444, 25] on input at bounding box center [461, 29] width 199 height 24
paste input "262-443-3014"
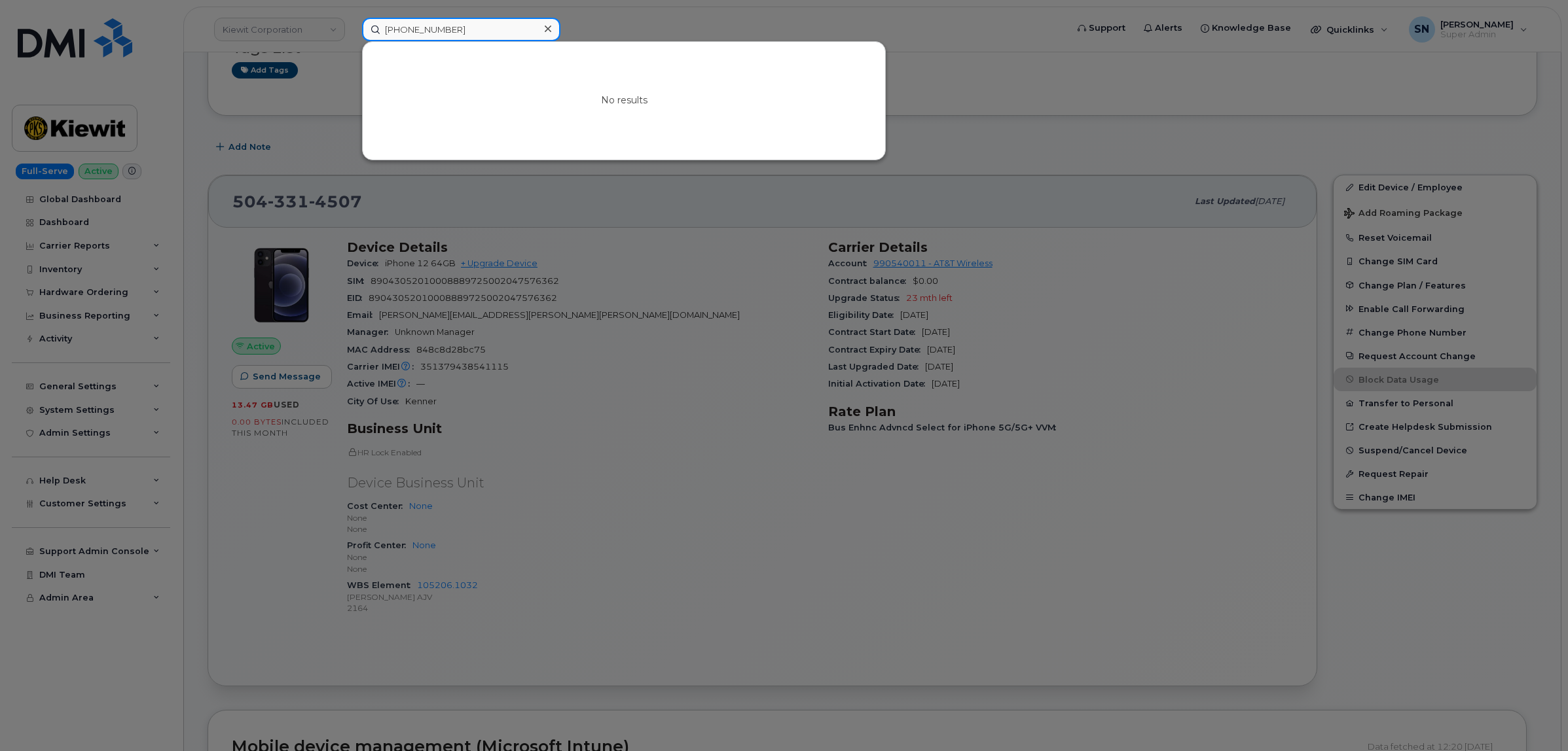
drag, startPoint x: 467, startPoint y: 33, endPoint x: 351, endPoint y: 35, distance: 116.0
click at [351, 34] on div "262-443-3014 No results" at bounding box center [709, 29] width 716 height 24
click at [531, 24] on input "2624433014" at bounding box center [461, 29] width 199 height 24
drag, startPoint x: 531, startPoint y: 24, endPoint x: 291, endPoint y: 31, distance: 240.1
click at [351, 31] on div "2624433014 No results" at bounding box center [709, 29] width 716 height 24
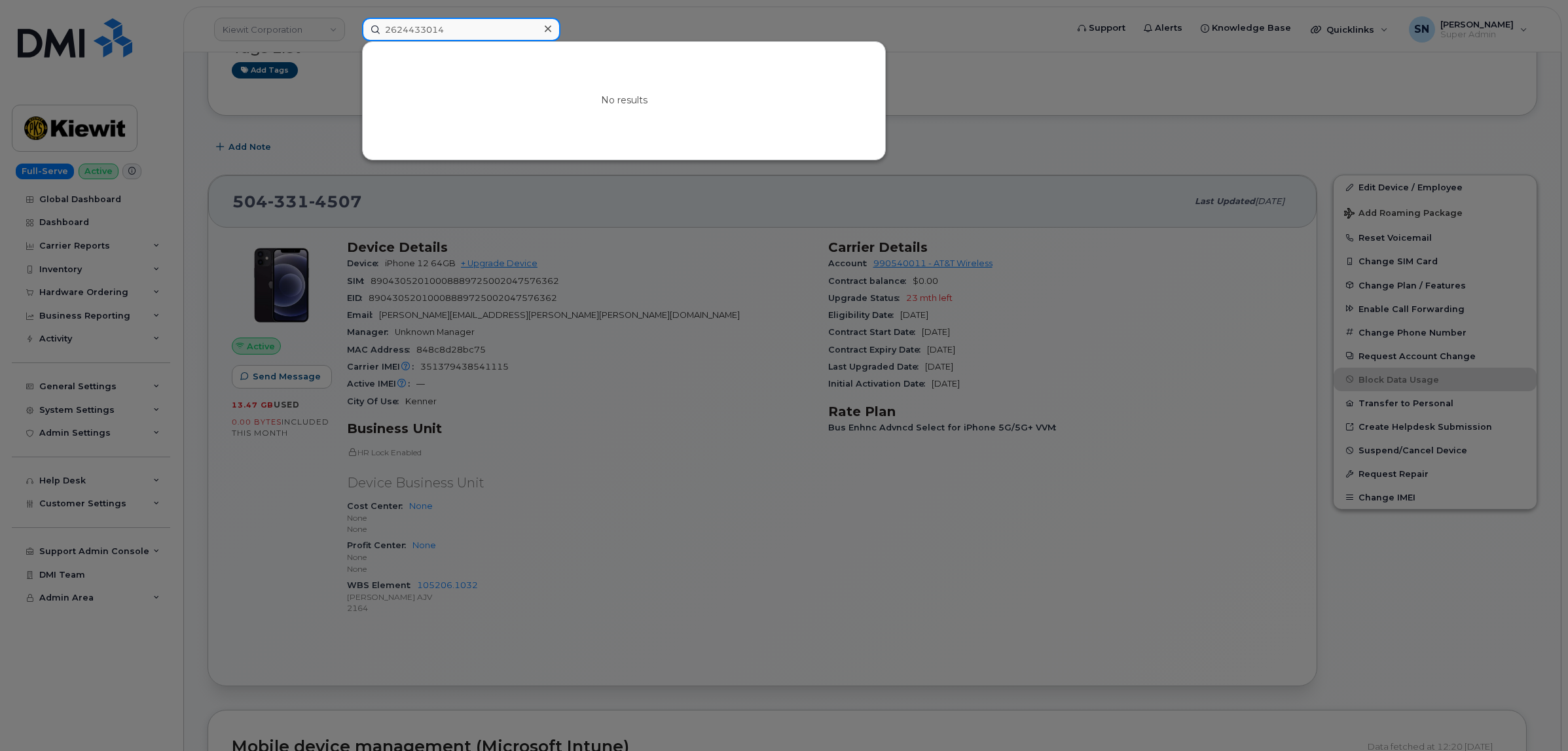
paste input "Jason Muhle"
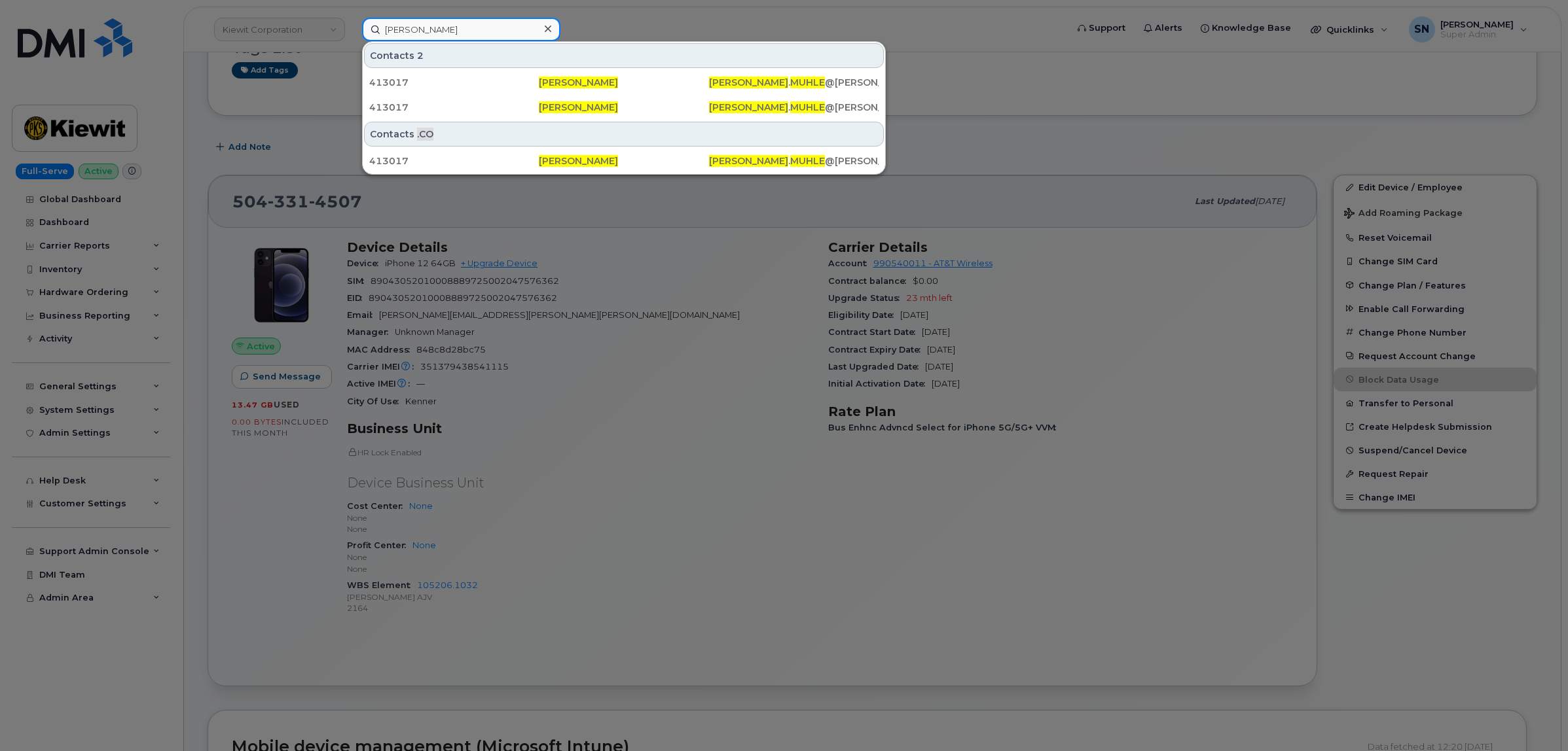
drag, startPoint x: 488, startPoint y: 25, endPoint x: 275, endPoint y: 20, distance: 213.1
click at [351, 20] on div "Jason Muhle Contacts 2 413017 Jason Muhle JASON . MUHLE @KIEWIT.COM 413017 Jaso…" at bounding box center [709, 29] width 716 height 24
paste input "Tad Bungener"
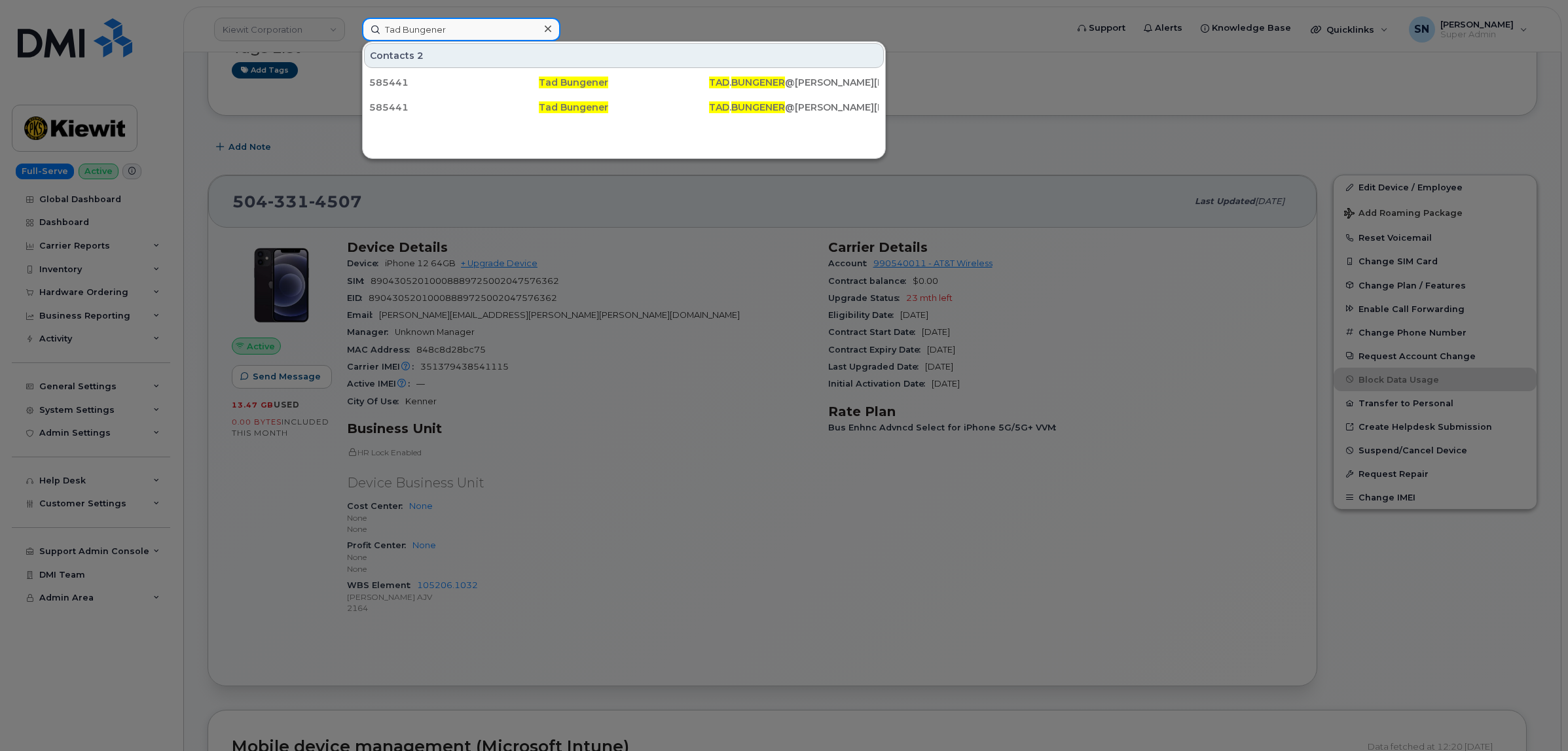
drag, startPoint x: 505, startPoint y: 21, endPoint x: 275, endPoint y: 21, distance: 230.0
click at [351, 21] on div "Tad Bungener Contacts 2 585441 Tad Bungener TAD . BUNGENER @KIEWIT.COM 585441 T…" at bounding box center [709, 29] width 716 height 24
paste input "585441"
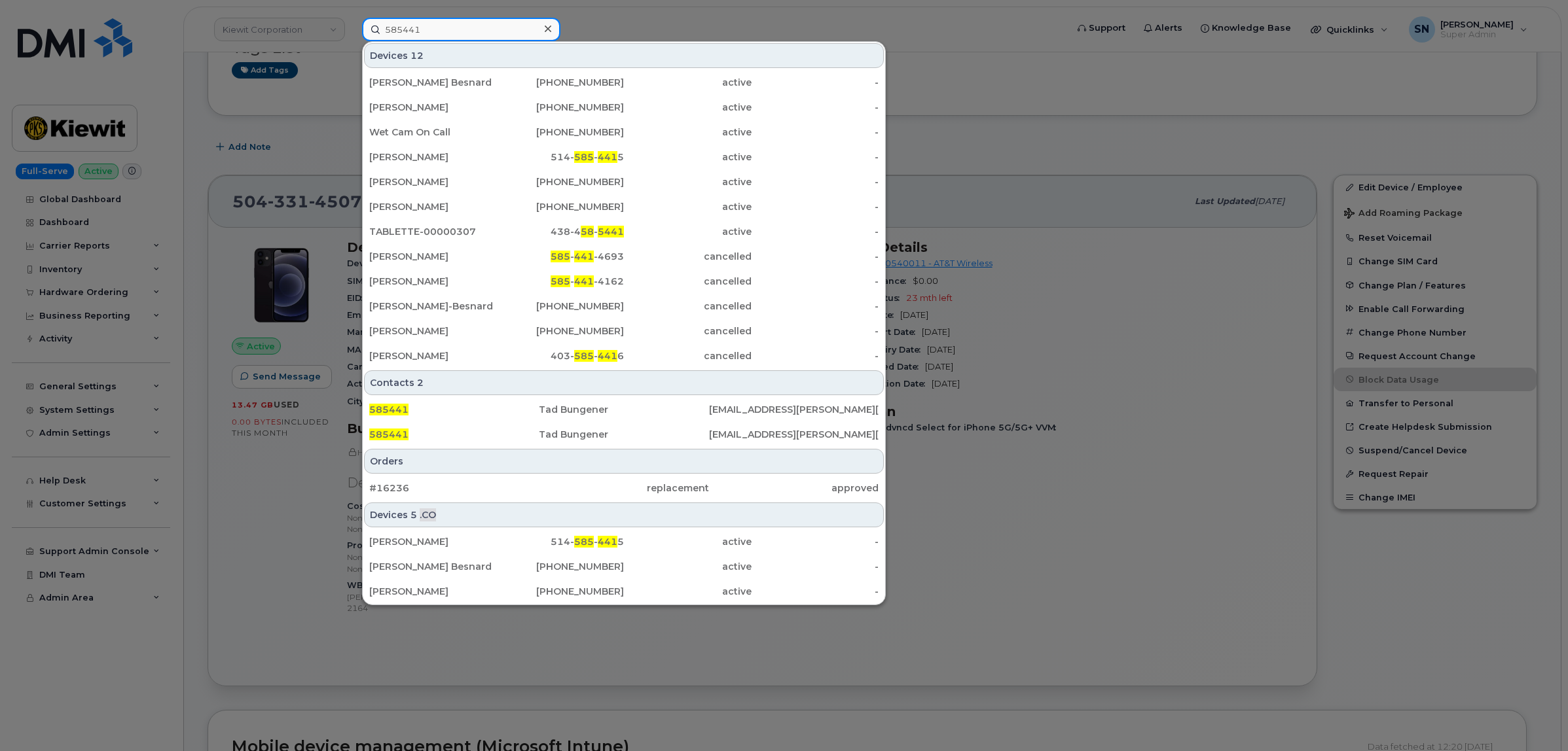
drag, startPoint x: 462, startPoint y: 31, endPoint x: 335, endPoint y: 27, distance: 127.1
click at [351, 27] on div "585441 Devices 12 Léandre Forget Besnard 438-468-0748 active - ELIJAH CARBAJAL …" at bounding box center [709, 29] width 716 height 24
paste input "Tad.bungener@kiewit.com"
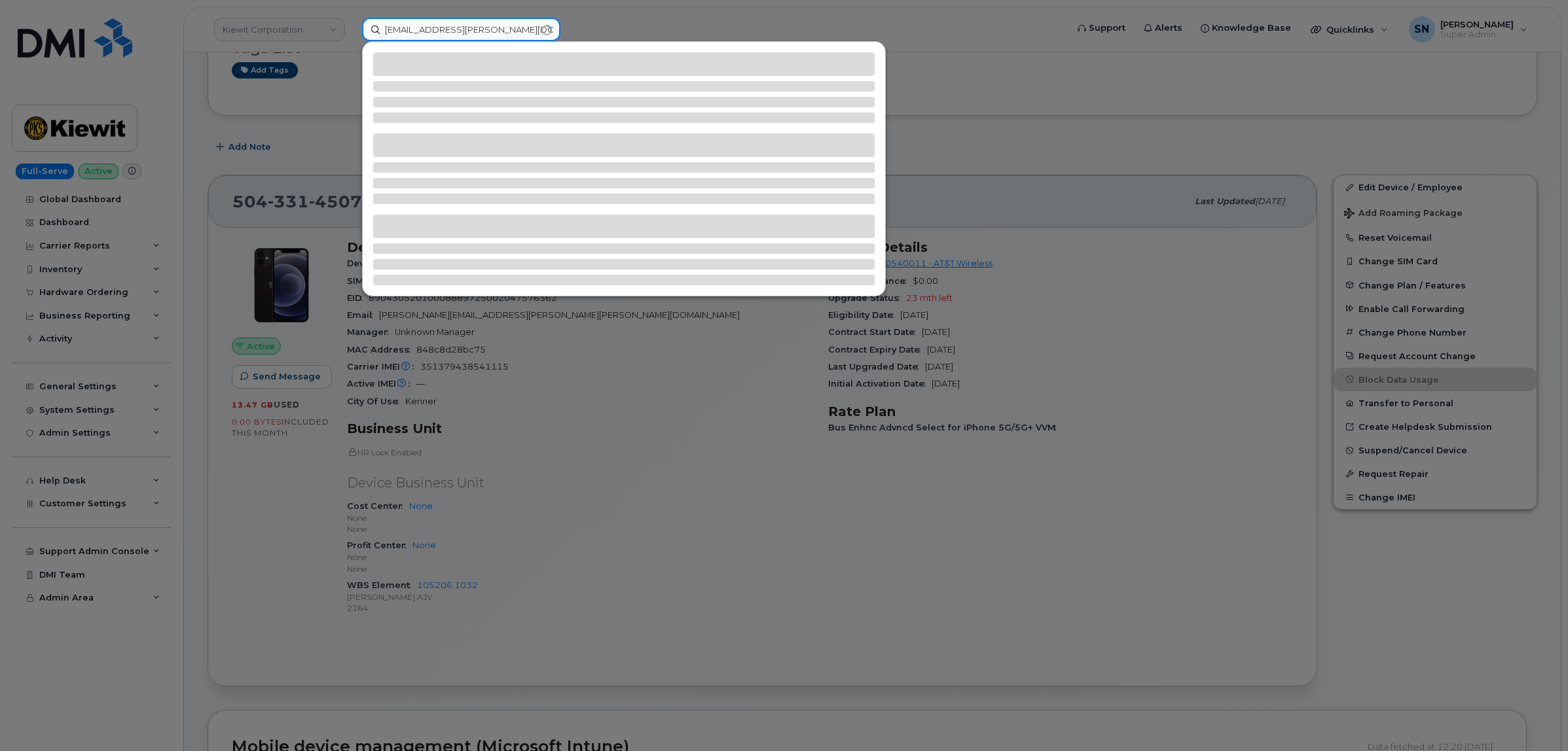
click at [399, 18] on input "Tad.bungener@kiewit.com" at bounding box center [461, 29] width 199 height 24
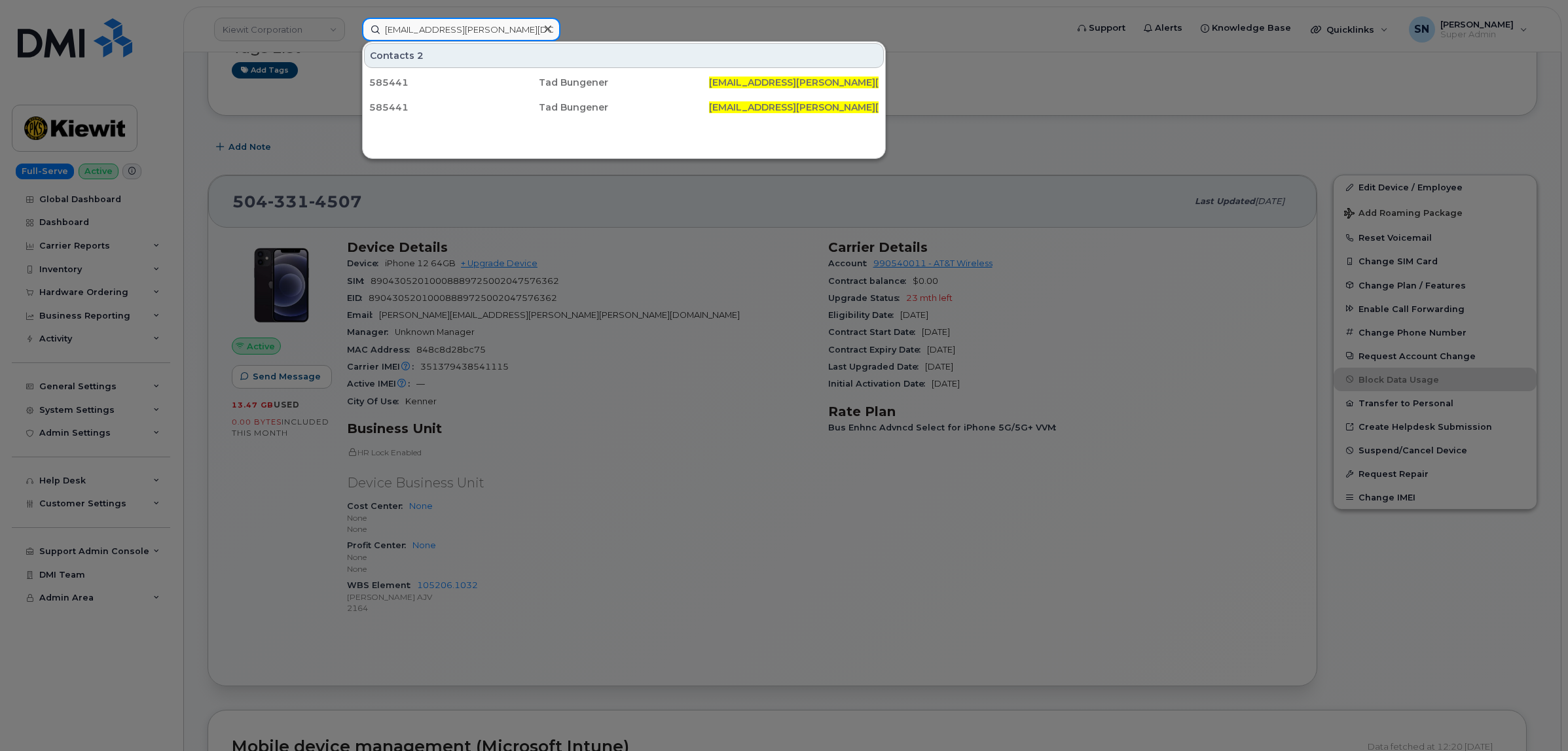
type input "Tad.bungener@kiewit.com"
click at [1077, 83] on div at bounding box center [784, 375] width 1568 height 751
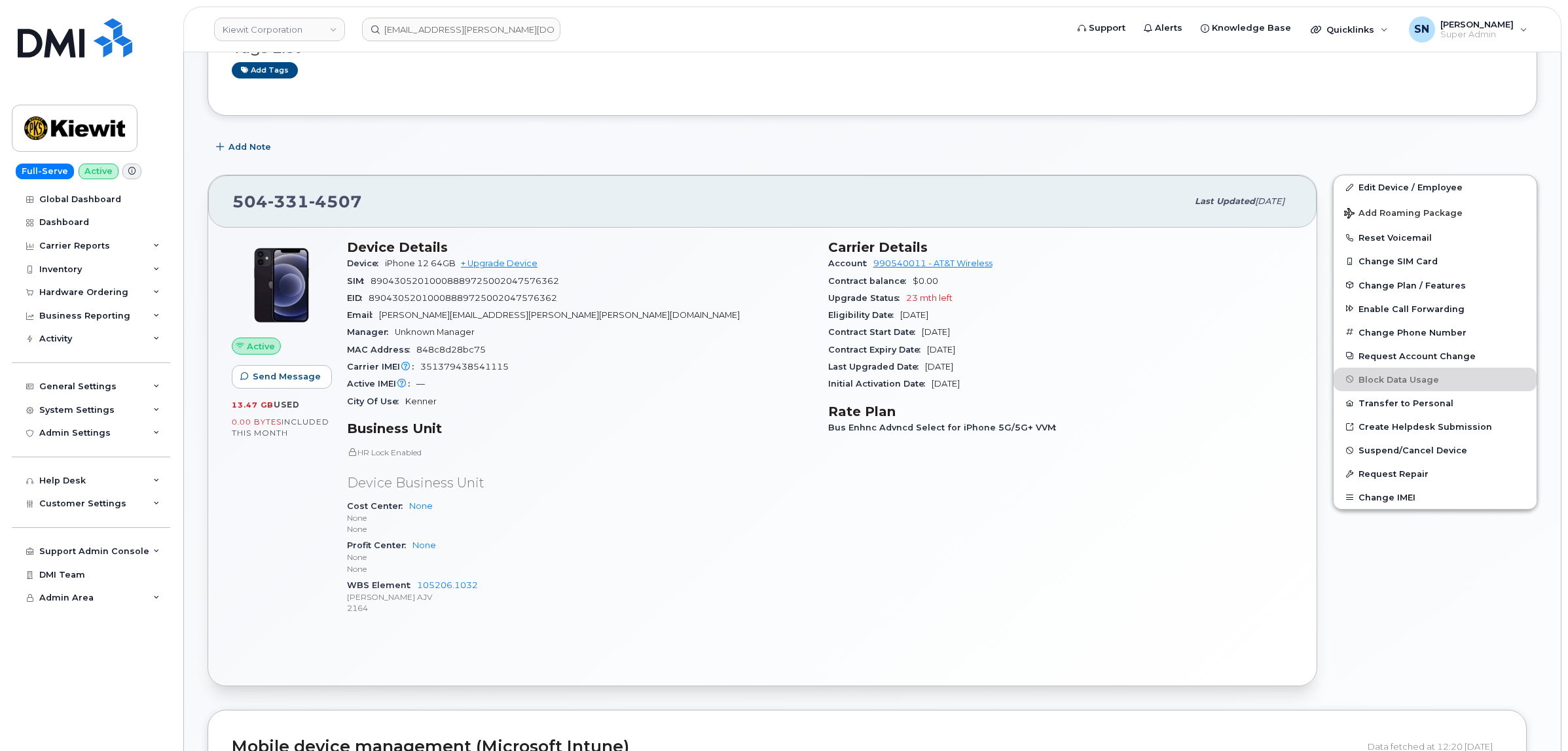
click at [1213, 100] on div "Tags List Add tags" at bounding box center [872, 53] width 1330 height 125
click at [1355, 34] on div "Quicklinks" at bounding box center [1349, 30] width 96 height 26
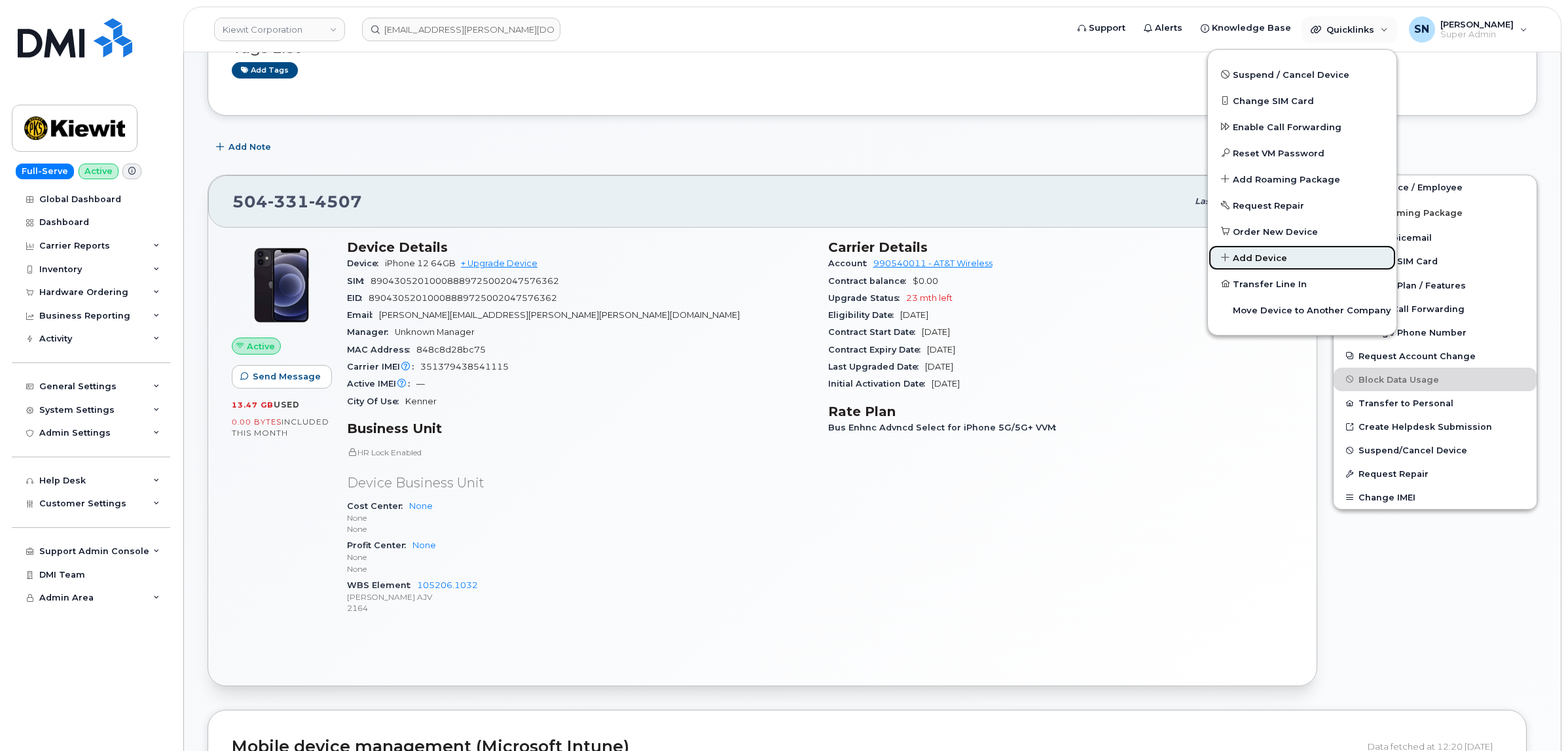
click at [1275, 259] on span "Add Device" at bounding box center [1260, 259] width 54 height 13
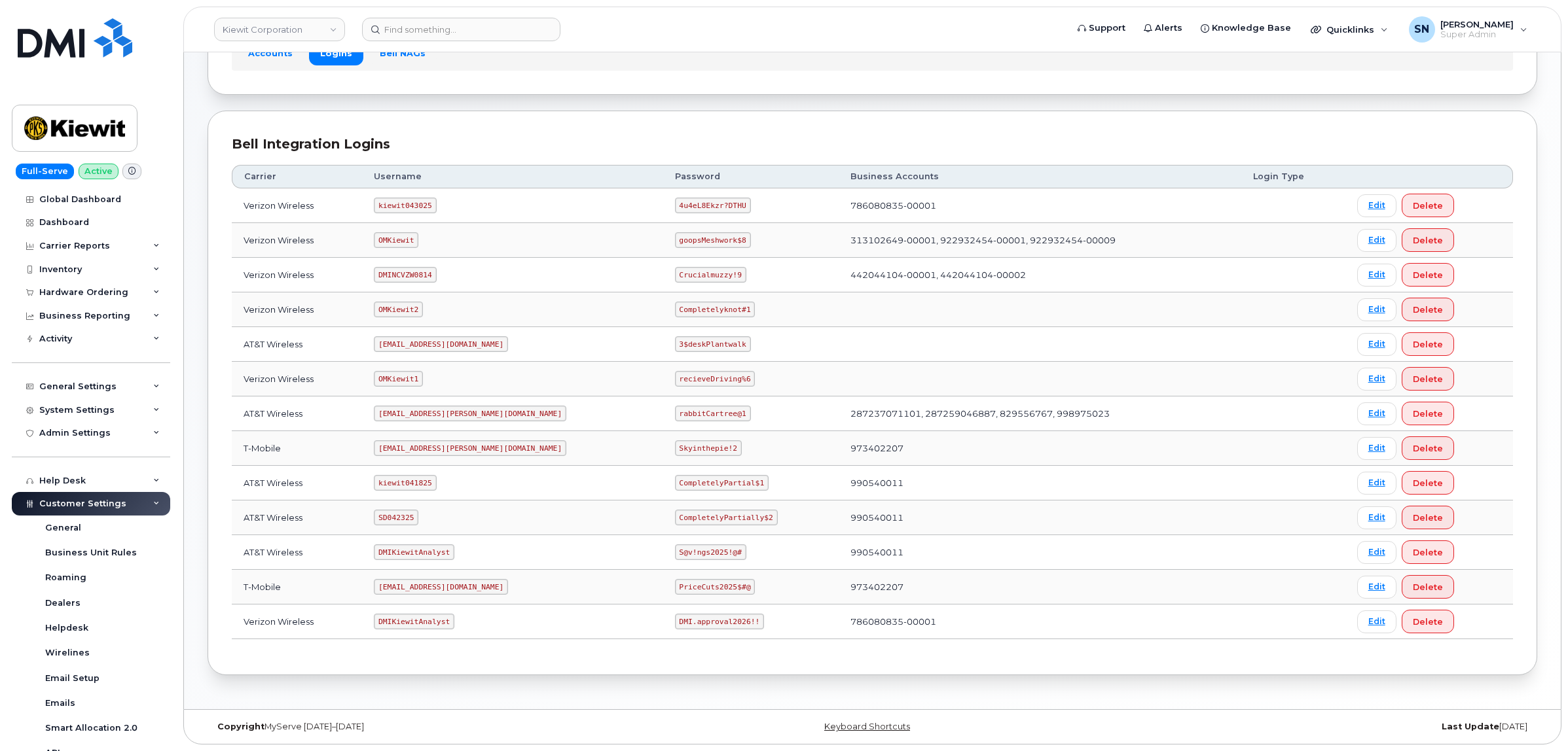
scroll to position [115, 0]
drag, startPoint x: 615, startPoint y: 515, endPoint x: 708, endPoint y: 521, distance: 93.2
click at [708, 521] on td "CompletelyPartially$2" at bounding box center [751, 518] width 176 height 35
copy code "CompletelyPartially$2"
click at [675, 200] on code "4u4eL8Ekzr?DTHU" at bounding box center [713, 205] width 76 height 16
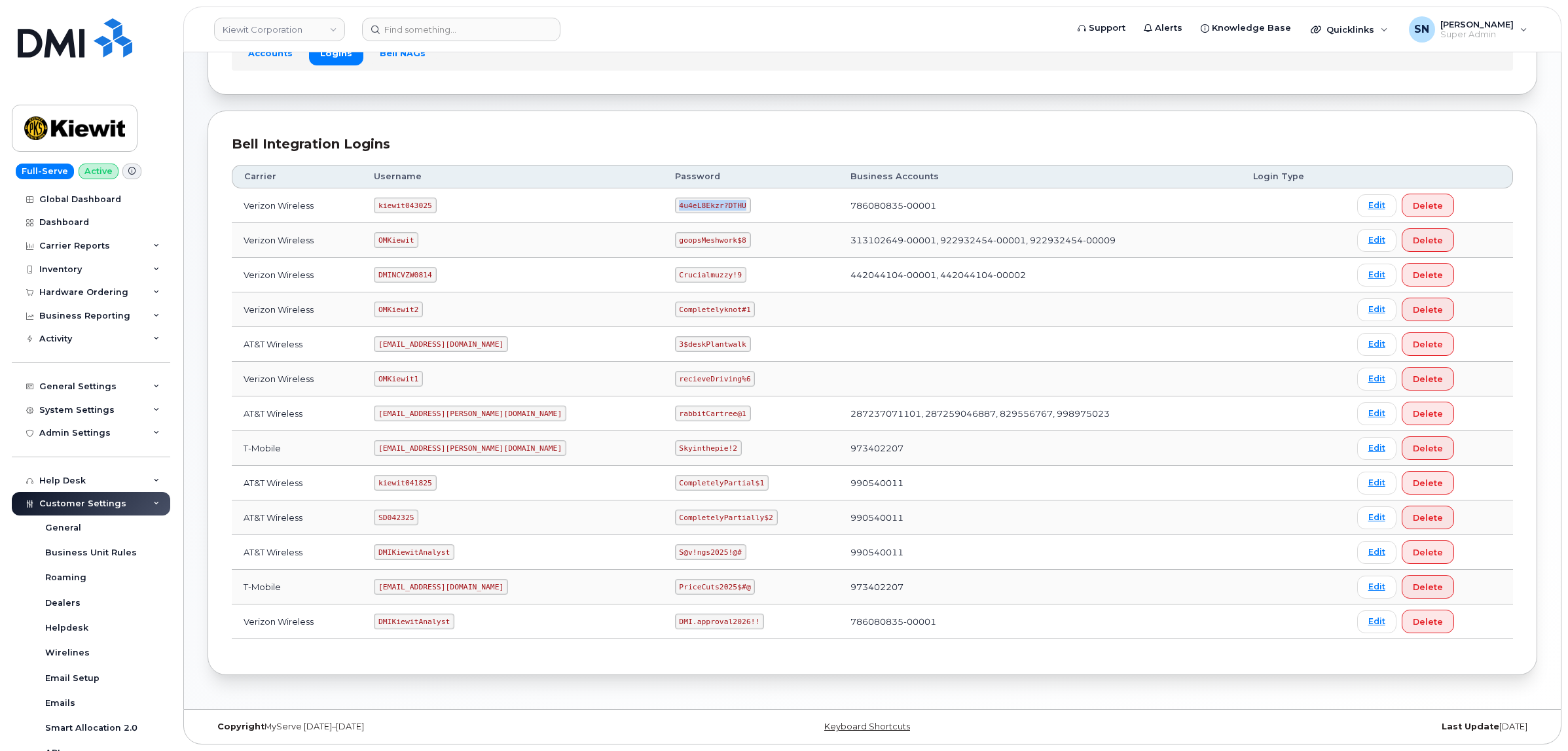
drag, startPoint x: 622, startPoint y: 199, endPoint x: 699, endPoint y: 202, distance: 77.1
click at [699, 202] on td "4u4eL8Ekzr?DTHU" at bounding box center [751, 206] width 176 height 35
copy code "4u4eL8Ekzr?DTHU"
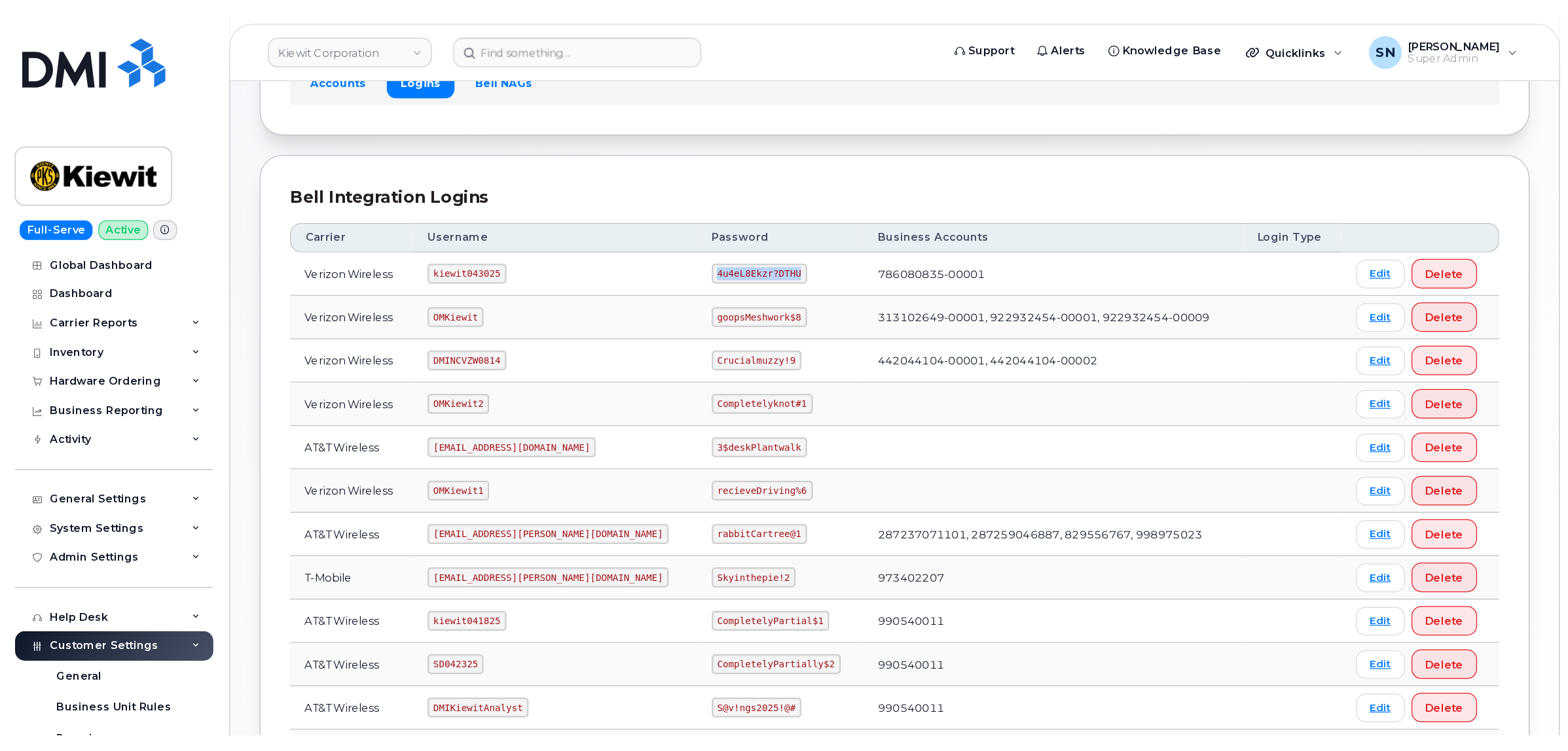
scroll to position [110, 0]
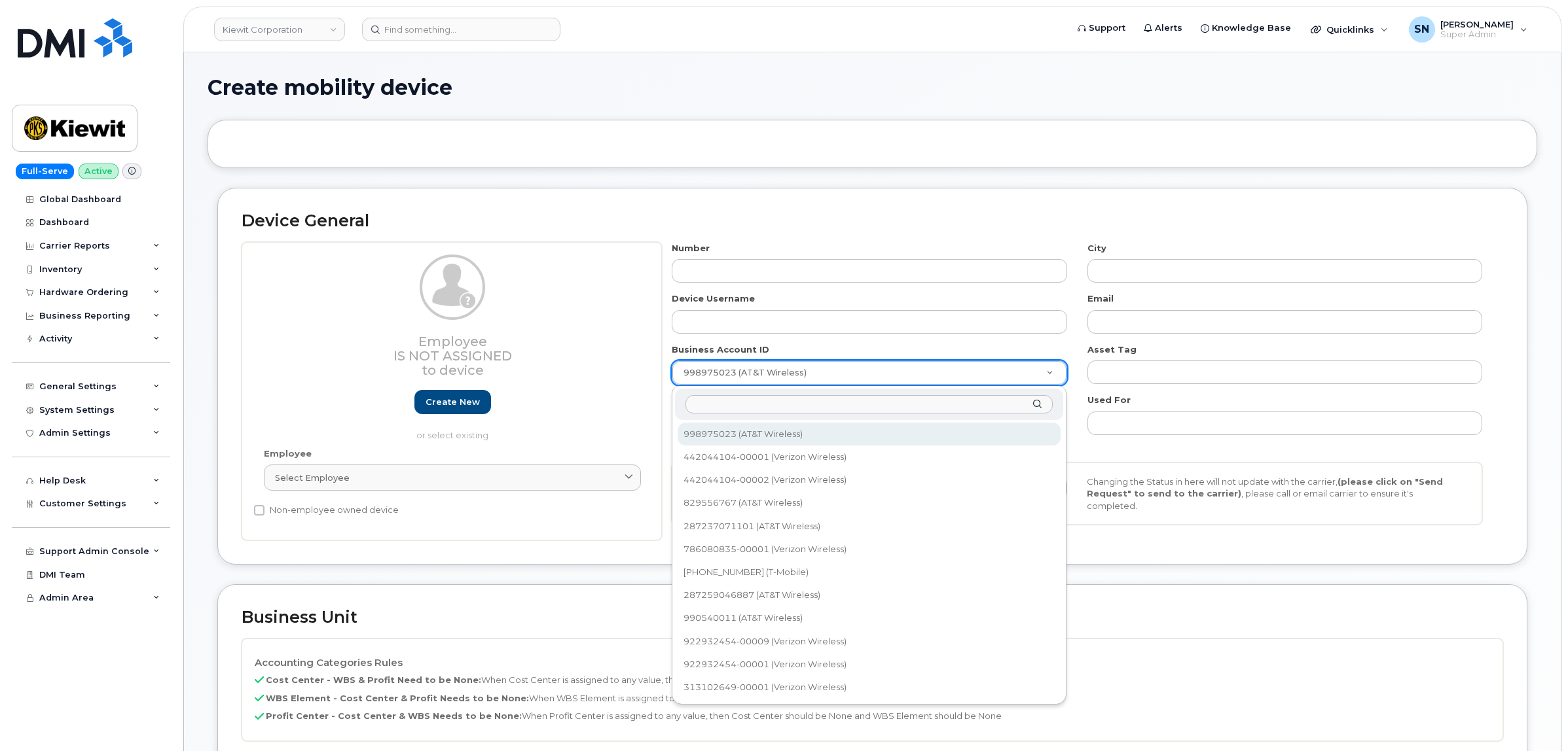
select select
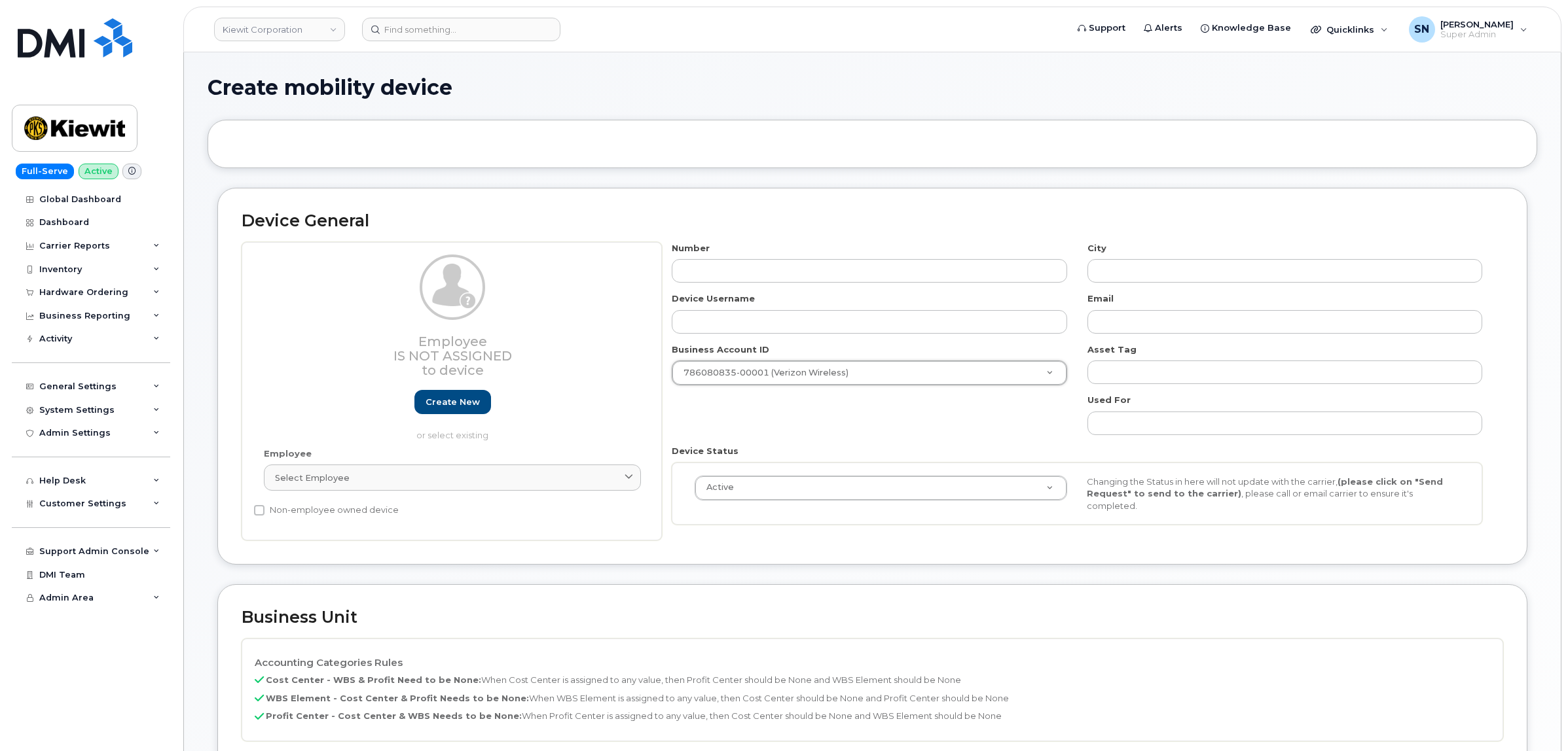
select select "14149"
drag, startPoint x: 450, startPoint y: 476, endPoint x: 453, endPoint y: 526, distance: 50.1
click at [450, 476] on div "Select employee" at bounding box center [452, 477] width 354 height 12
paste input "Tad Bungener"
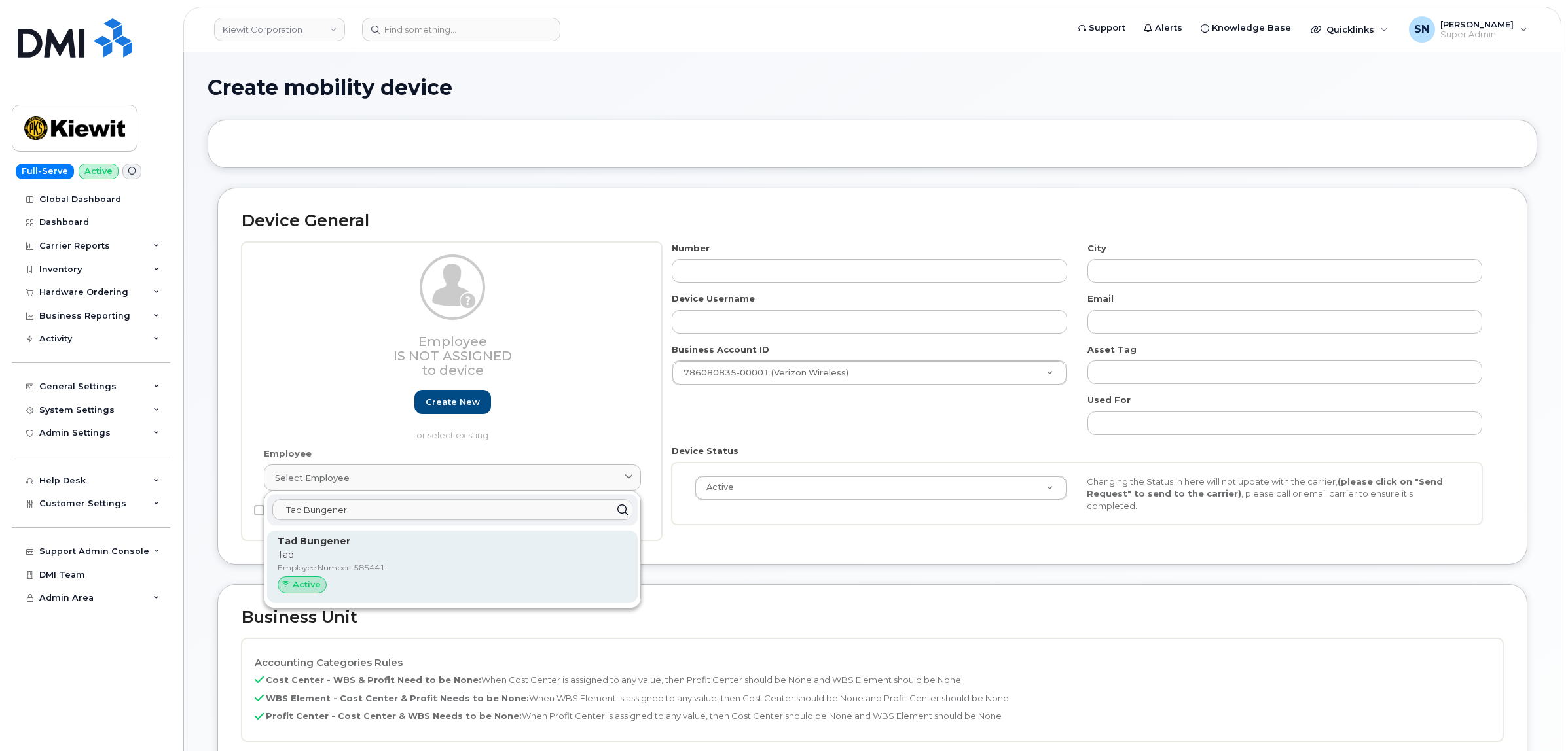
type input "Tad Bungener"
click at [372, 565] on p "Employee Number: 585441" at bounding box center [453, 568] width 350 height 12
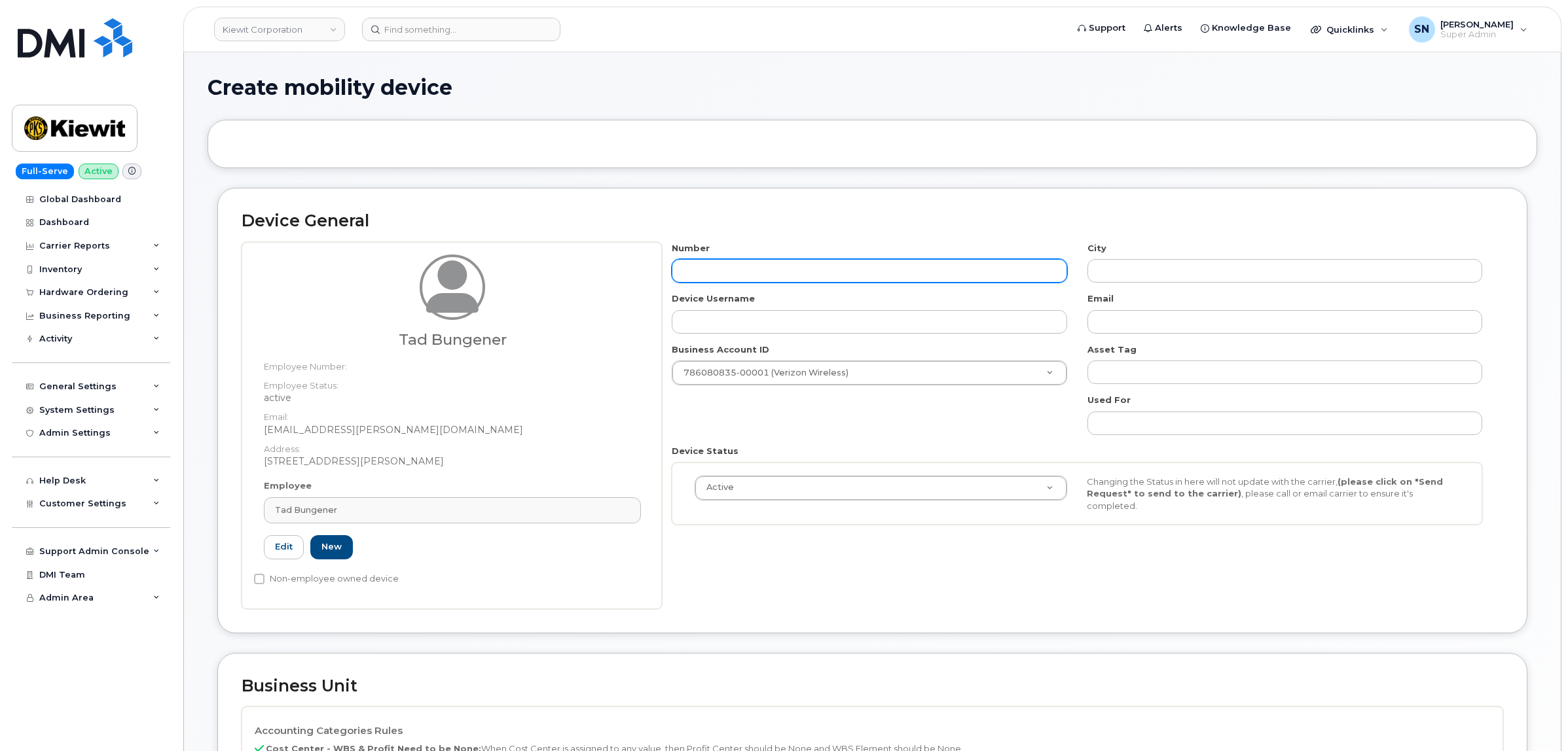
type input "585441"
type input "Tad Bungener"
type input "tad.bungener@kiewit.com"
click at [767, 273] on input "text" at bounding box center [869, 270] width 395 height 24
type input "2624433014"
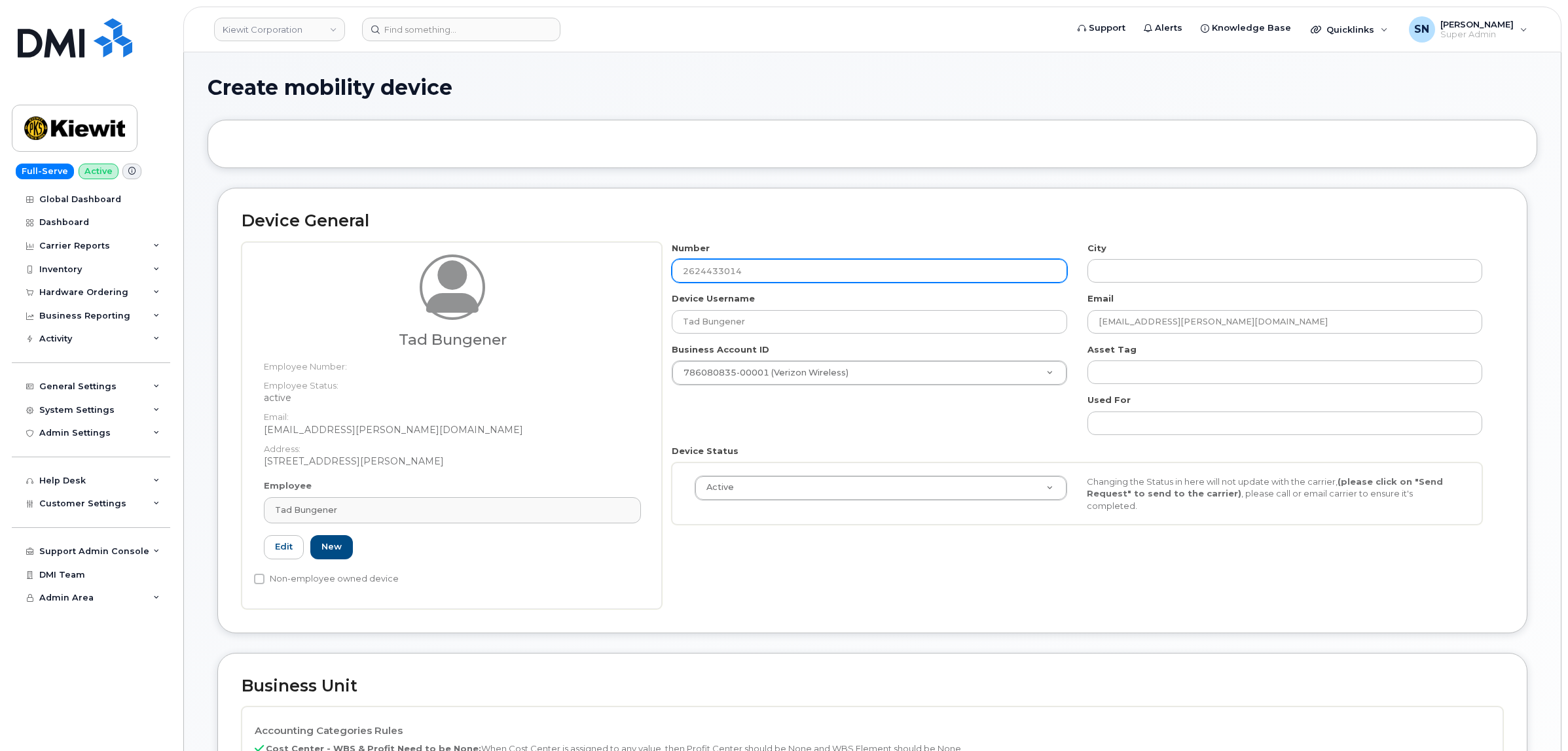
type input "Oconomowoc"
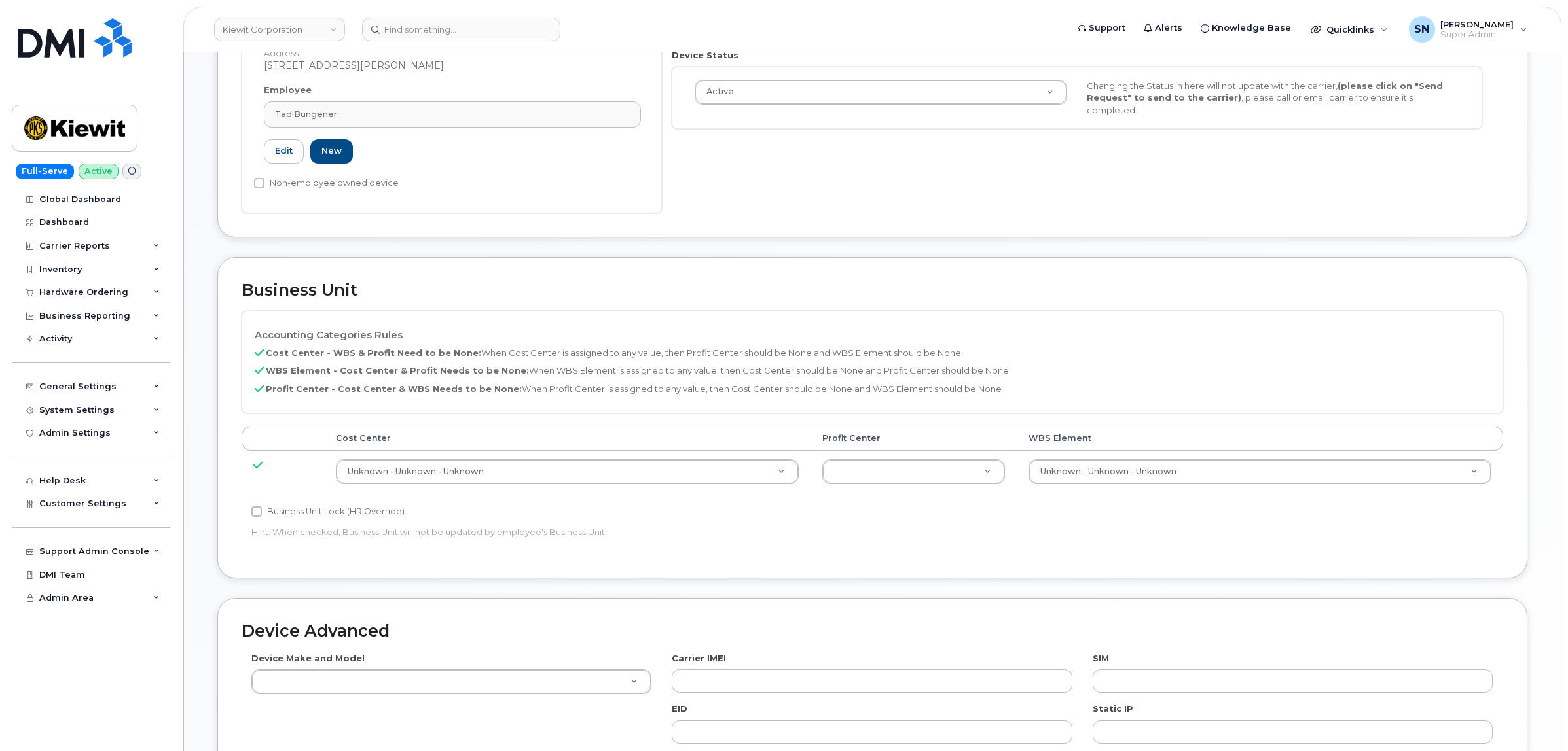
scroll to position [490, 0]
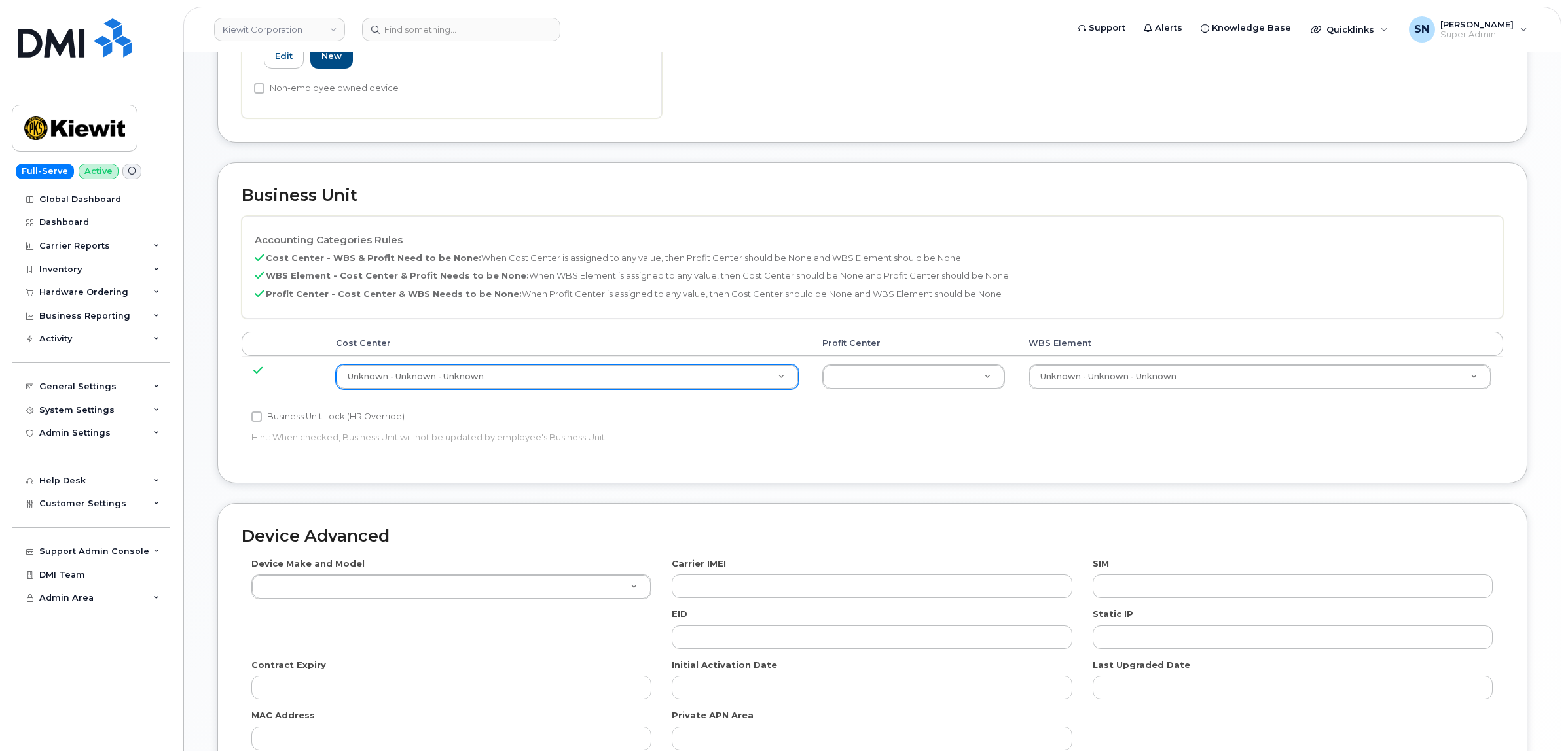
type input "2624433014"
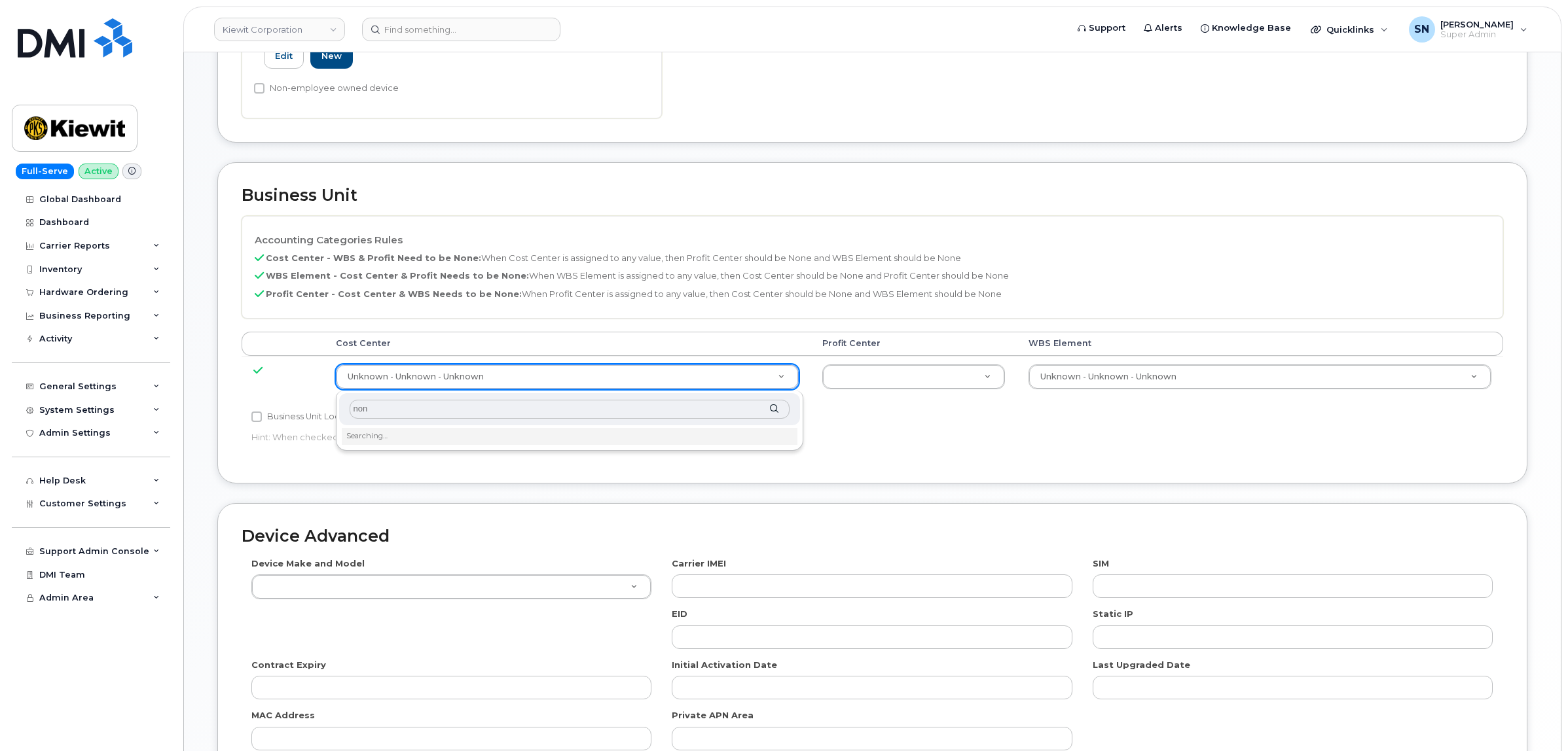
type input "none"
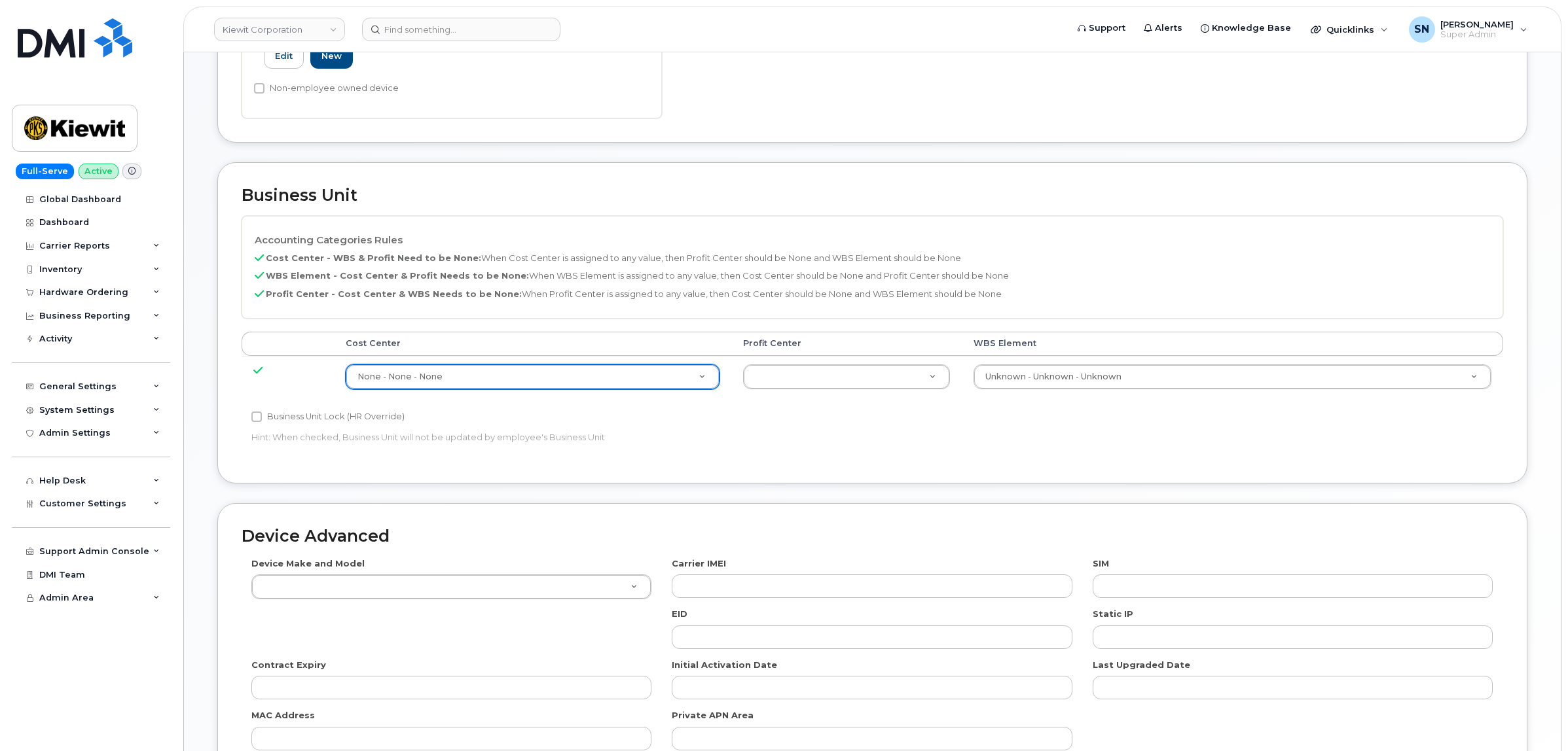
type input "29629358"
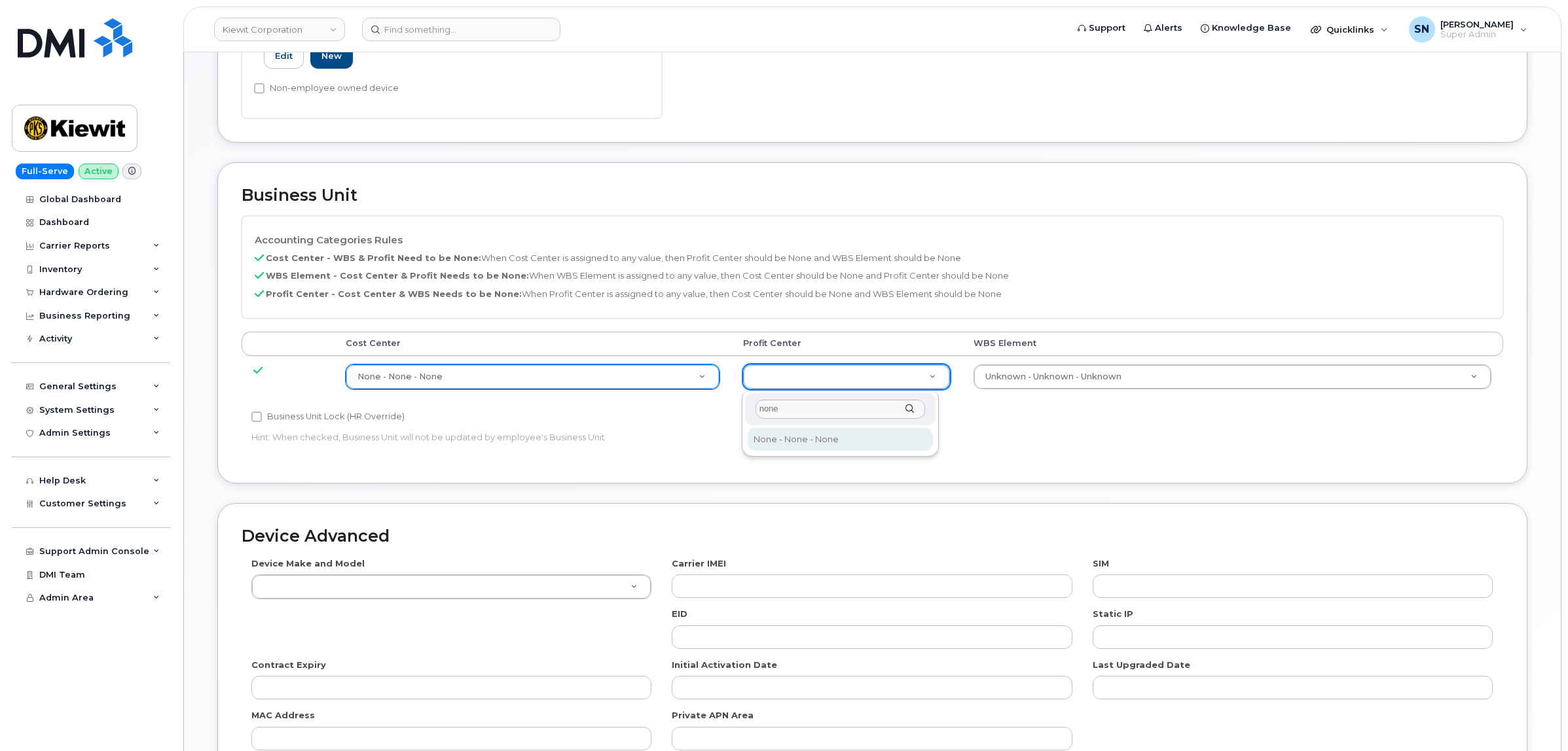
type input "none"
drag, startPoint x: 867, startPoint y: 429, endPoint x: 84, endPoint y: 462, distance: 783.7
select select "29629357"
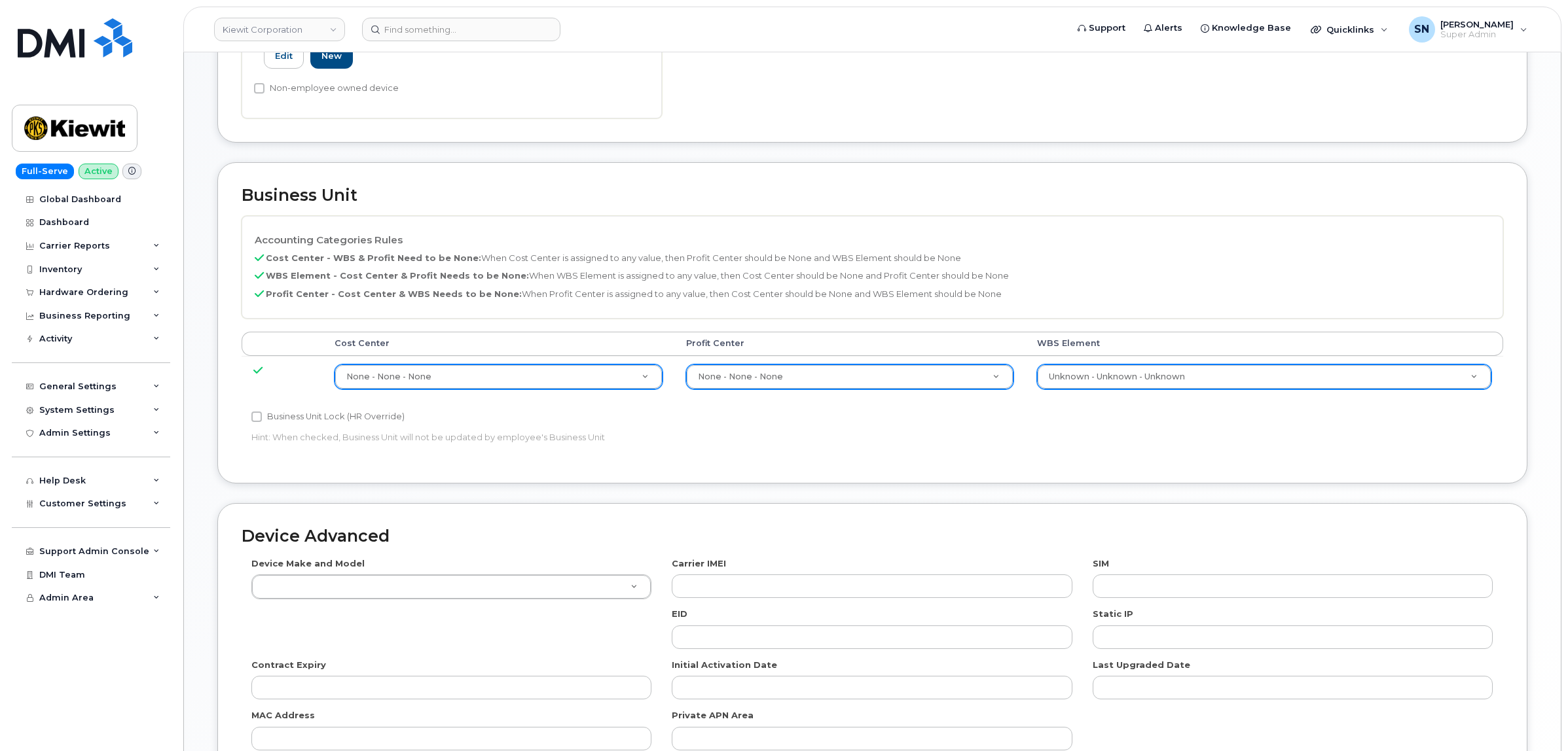
paste input "21564.1031"
type input "21564.1031"
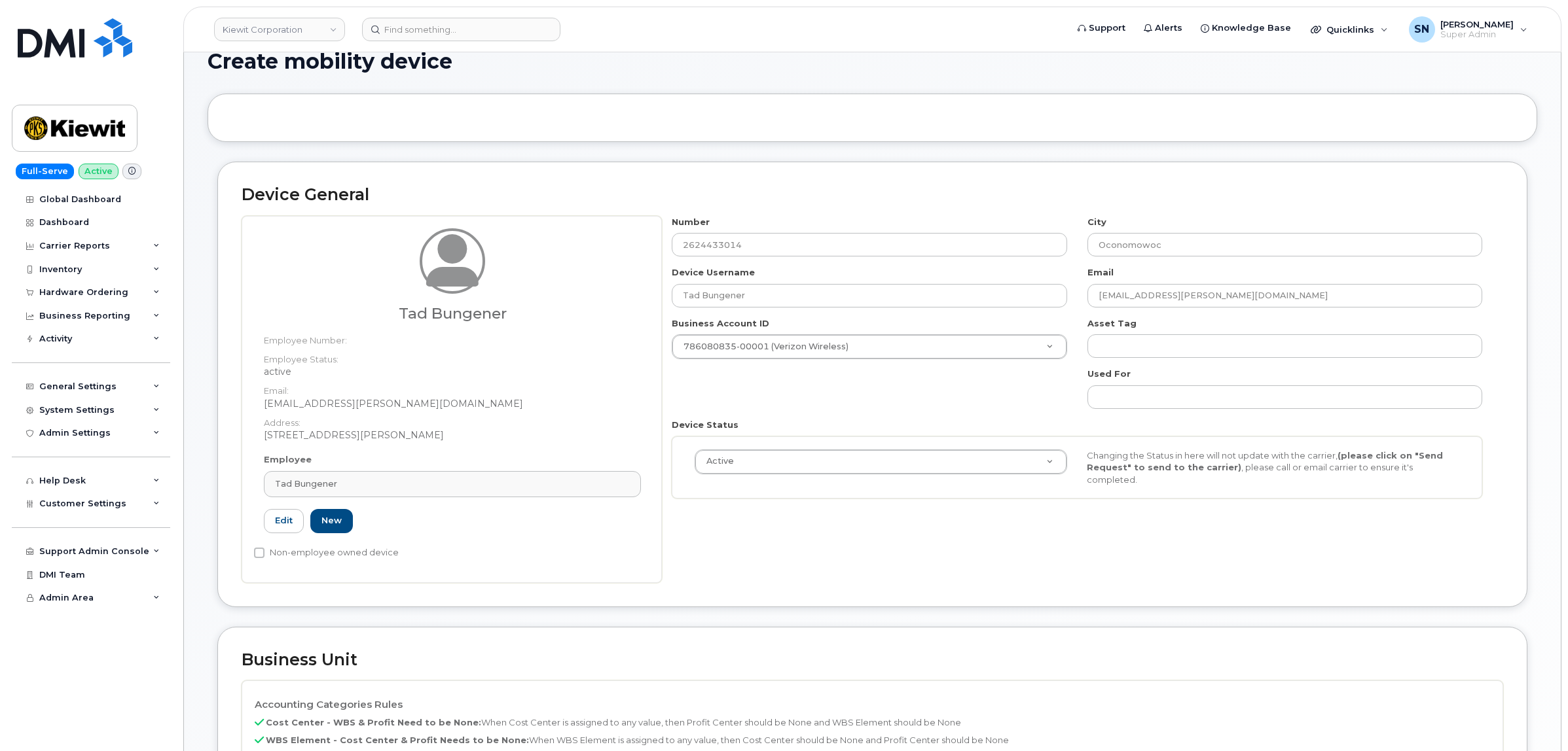
scroll to position [0, 0]
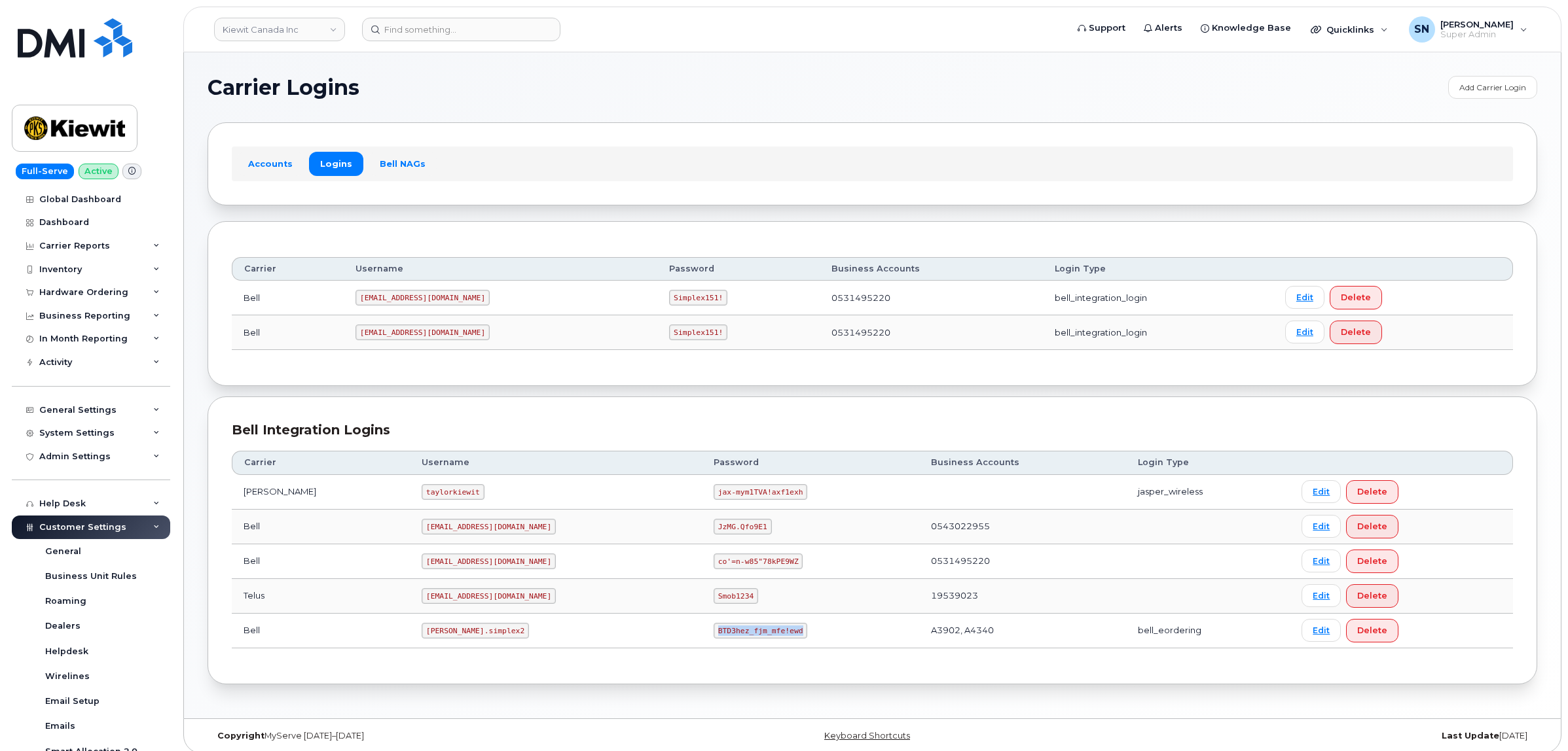
scroll to position [74, 0]
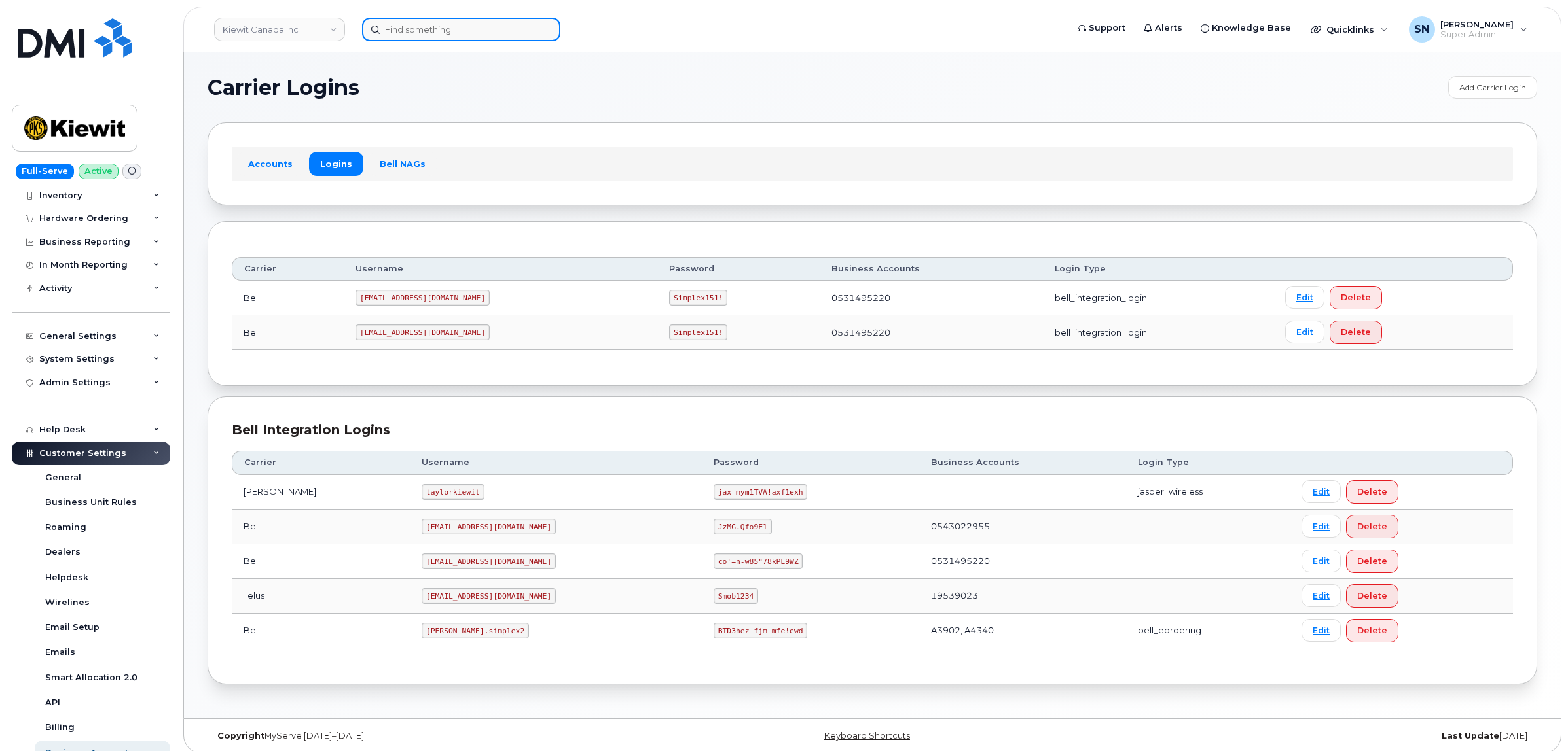
click at [462, 24] on input at bounding box center [461, 29] width 199 height 24
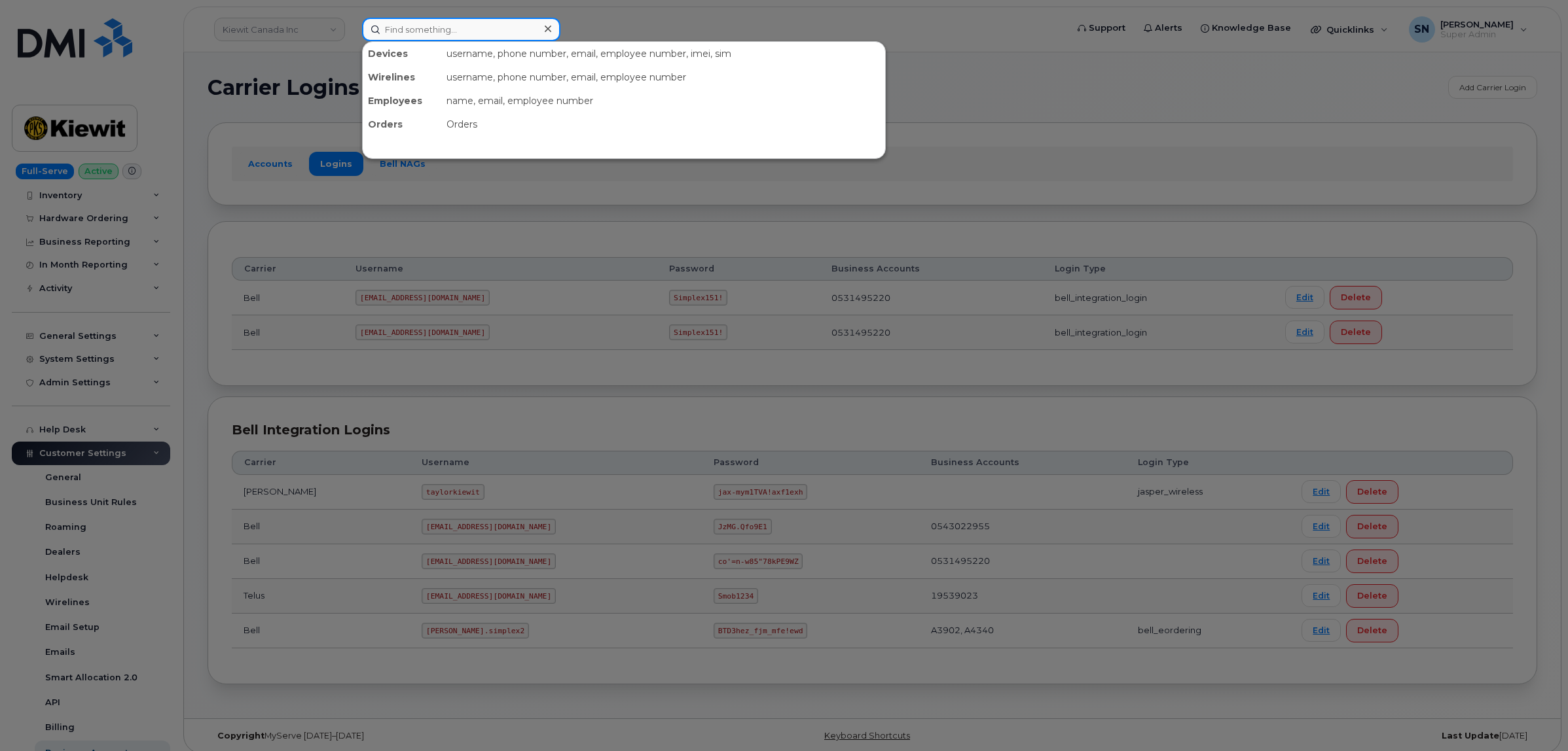
paste input "5043314507"
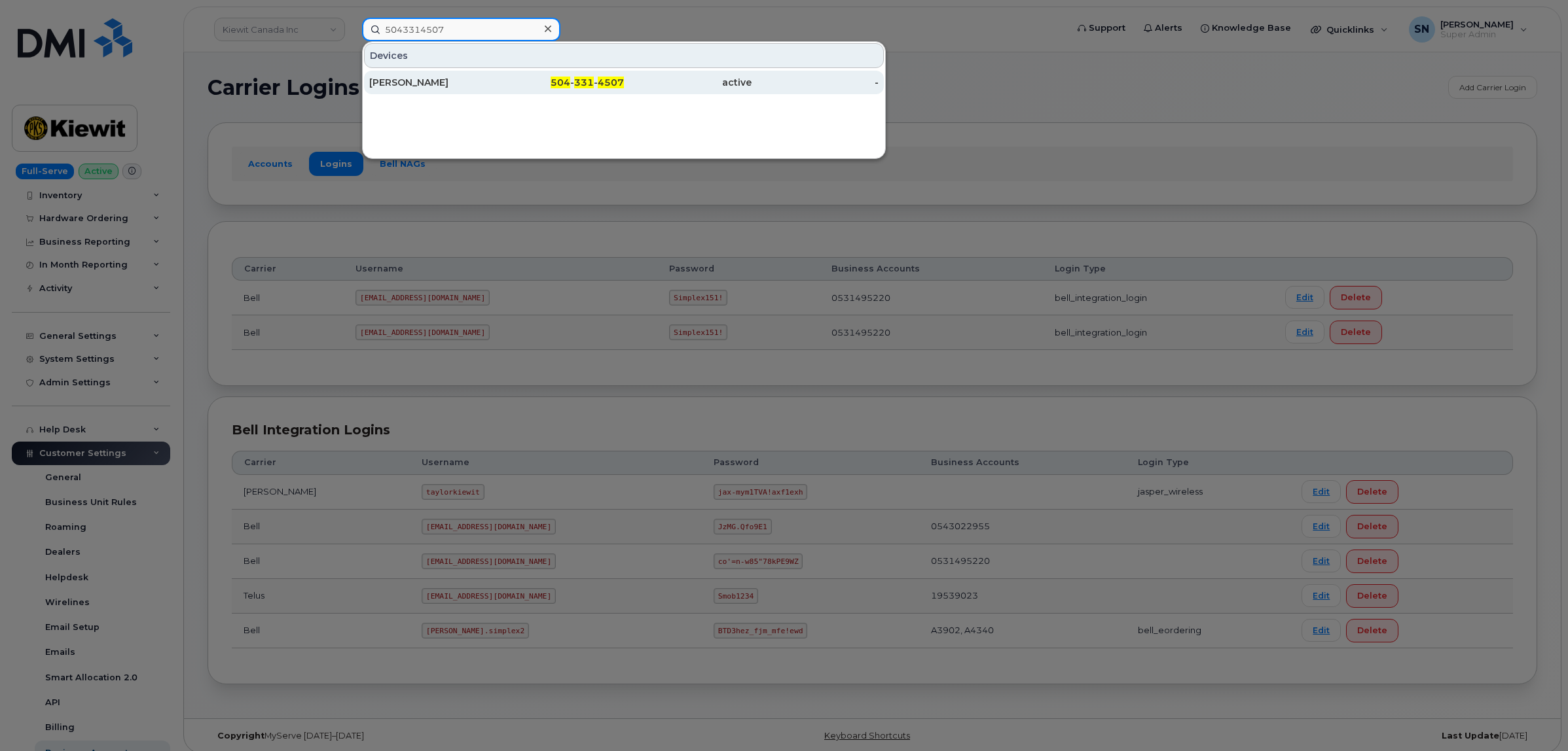
type input "5043314507"
click at [570, 87] on span "504" at bounding box center [561, 82] width 20 height 12
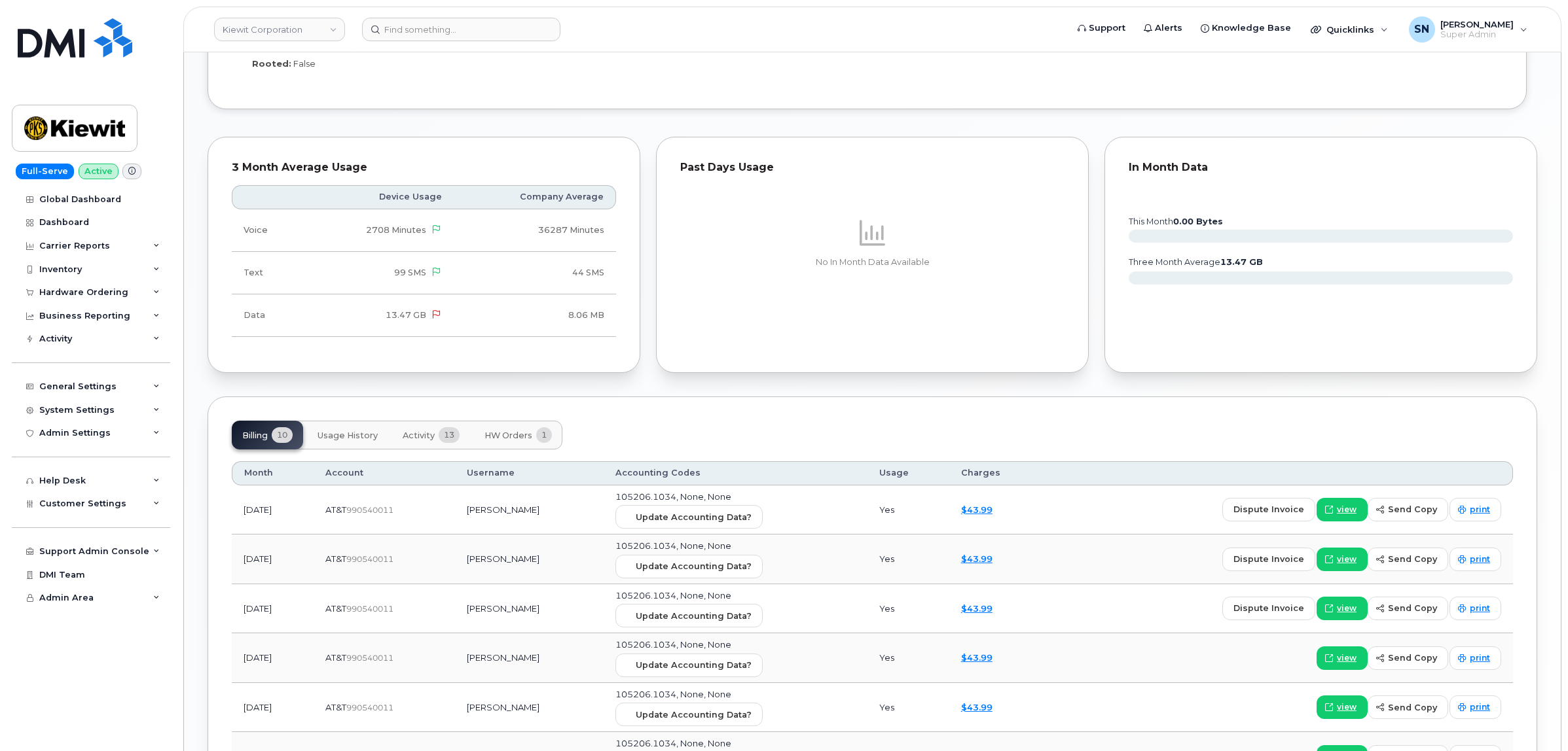
scroll to position [1227, 0]
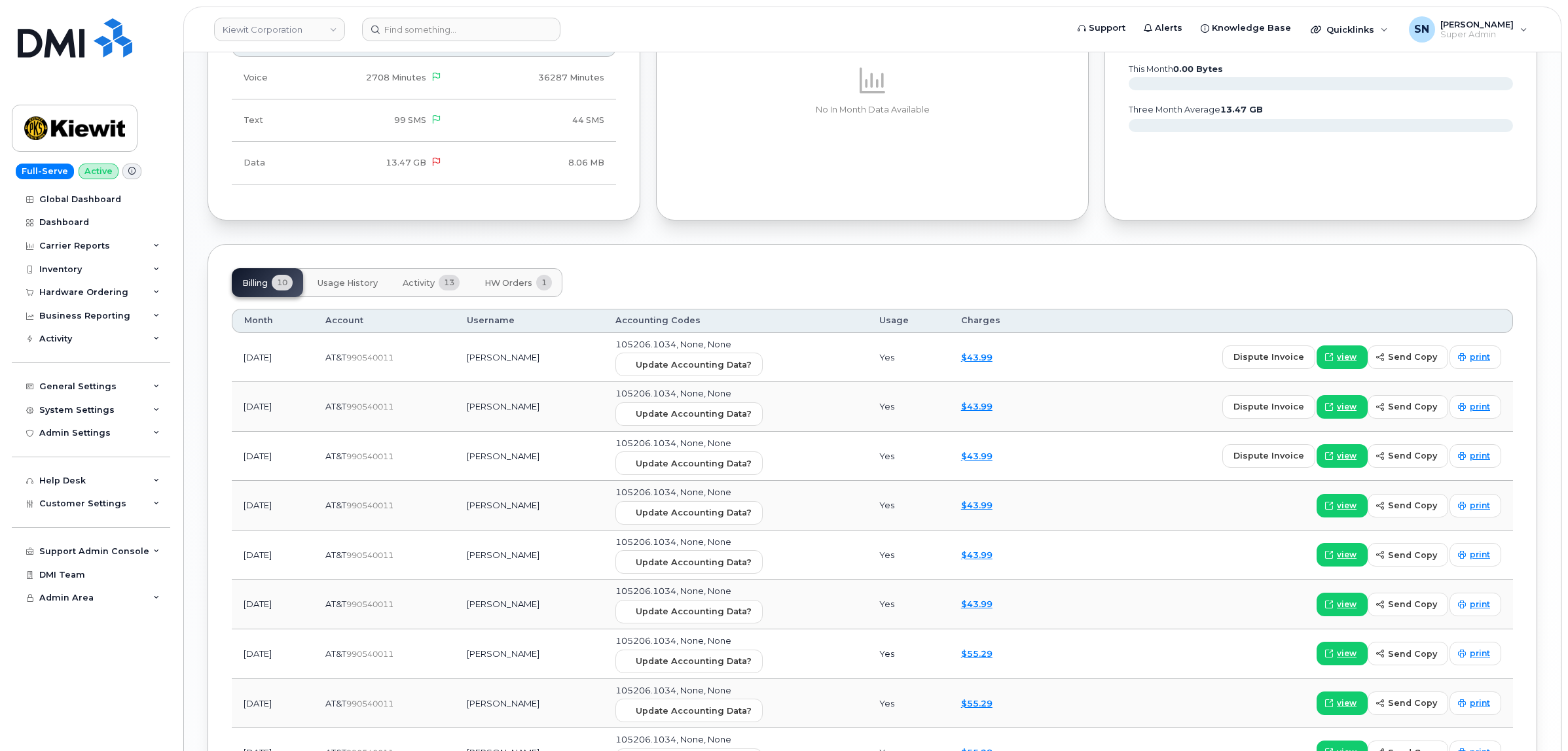
click at [533, 279] on button "HW Orders 1" at bounding box center [518, 283] width 88 height 29
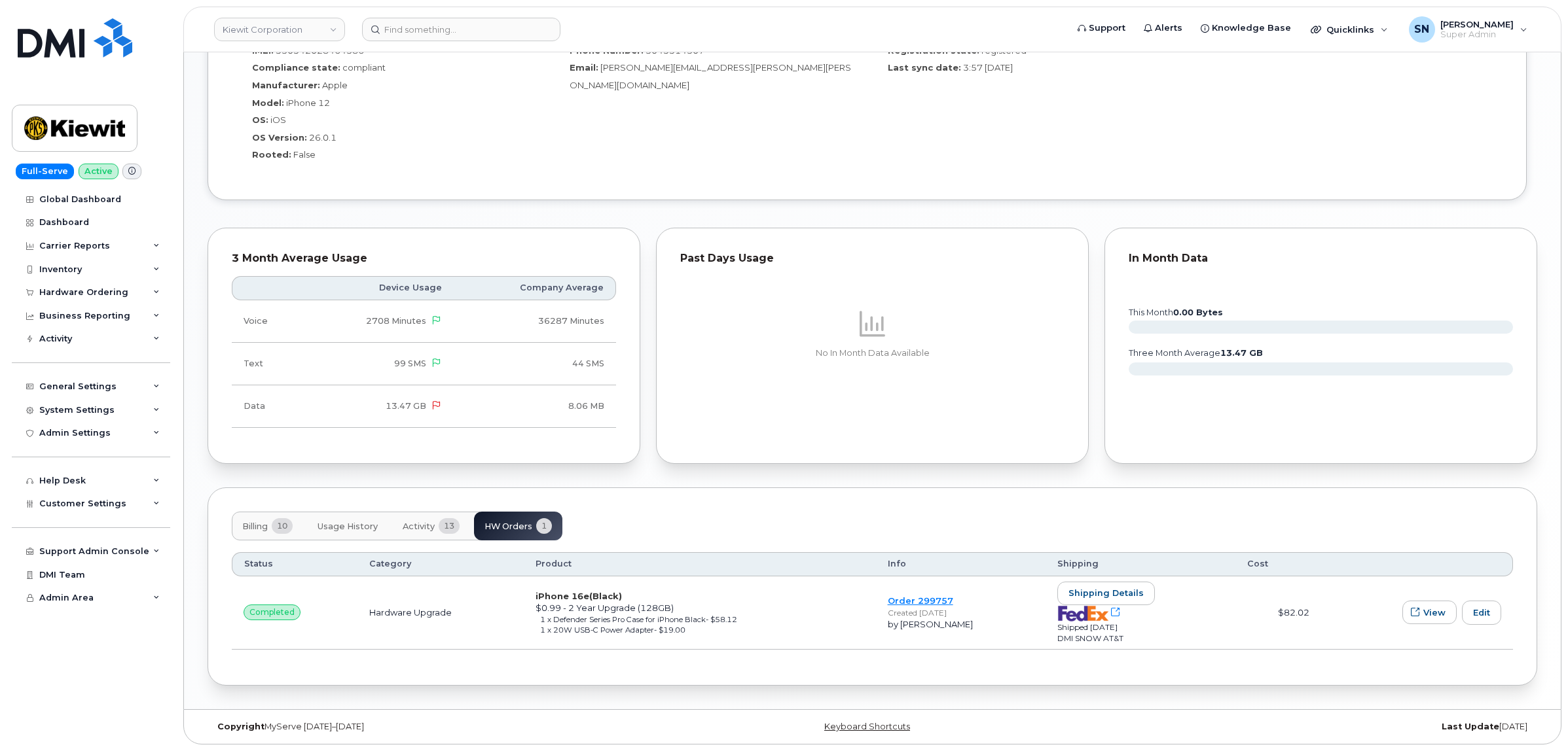
scroll to position [988, 0]
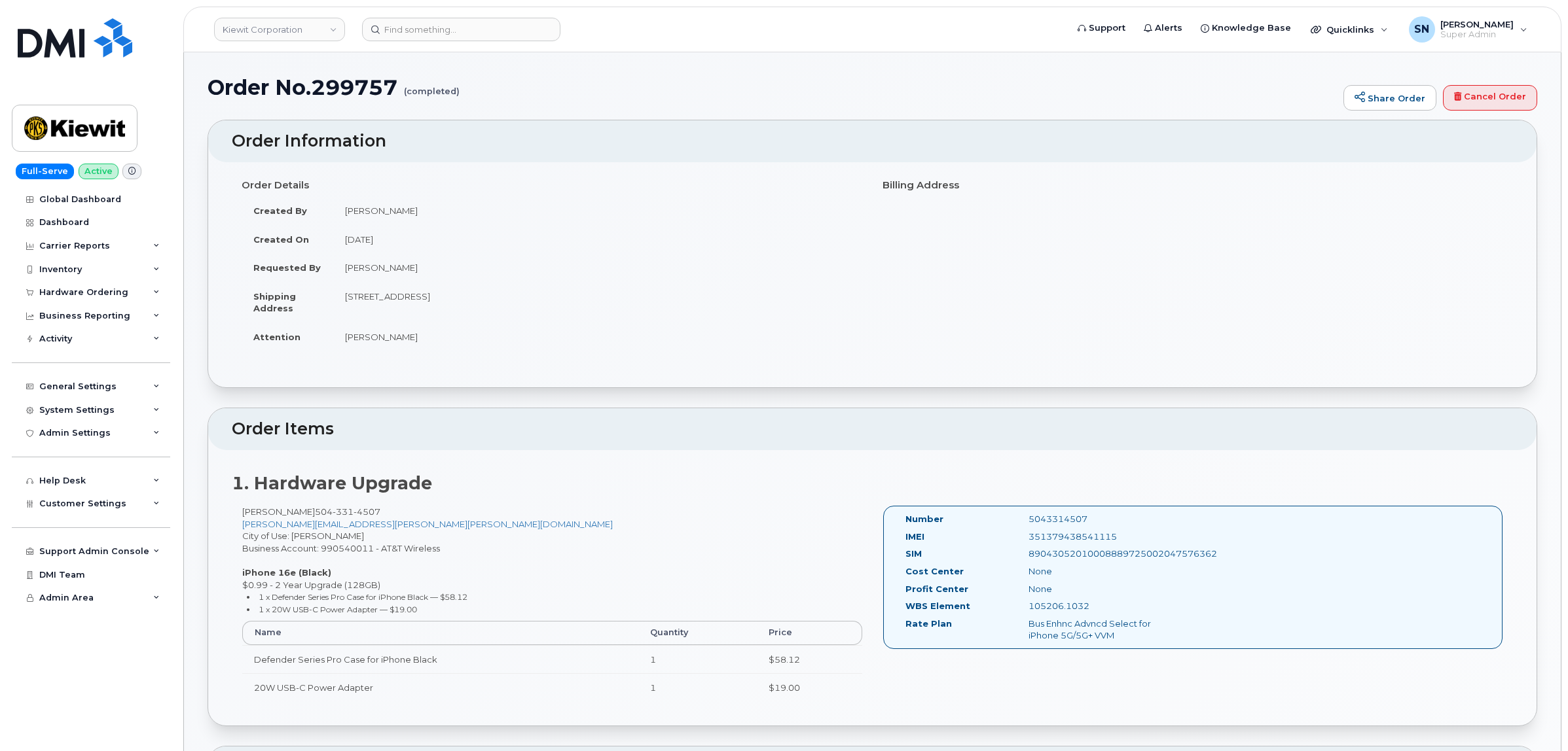
click at [501, 297] on td "[STREET_ADDRESS]" at bounding box center [598, 302] width 529 height 40
copy td "70802"
